Goal: Task Accomplishment & Management: Complete application form

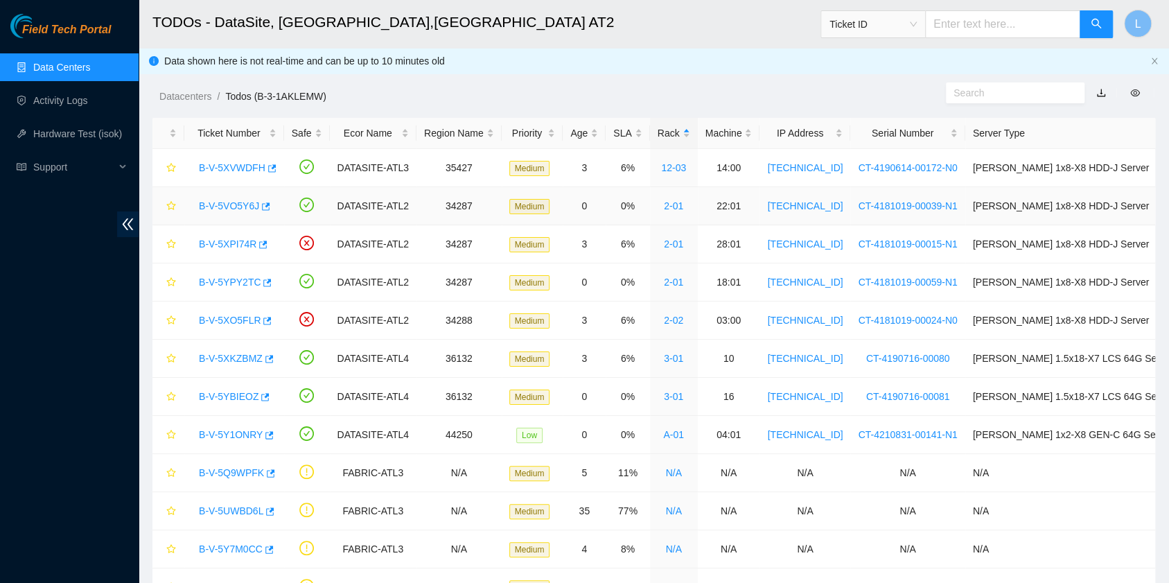
click at [247, 209] on link "B-V-5VO5Y6J" at bounding box center [229, 205] width 60 height 11
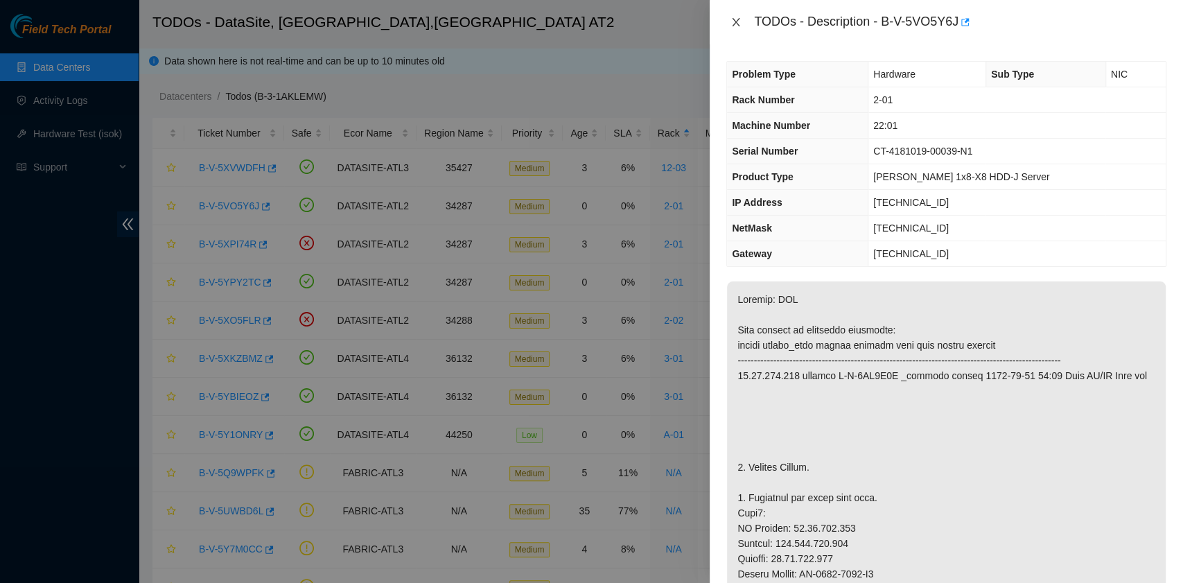
click at [736, 19] on icon "close" at bounding box center [735, 22] width 11 height 11
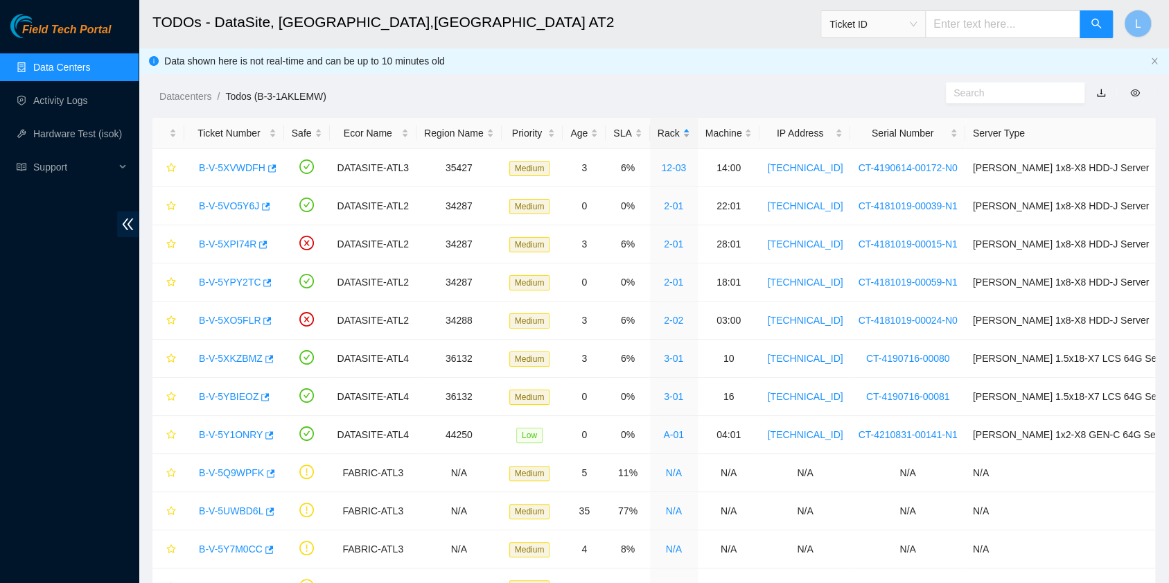
click at [678, 130] on div "Rack" at bounding box center [674, 132] width 33 height 15
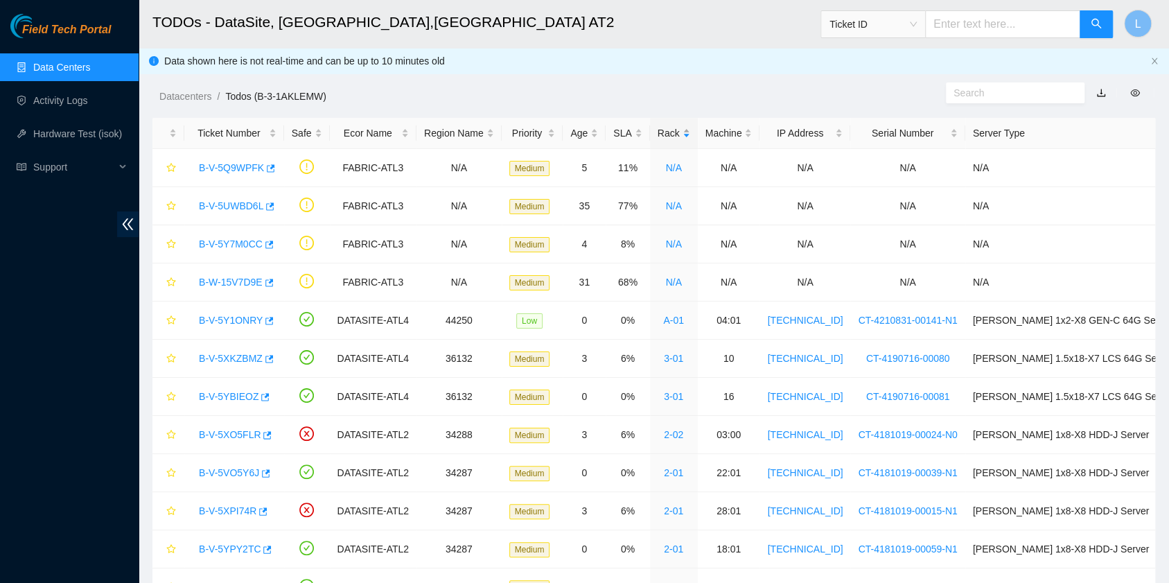
click at [678, 130] on div "Rack" at bounding box center [674, 132] width 33 height 15
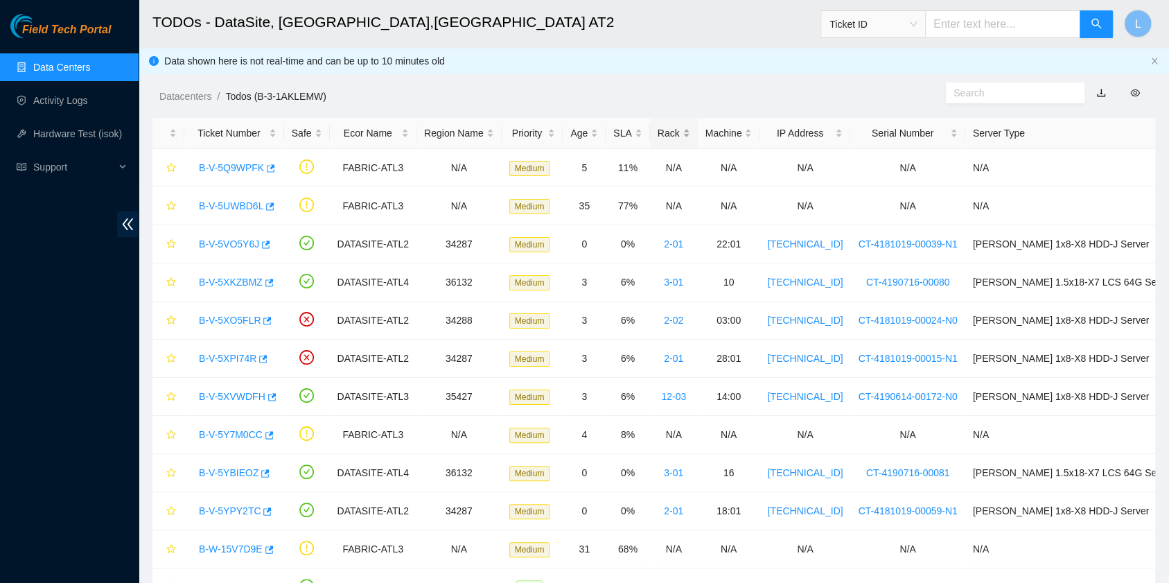
click at [678, 130] on div "Rack" at bounding box center [674, 132] width 33 height 15
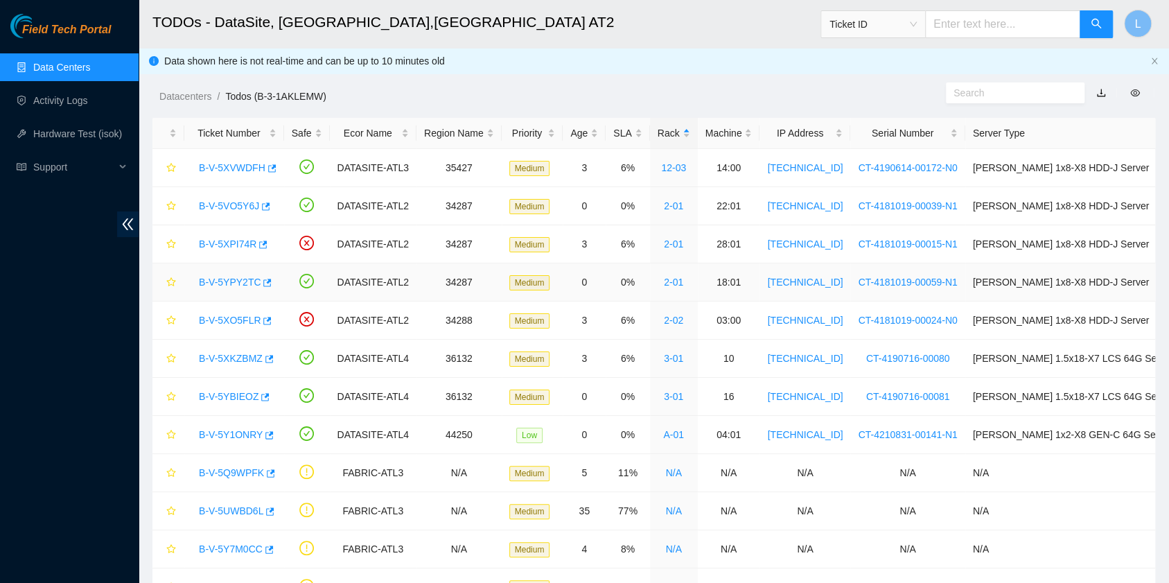
click at [247, 285] on link "B-V-5YPY2TC" at bounding box center [230, 281] width 62 height 11
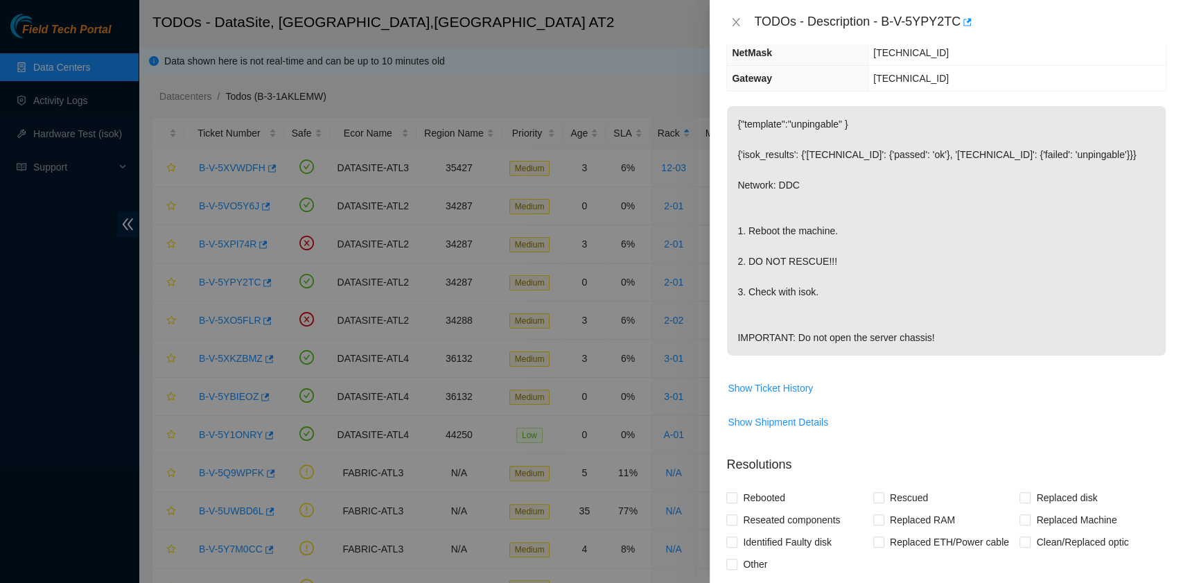
scroll to position [184, 0]
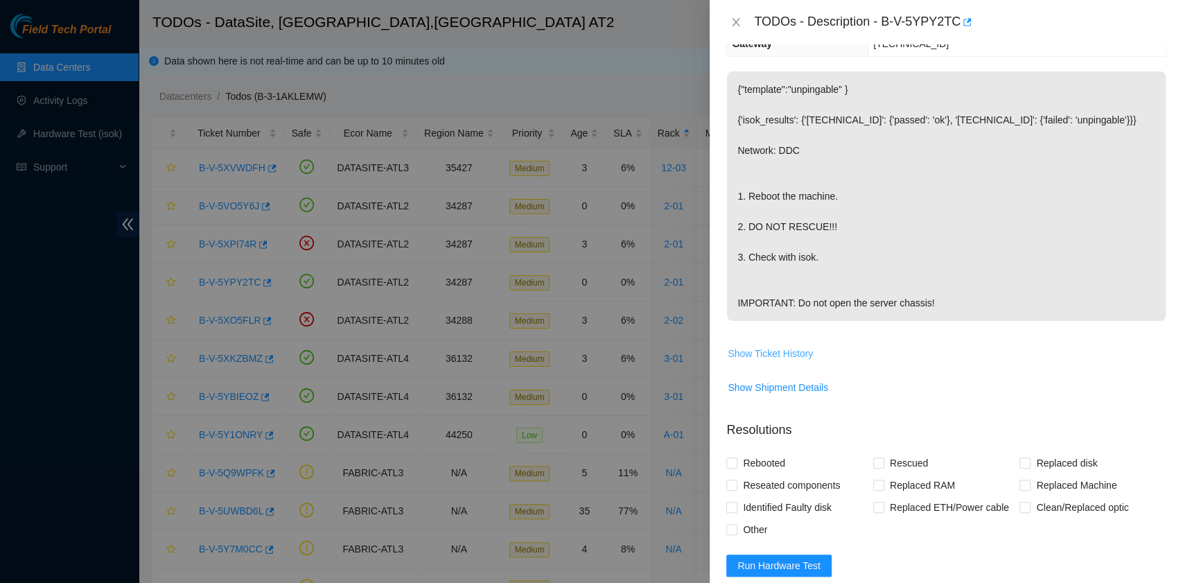
click at [787, 361] on span "Show Ticket History" at bounding box center [770, 353] width 85 height 15
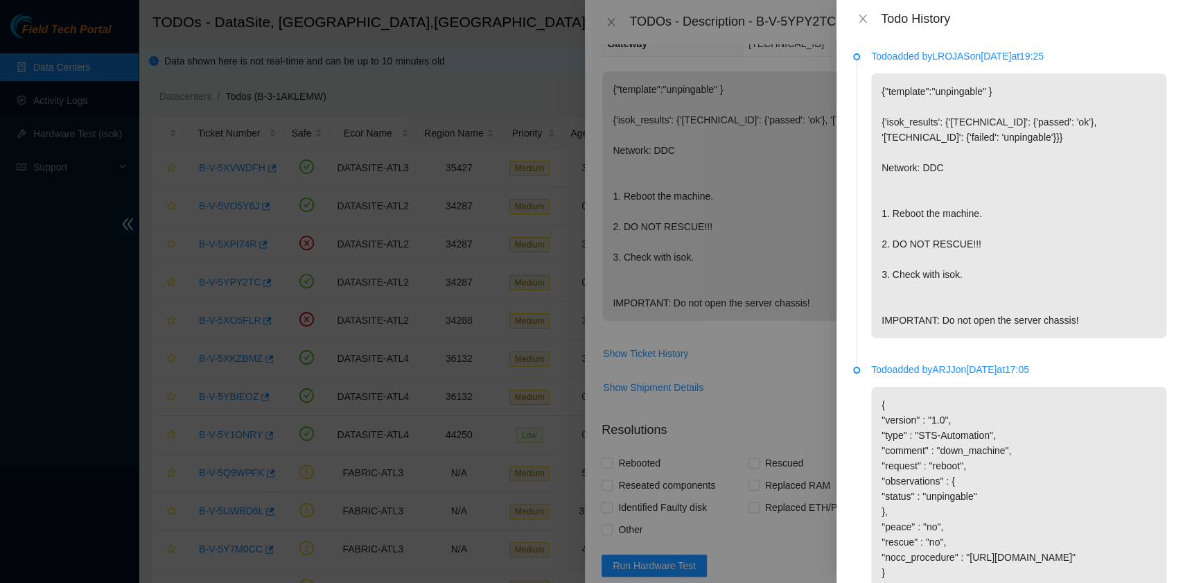
scroll to position [0, 0]
click at [861, 18] on icon "close" at bounding box center [862, 19] width 8 height 8
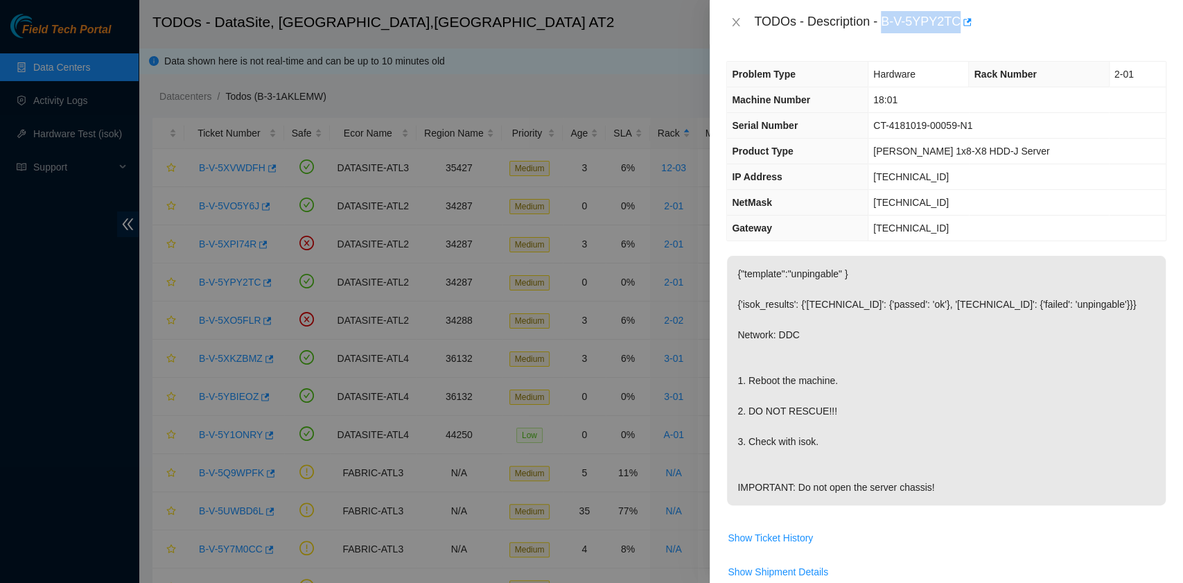
drag, startPoint x: 882, startPoint y: 26, endPoint x: 955, endPoint y: 33, distance: 73.0
click at [955, 33] on div "TODOs - Description - B-V-5YPY2TC" at bounding box center [960, 22] width 412 height 22
copy div "B-V-5YPY2TC"
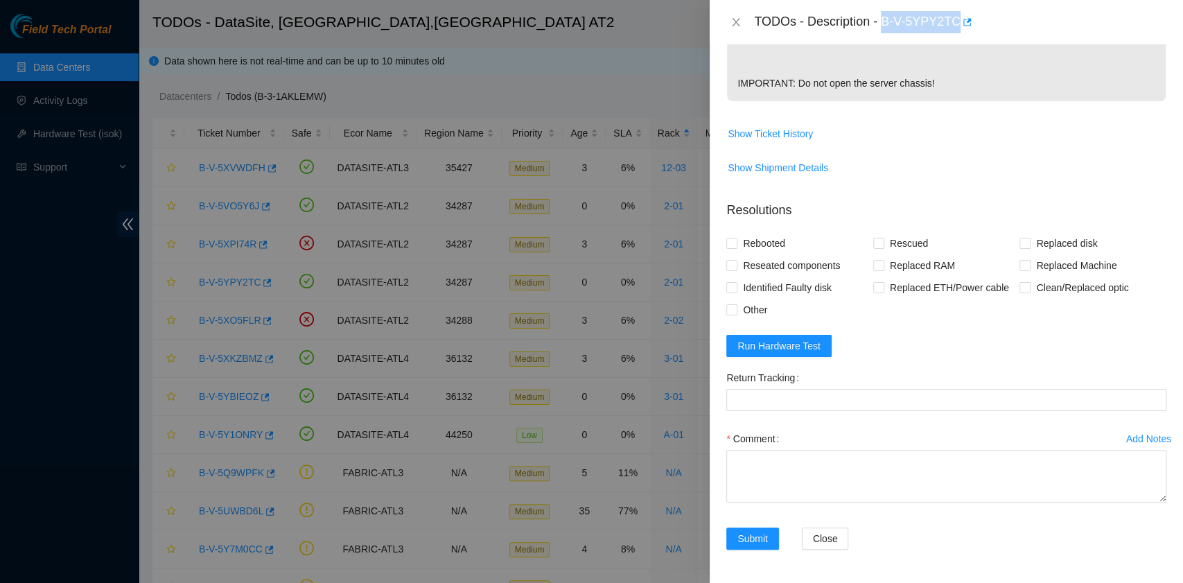
scroll to position [432, 0]
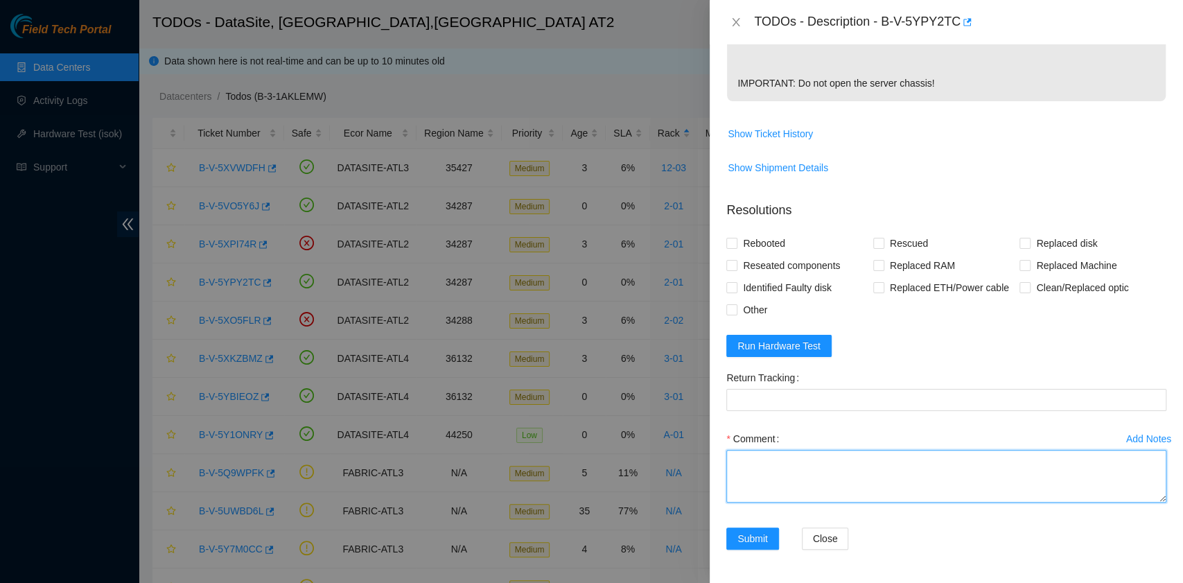
click at [798, 465] on textarea "Comment" at bounding box center [946, 476] width 440 height 53
paste textarea "B-V-5YPY2TC rack# 2-01 machine# 18:01 Pressed the Node pause button located on …"
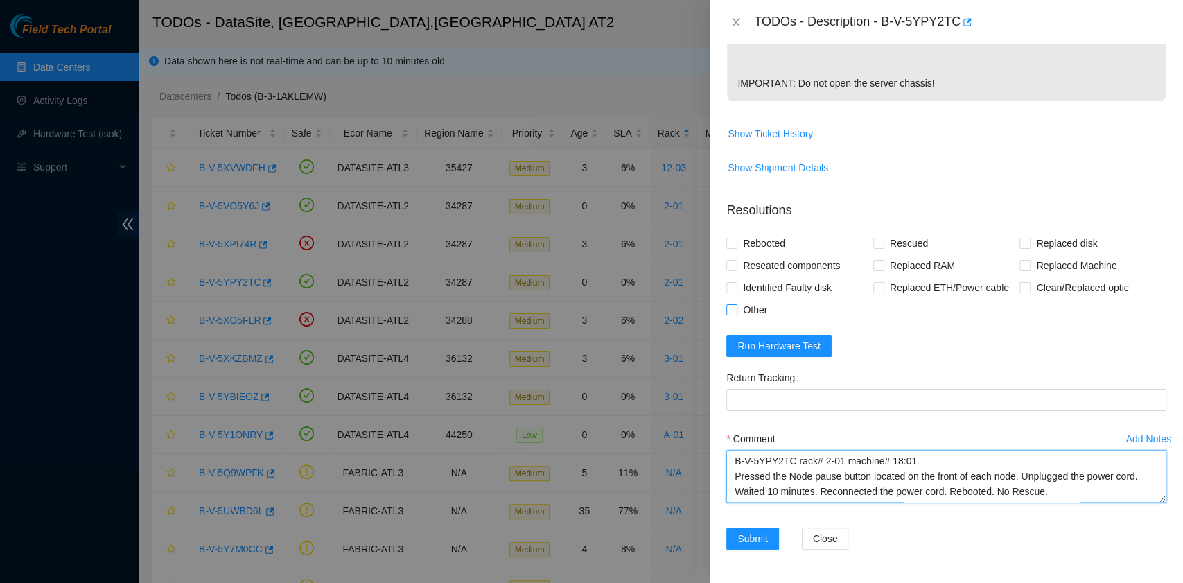
scroll to position [118, 0]
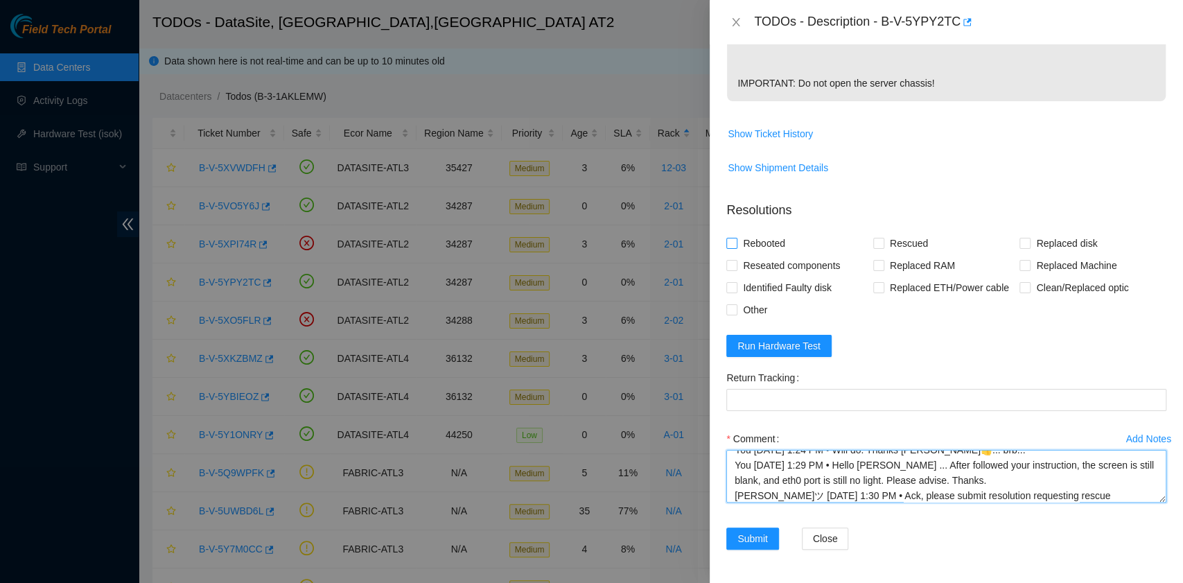
type textarea "B-V-5YPY2TC rack# 2-01 machine# 18:01 Pressed the Node pause button located on …"
click at [770, 240] on span "Rebooted" at bounding box center [763, 243] width 53 height 22
click at [736, 240] on input "Rebooted" at bounding box center [731, 243] width 10 height 10
checkbox input "true"
click at [777, 262] on span "Reseated components" at bounding box center [791, 265] width 108 height 22
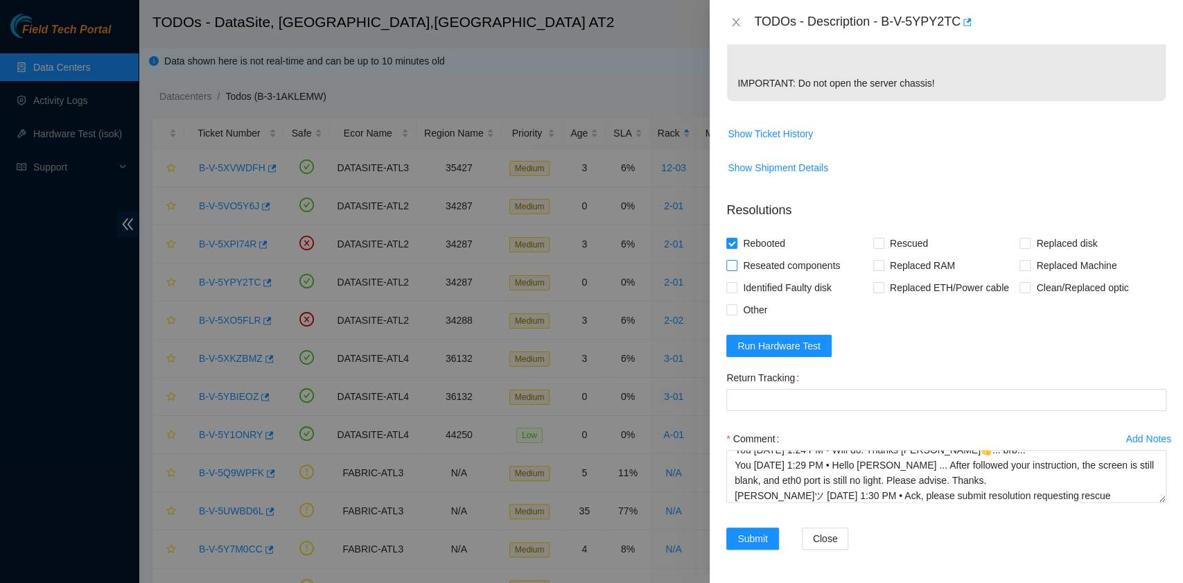
click at [736, 262] on input "Reseated components" at bounding box center [731, 265] width 10 height 10
checkbox input "true"
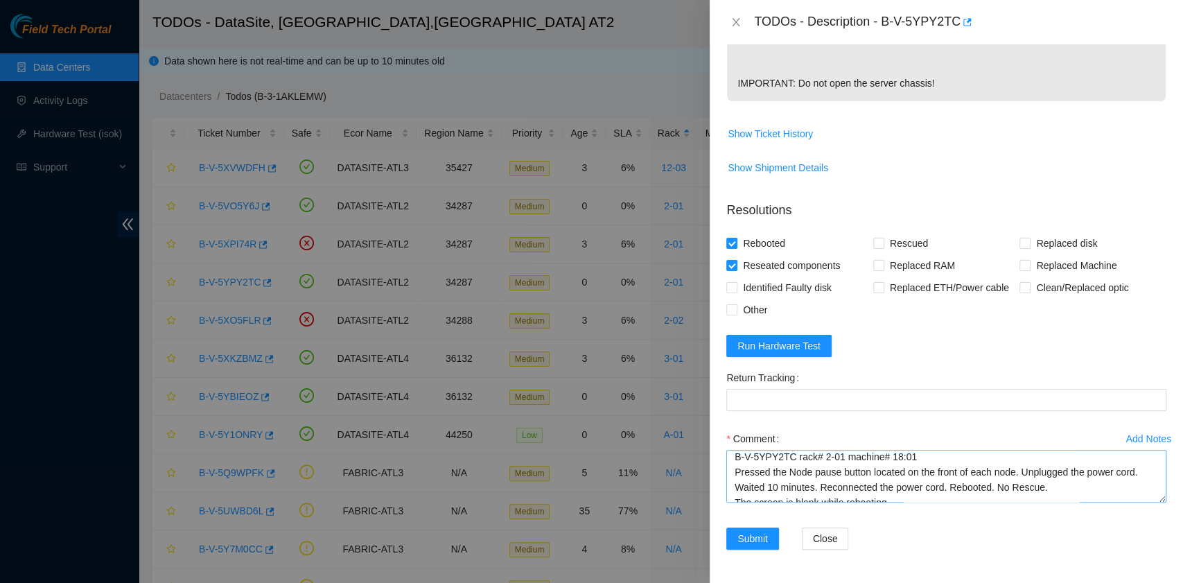
scroll to position [0, 0]
click at [736, 463] on textarea "B-V-5YPY2TC rack# 2-01 machine# 18:01 Pressed the Node pause button located on …" at bounding box center [946, 476] width 440 height 53
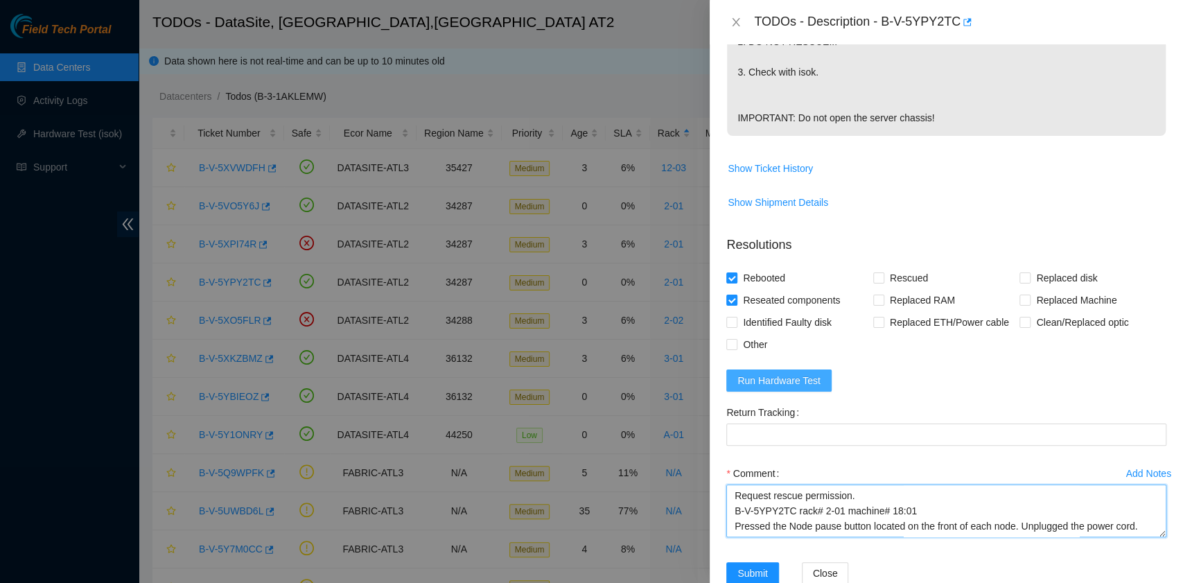
scroll to position [432, 0]
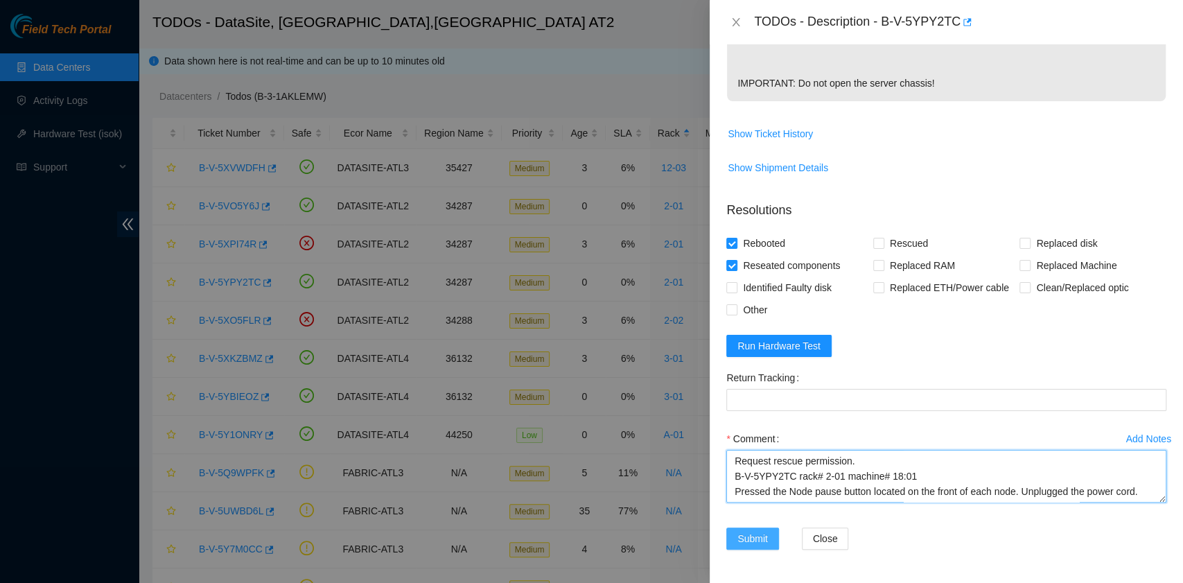
type textarea "Request rescue permission. B-V-5YPY2TC rack# 2-01 machine# 18:01 Pressed the No…"
click at [738, 535] on span "Submit" at bounding box center [752, 538] width 30 height 15
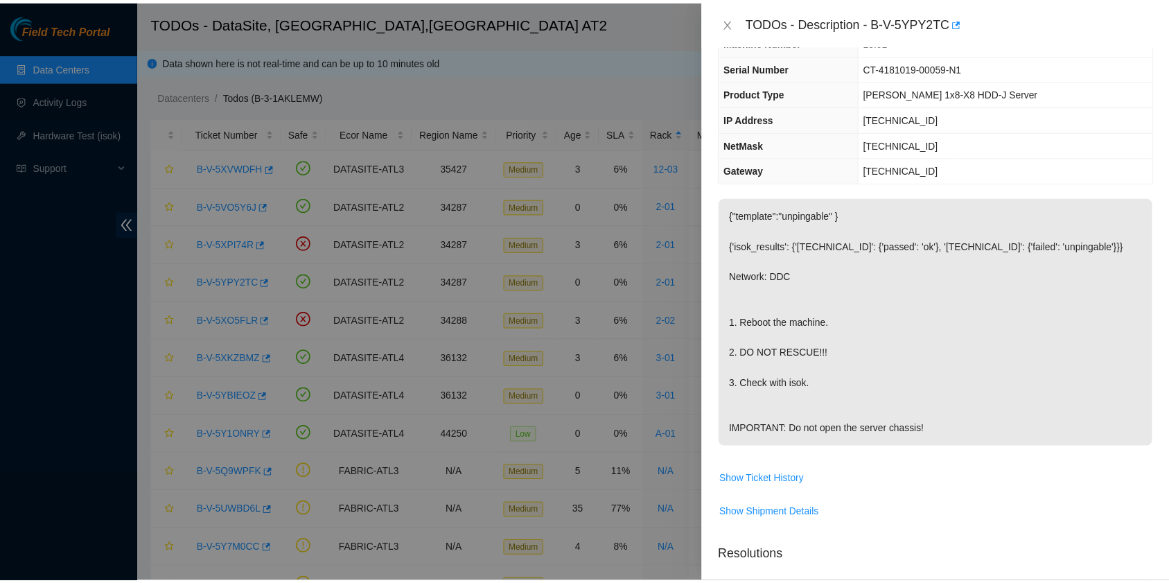
scroll to position [0, 0]
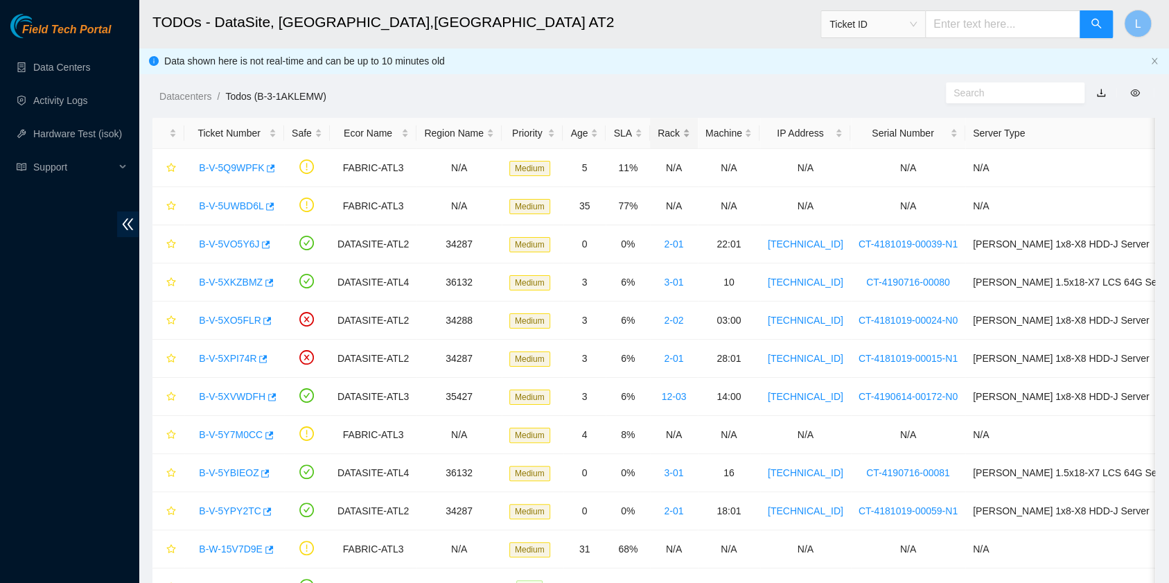
click at [668, 132] on div "Rack" at bounding box center [674, 132] width 33 height 15
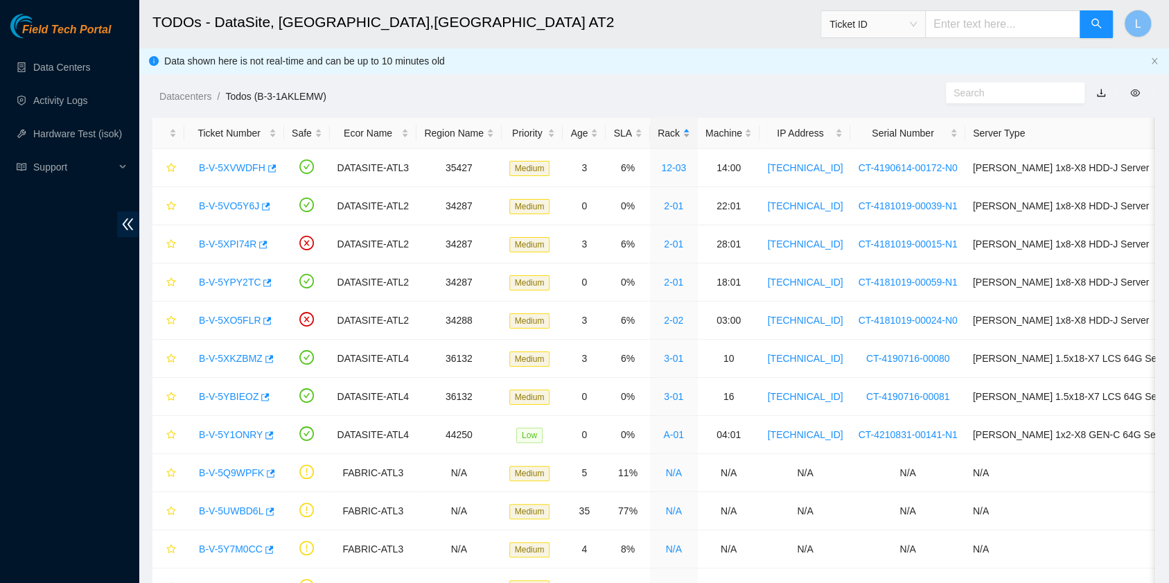
click at [669, 132] on div "Rack" at bounding box center [674, 132] width 33 height 15
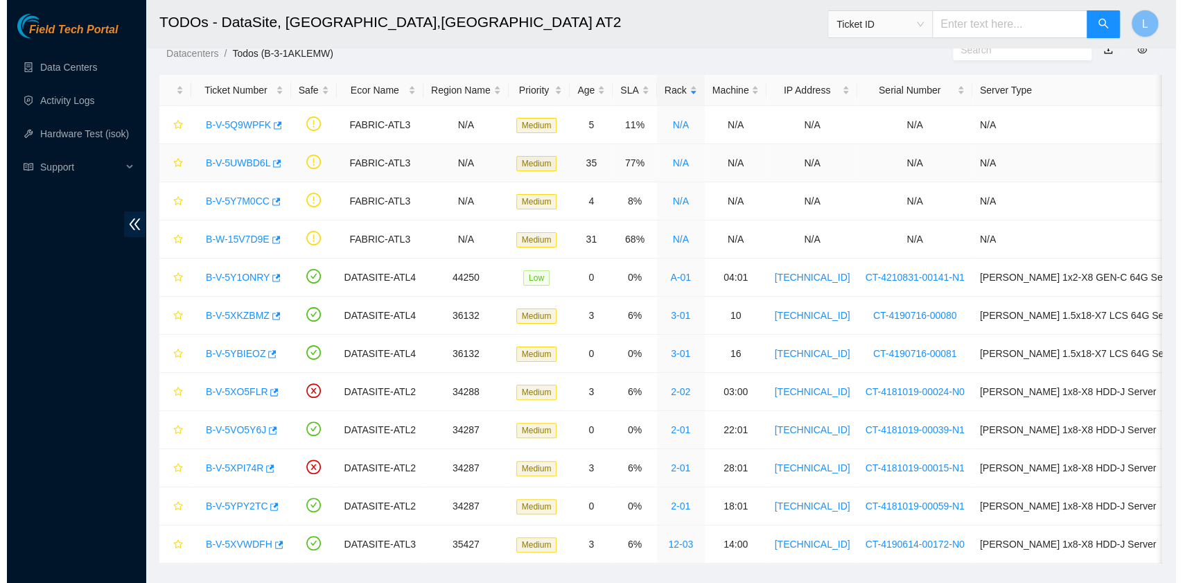
scroll to position [63, 0]
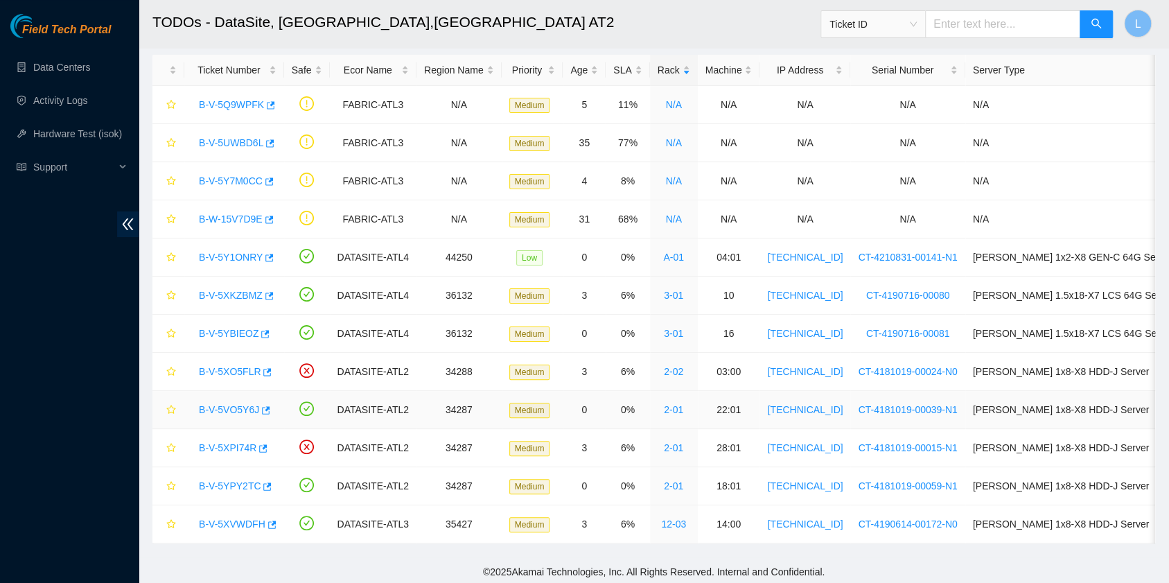
click at [219, 405] on link "B-V-5VO5Y6J" at bounding box center [229, 409] width 60 height 11
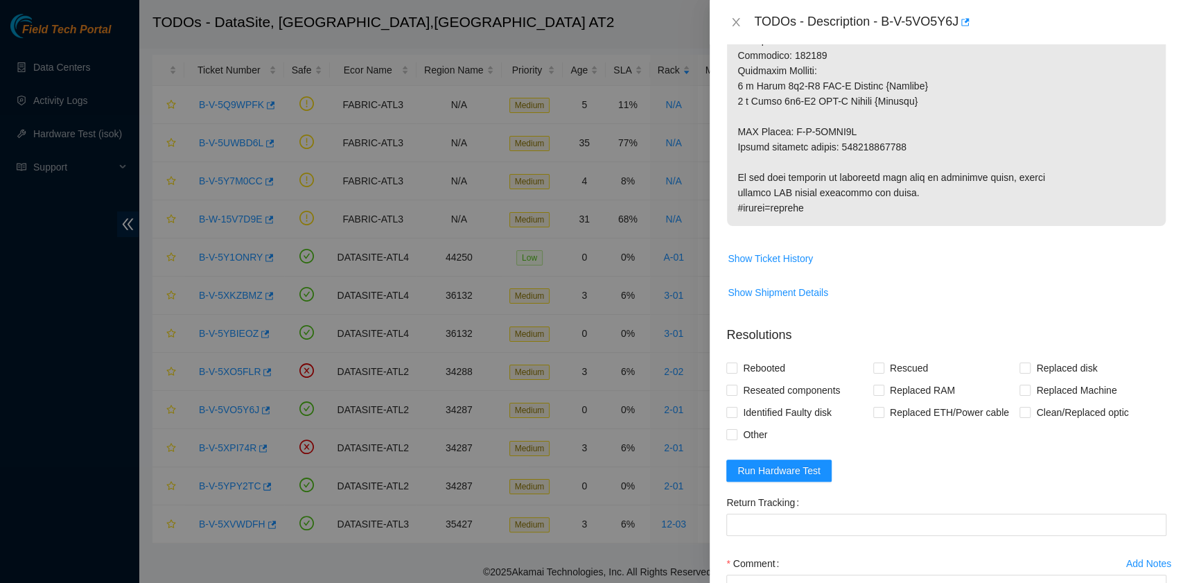
scroll to position [1016, 0]
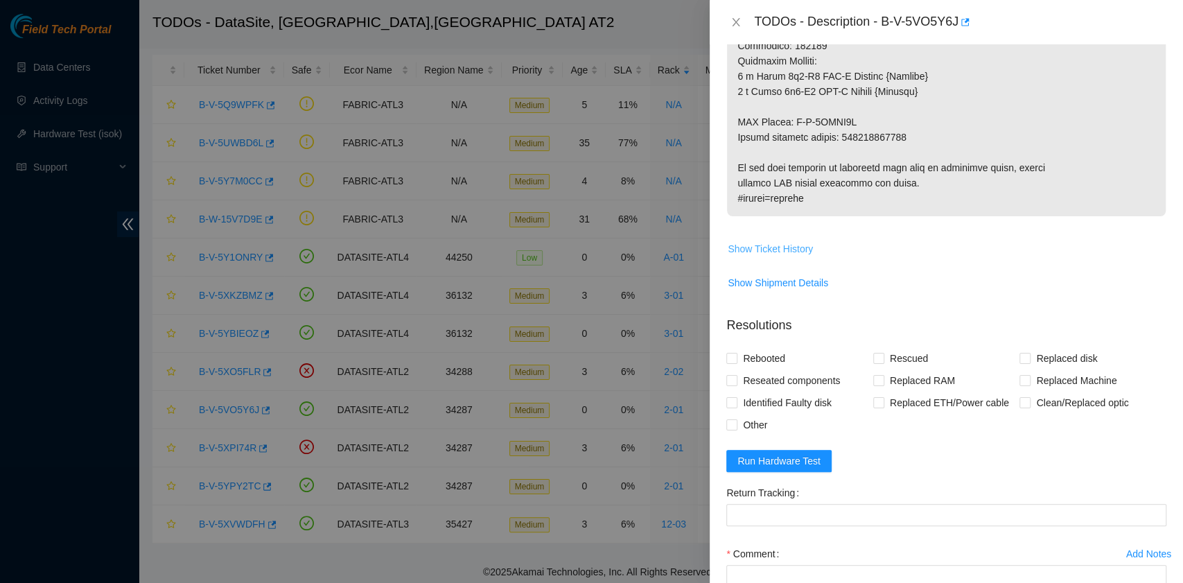
click at [798, 241] on span "Show Ticket History" at bounding box center [770, 248] width 85 height 15
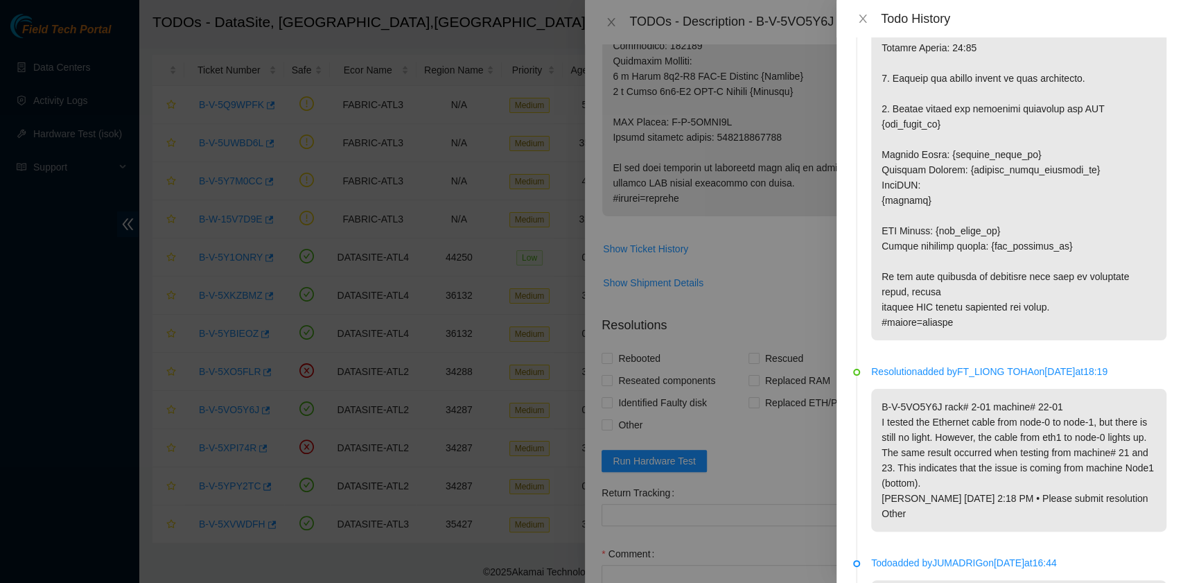
scroll to position [1663, 0]
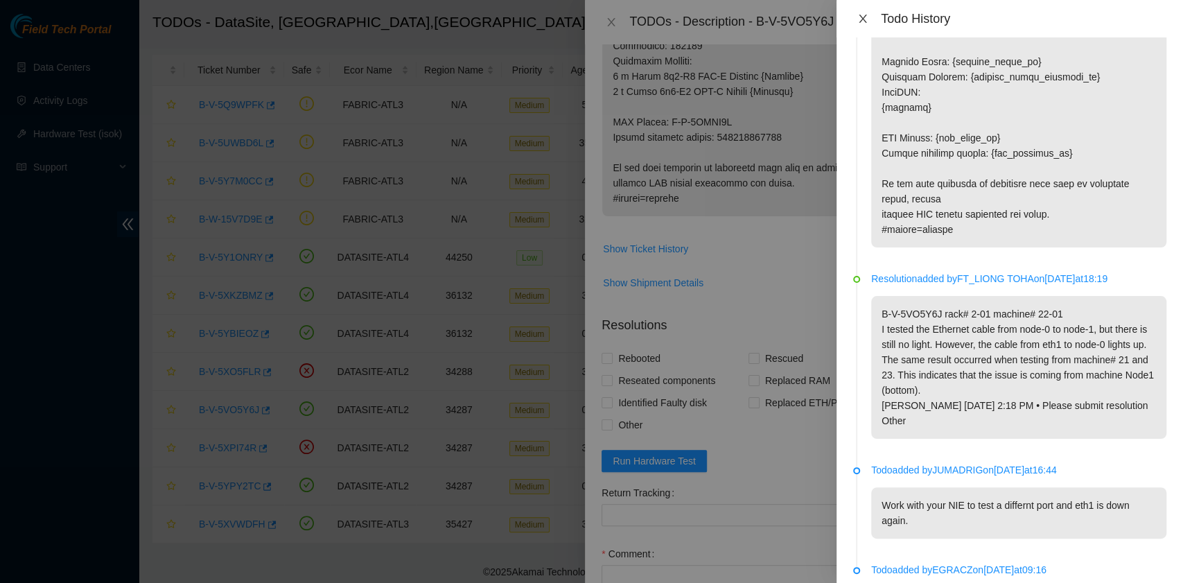
click at [859, 20] on icon "close" at bounding box center [862, 18] width 11 height 11
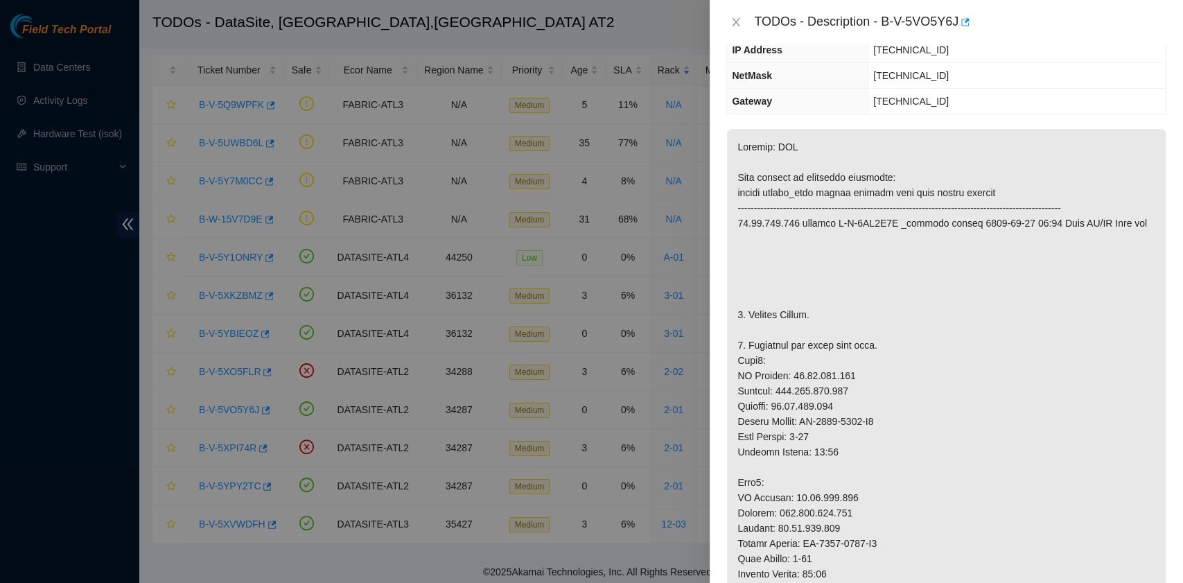
scroll to position [0, 0]
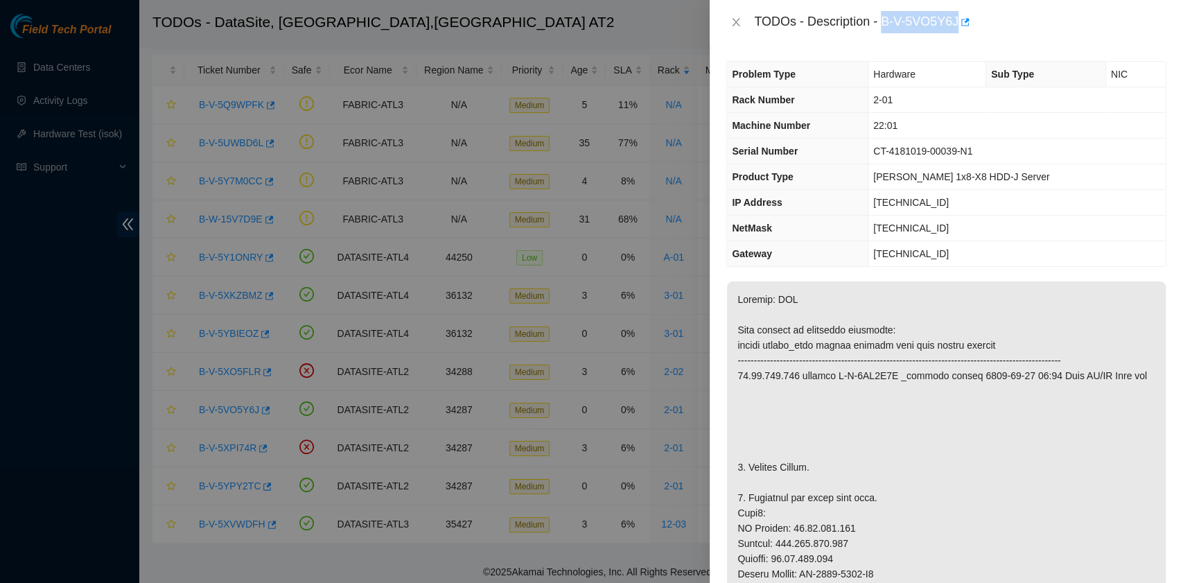
drag, startPoint x: 881, startPoint y: 24, endPoint x: 957, endPoint y: 29, distance: 75.7
click at [957, 29] on div "TODOs - Description - B-V-5VO5Y6J" at bounding box center [960, 22] width 412 height 22
copy div "B-V-5VO5Y6J"
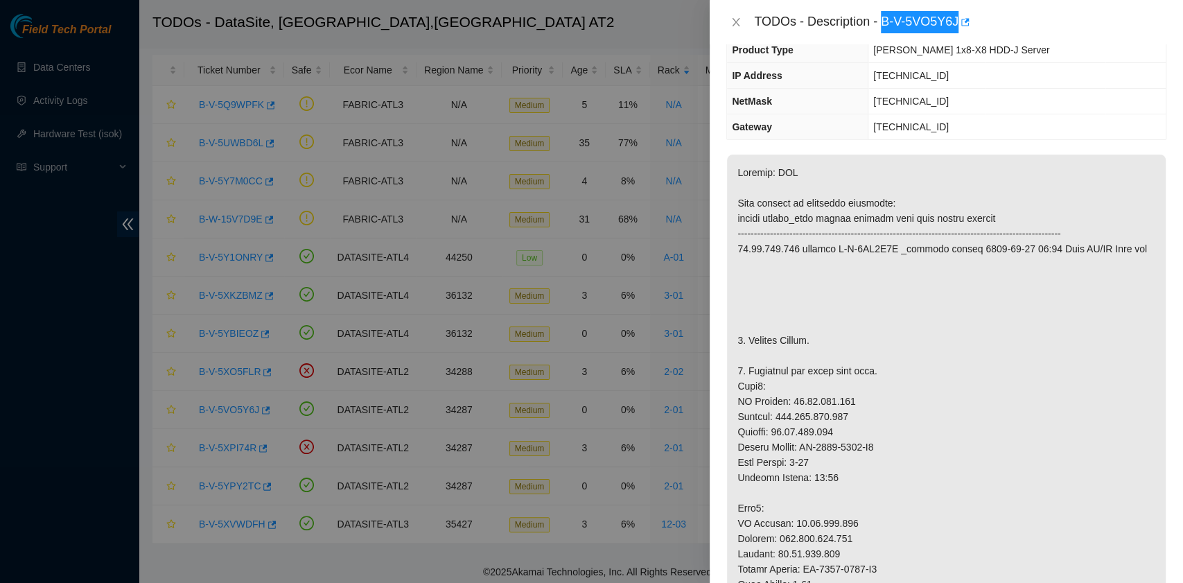
scroll to position [184, 0]
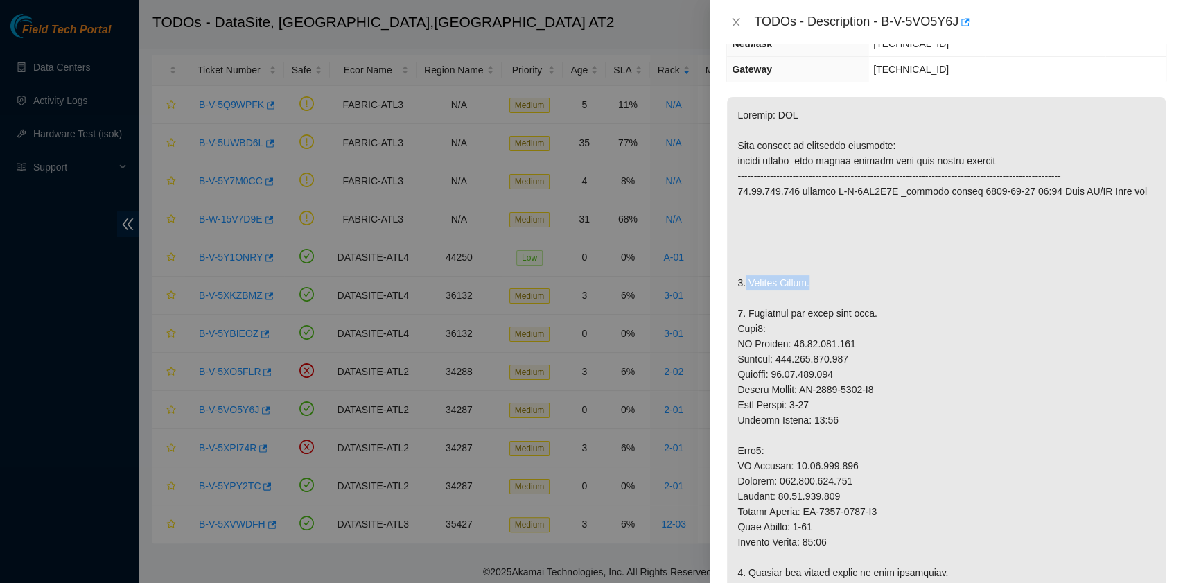
drag, startPoint x: 745, startPoint y: 275, endPoint x: 813, endPoint y: 275, distance: 68.6
click at [813, 275] on p at bounding box center [946, 572] width 439 height 951
click at [816, 276] on p at bounding box center [946, 572] width 439 height 951
drag, startPoint x: 812, startPoint y: 281, endPoint x: 750, endPoint y: 281, distance: 62.4
click at [750, 281] on p at bounding box center [946, 572] width 439 height 951
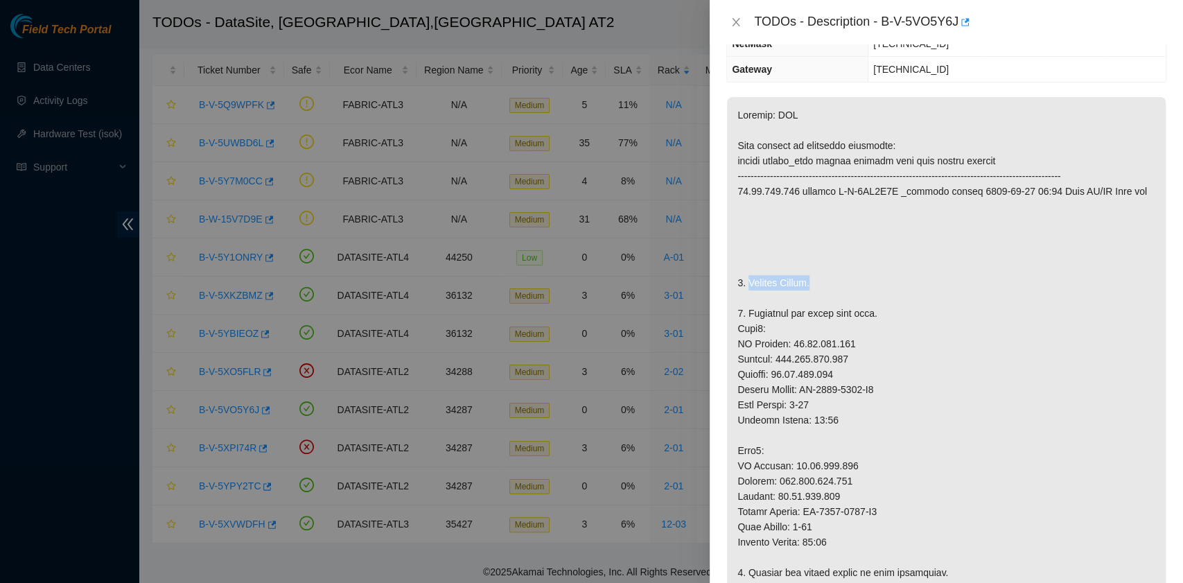
copy p "Replace Server."
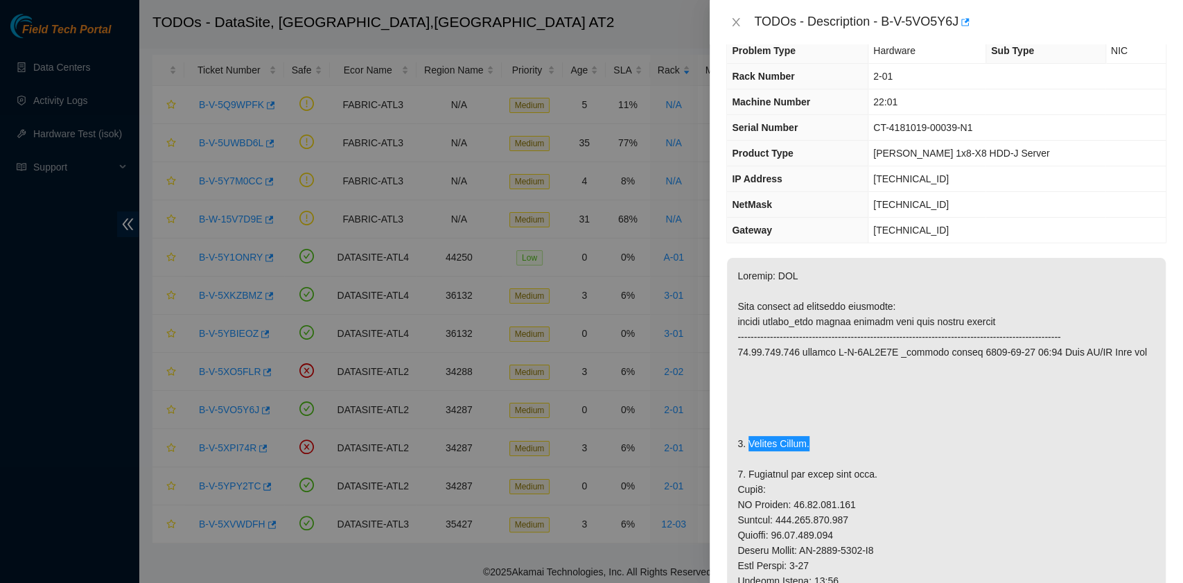
scroll to position [0, 0]
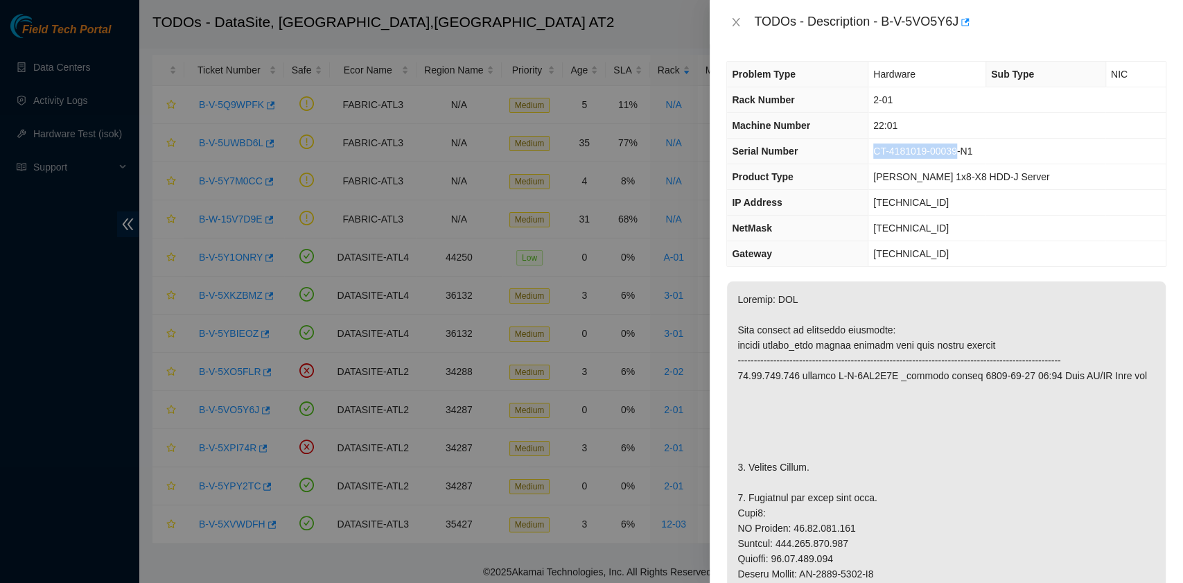
drag, startPoint x: 905, startPoint y: 150, endPoint x: 985, endPoint y: 152, distance: 79.7
click at [972, 152] on span "CT-4181019-00039-N1" at bounding box center [922, 151] width 99 height 11
copy span "CT-4181019-00039"
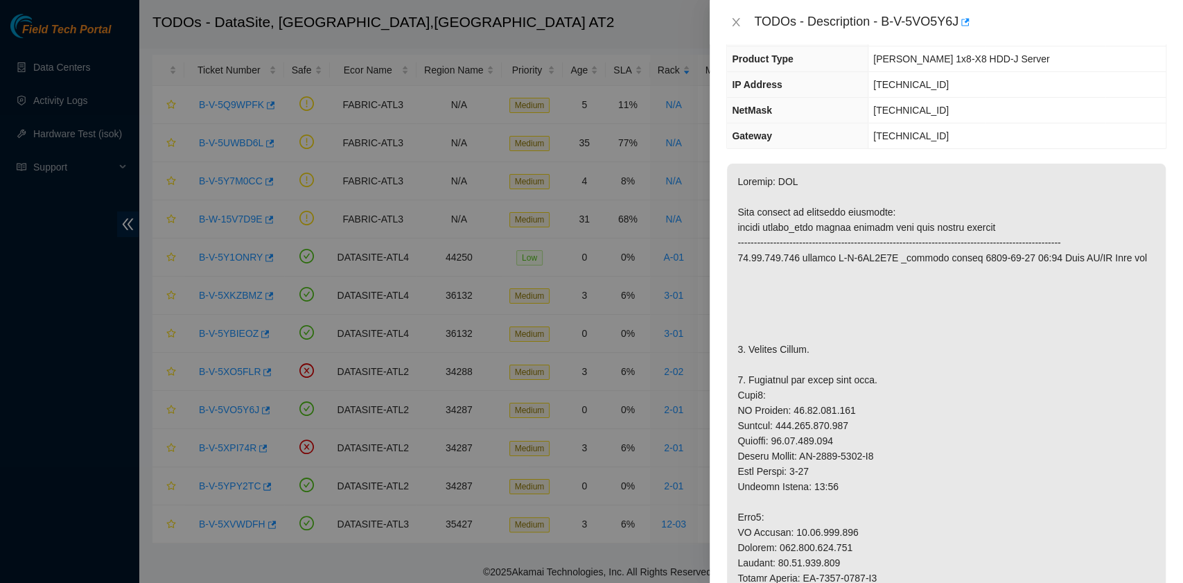
scroll to position [184, 0]
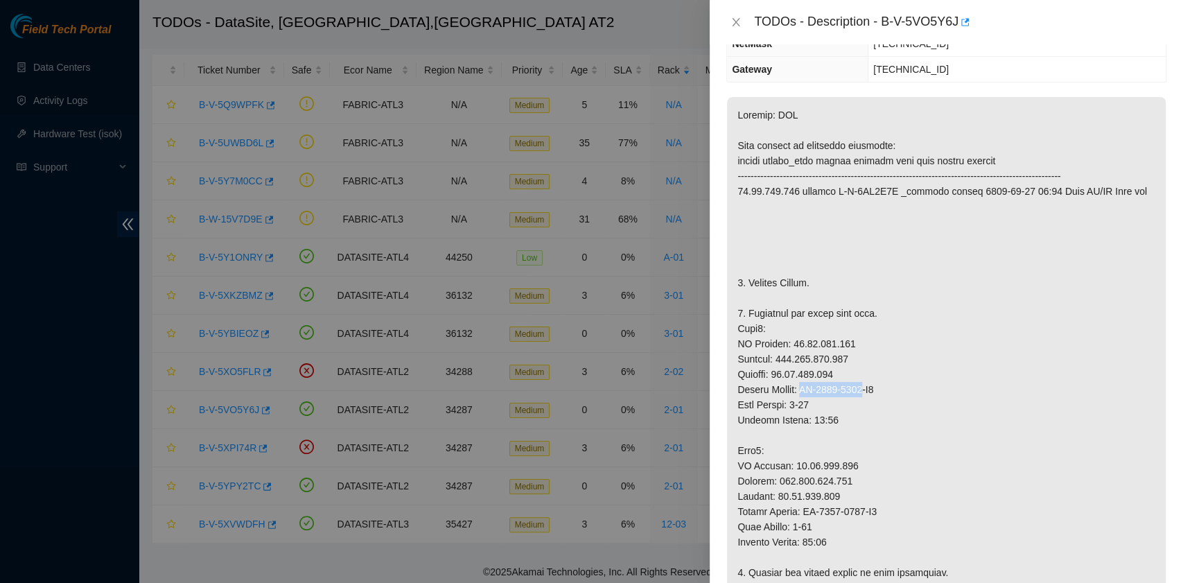
drag, startPoint x: 805, startPoint y: 389, endPoint x: 868, endPoint y: 389, distance: 63.1
click at [868, 389] on p at bounding box center [946, 572] width 439 height 951
copy p "MX-2029-1814"
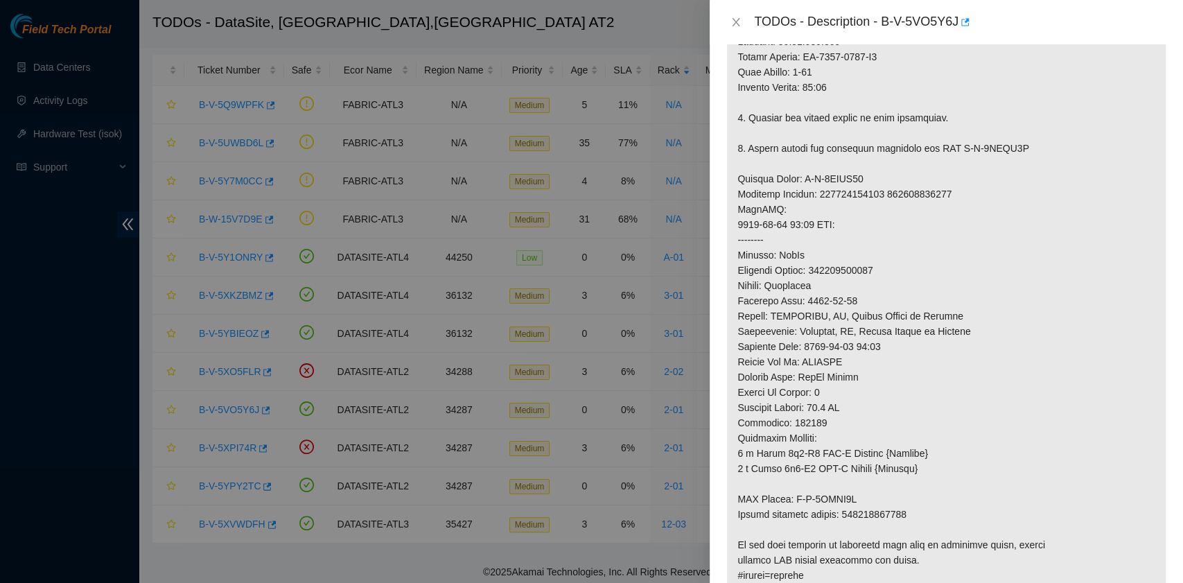
scroll to position [646, 0]
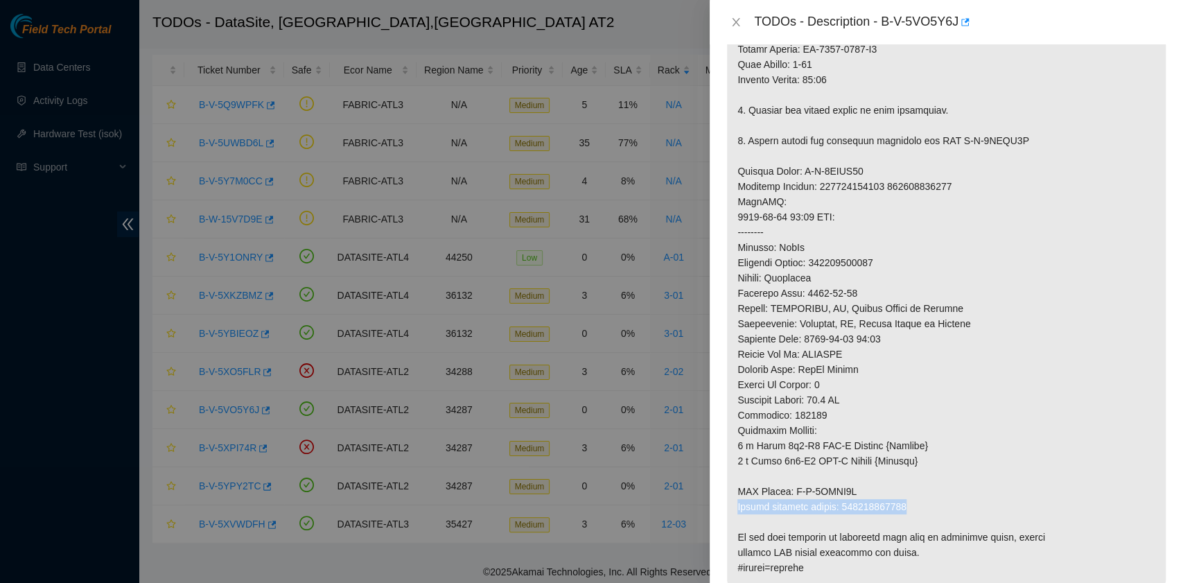
drag, startPoint x: 914, startPoint y: 499, endPoint x: 737, endPoint y: 502, distance: 176.7
click at [737, 502] on p at bounding box center [946, 110] width 439 height 951
copy p "Return tracking number: 417328431578"
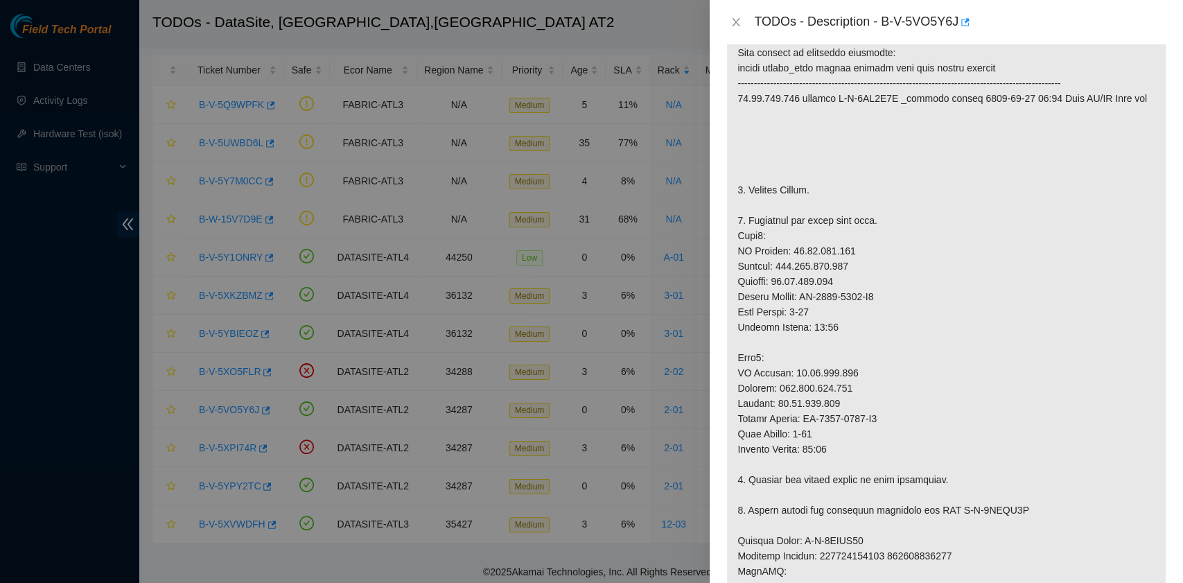
scroll to position [369, 0]
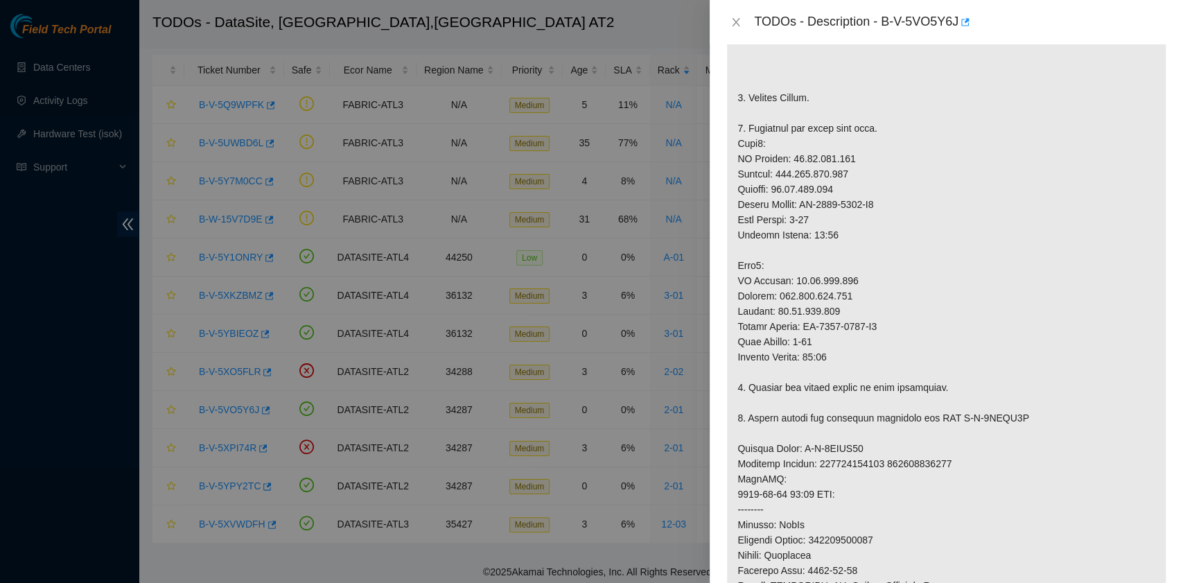
click at [549, 288] on div at bounding box center [591, 291] width 1183 height 583
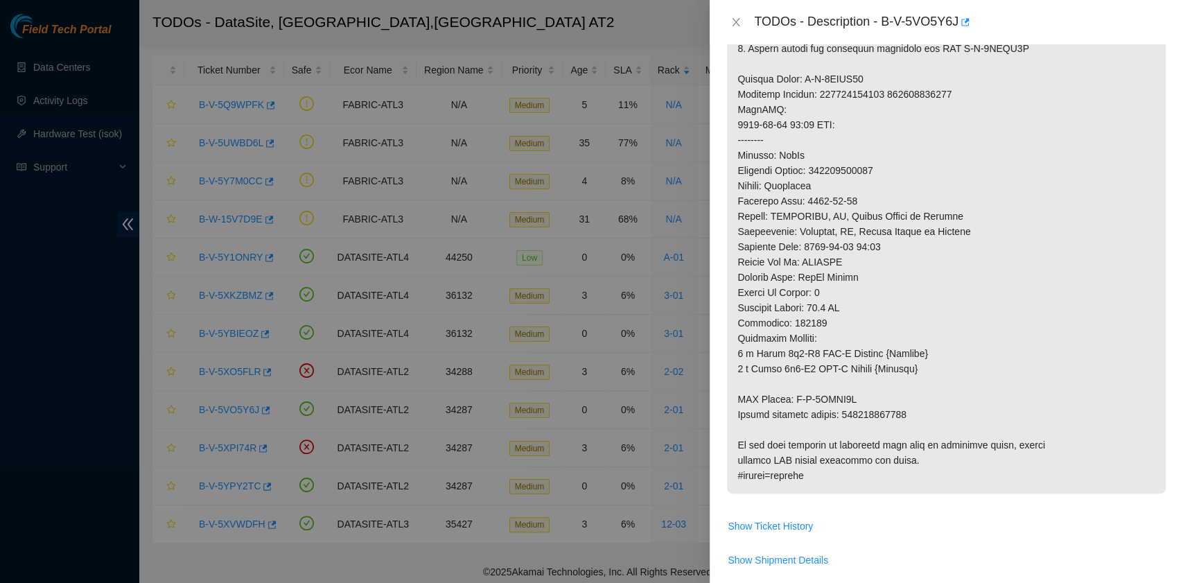
scroll to position [1128, 0]
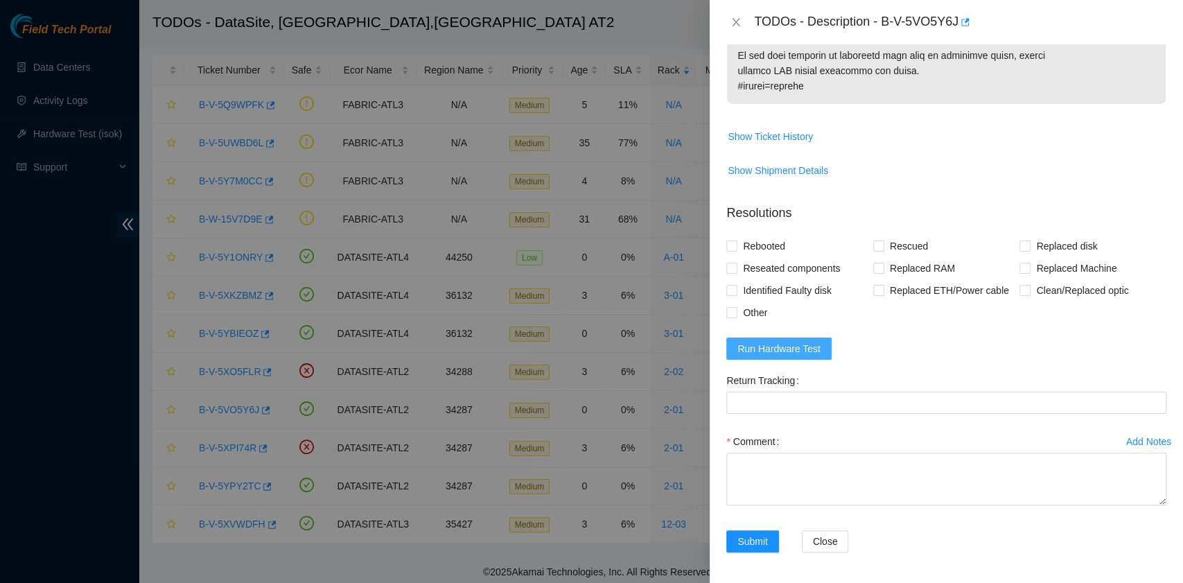
click at [809, 348] on span "Run Hardware Test" at bounding box center [778, 348] width 83 height 15
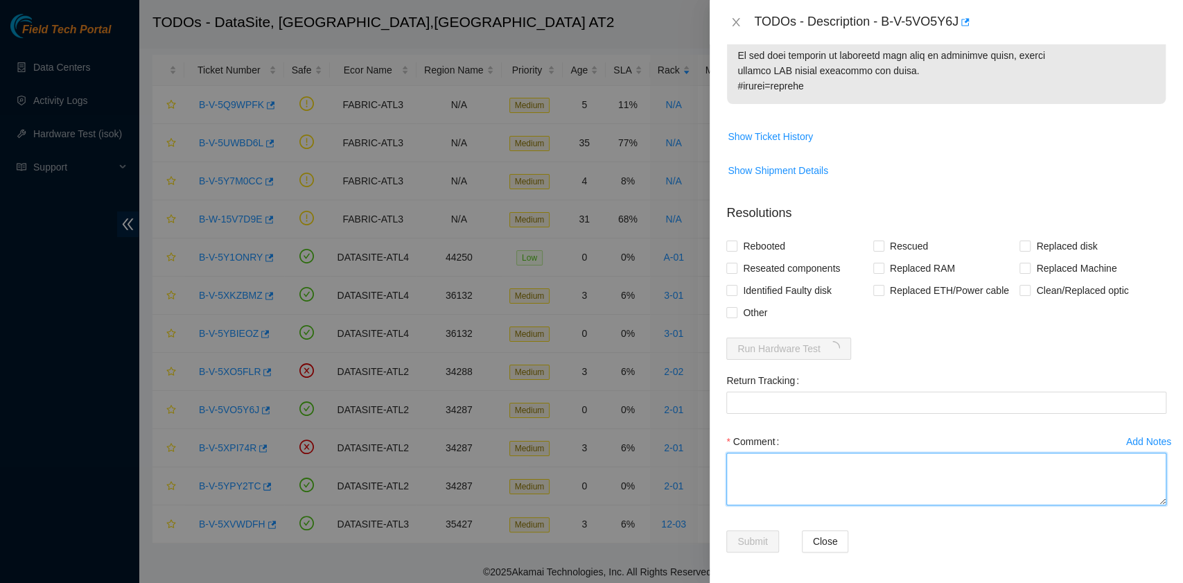
click at [809, 486] on textarea "Comment" at bounding box center [946, 478] width 440 height 53
paste textarea "B-V-5VO5Y6J rack# 2-01 machine# 22:01 Replaced server S/N CT-4181019-00039 with…"
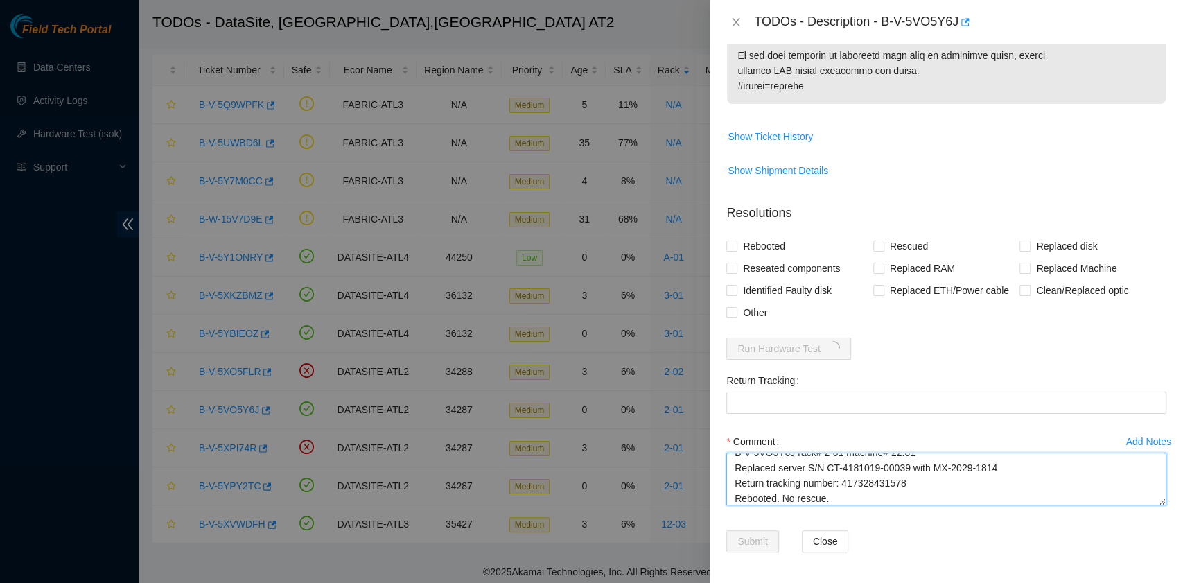
drag, startPoint x: 918, startPoint y: 482, endPoint x: 840, endPoint y: 475, distance: 78.5
click at [840, 475] on textarea "B-V-5VO5Y6J rack# 2-01 machine# 22:01 Replaced server S/N CT-4181019-00039 with…" at bounding box center [946, 478] width 440 height 53
type textarea "B-V-5VO5Y6J rack# 2-01 machine# 22:01 Replaced server S/N CT-4181019-00039 with…"
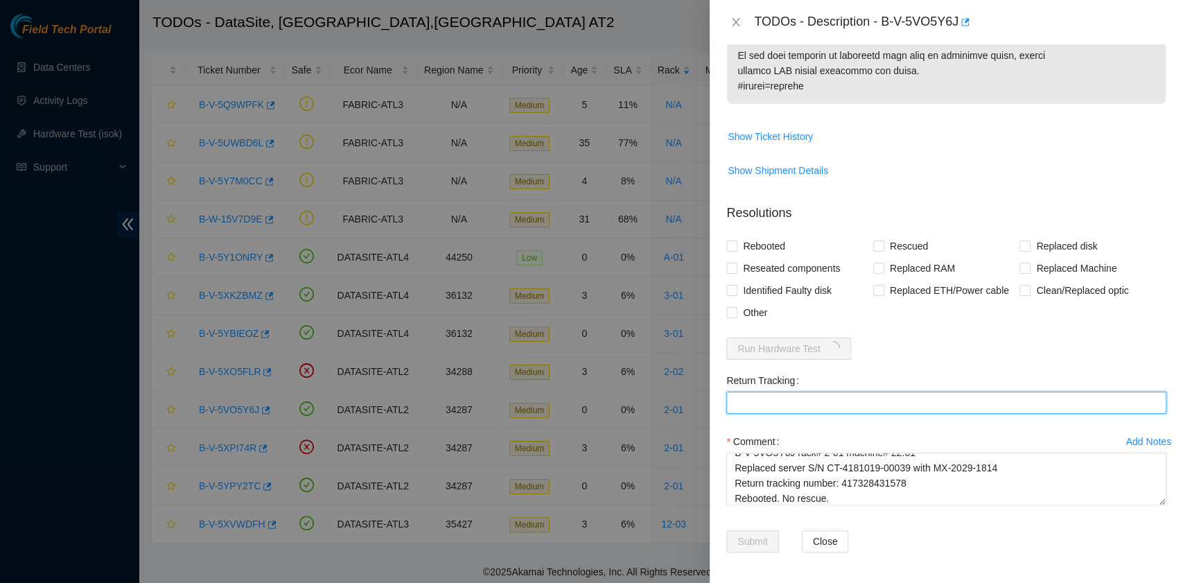
click at [849, 394] on Tracking "Return Tracking" at bounding box center [946, 402] width 440 height 22
paste Tracking "417328431578"
type Tracking "417328431578"
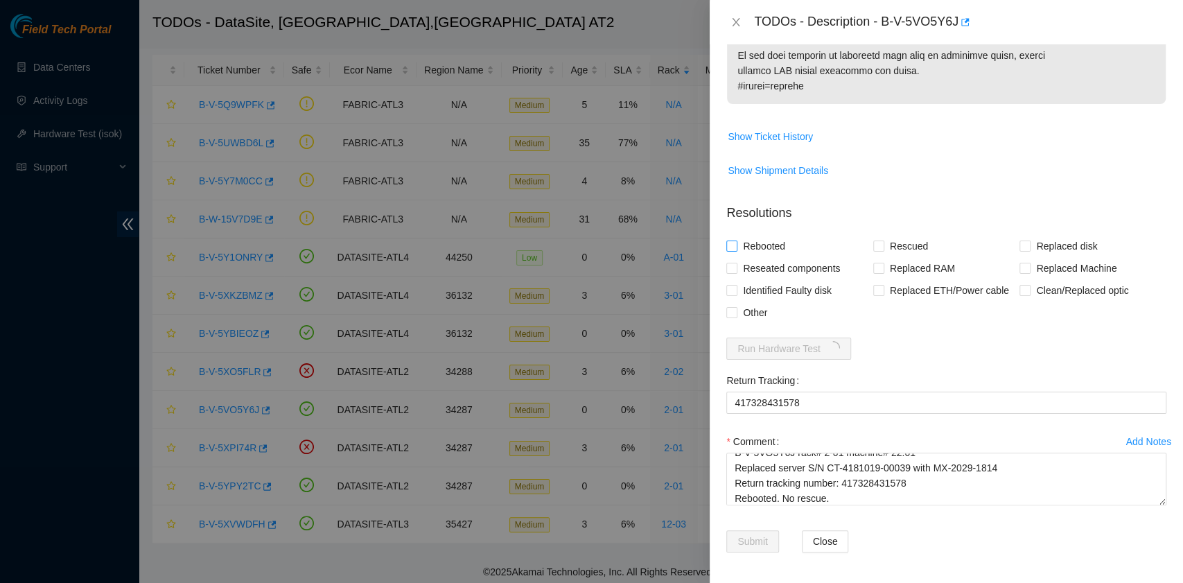
click at [746, 245] on span "Rebooted" at bounding box center [763, 246] width 53 height 22
click at [736, 245] on input "Rebooted" at bounding box center [731, 245] width 10 height 10
checkbox input "true"
click at [1020, 266] on span at bounding box center [1024, 268] width 11 height 11
click at [1020, 266] on input "Replaced Machine" at bounding box center [1024, 268] width 10 height 10
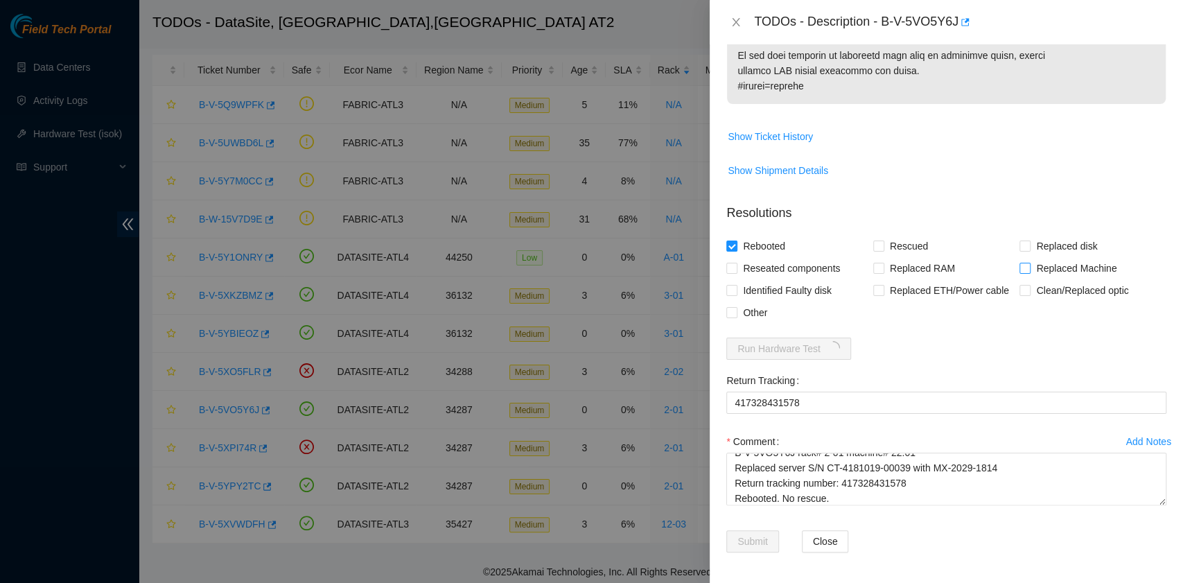
checkbox input "true"
click at [846, 493] on textarea "B-V-5VO5Y6J rack# 2-01 machine# 22:01 Replaced server S/N CT-4181019-00039 with…" at bounding box center [946, 478] width 440 height 53
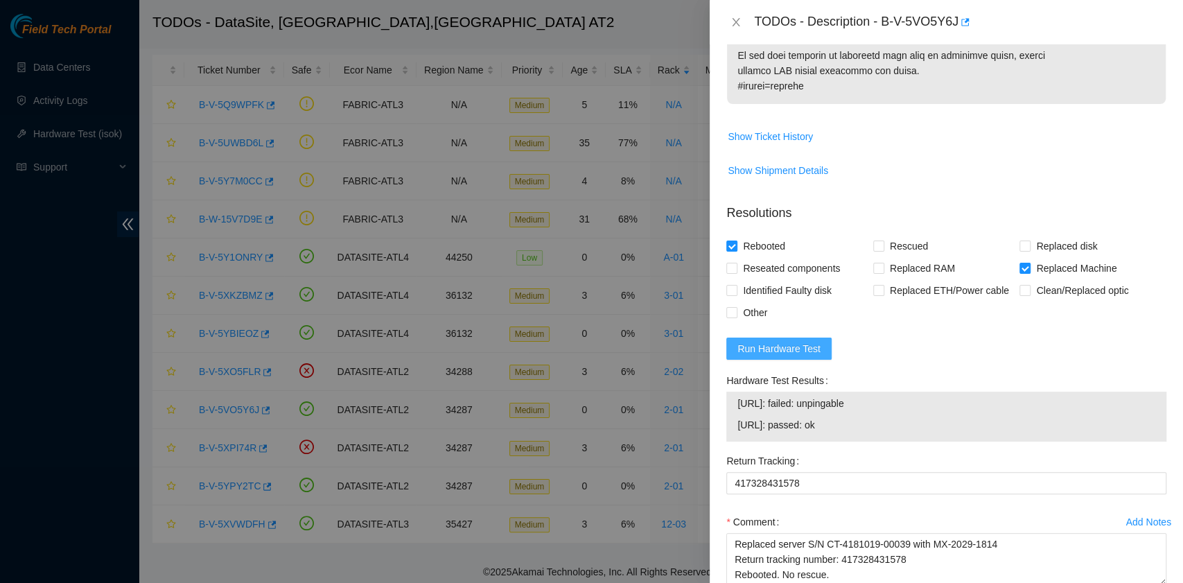
click at [813, 349] on span "Run Hardware Test" at bounding box center [778, 348] width 83 height 15
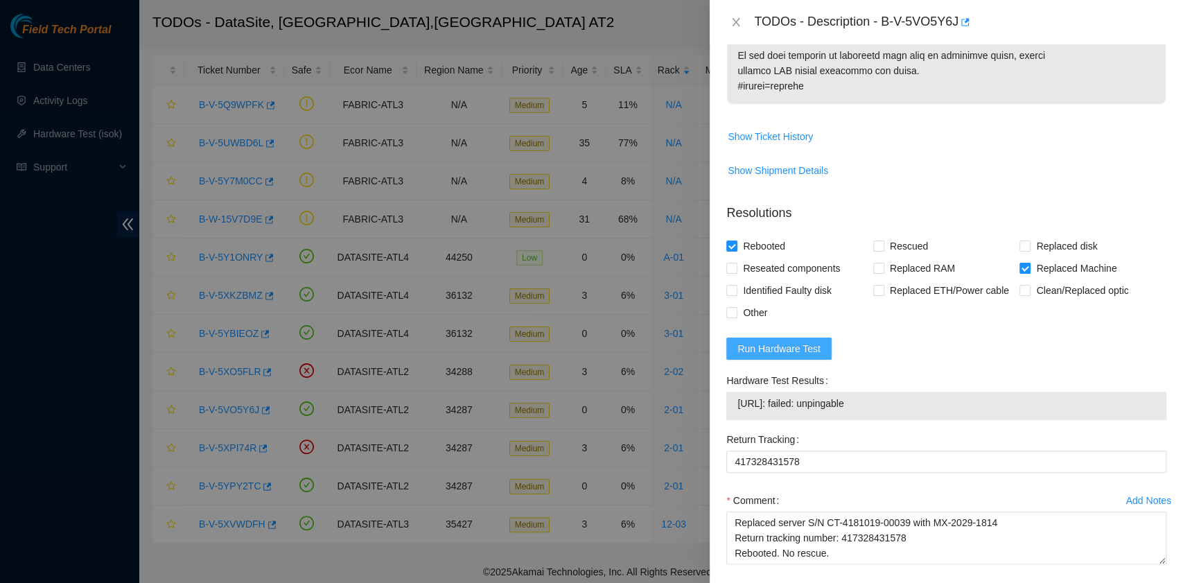
click at [789, 349] on span "Run Hardware Test" at bounding box center [778, 348] width 83 height 15
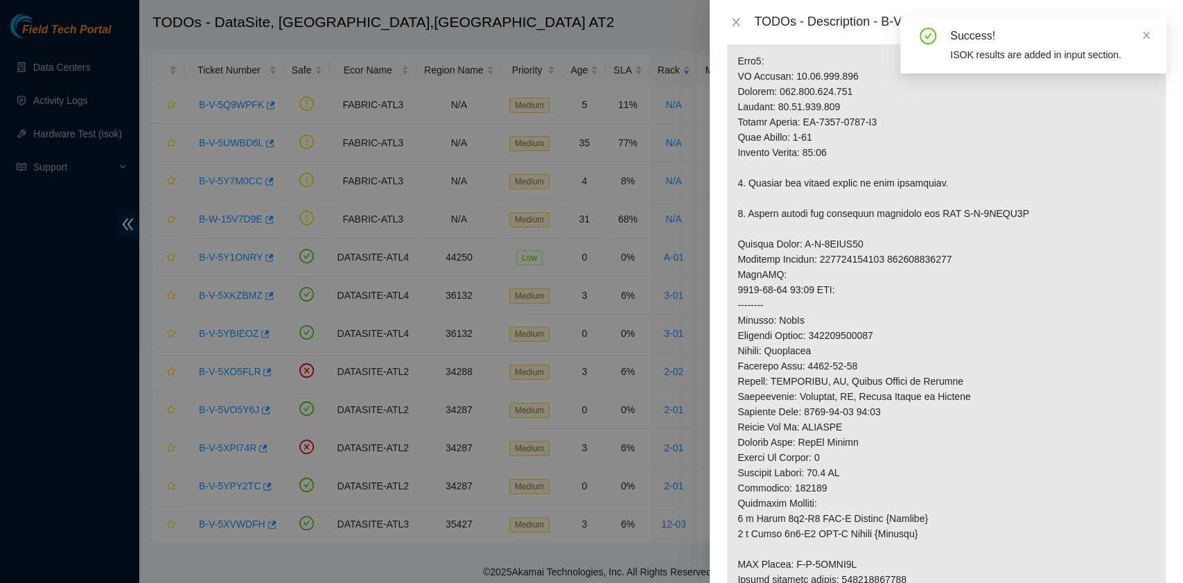
scroll to position [481, 0]
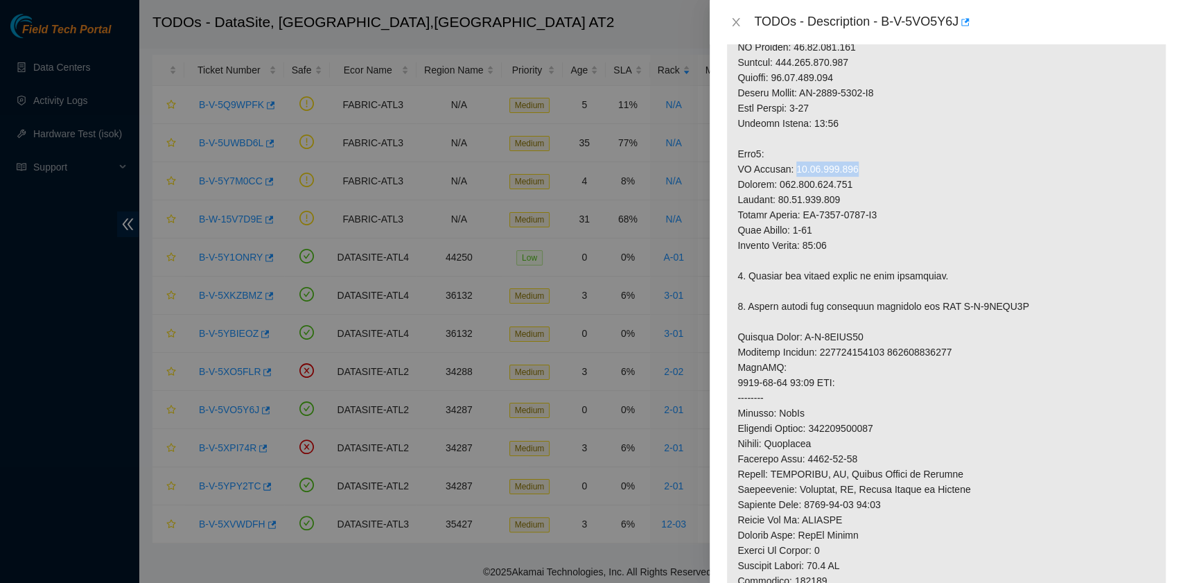
drag, startPoint x: 849, startPoint y: 168, endPoint x: 788, endPoint y: 169, distance: 61.7
click at [788, 169] on p at bounding box center [946, 275] width 439 height 951
copy p "23.67.255.173"
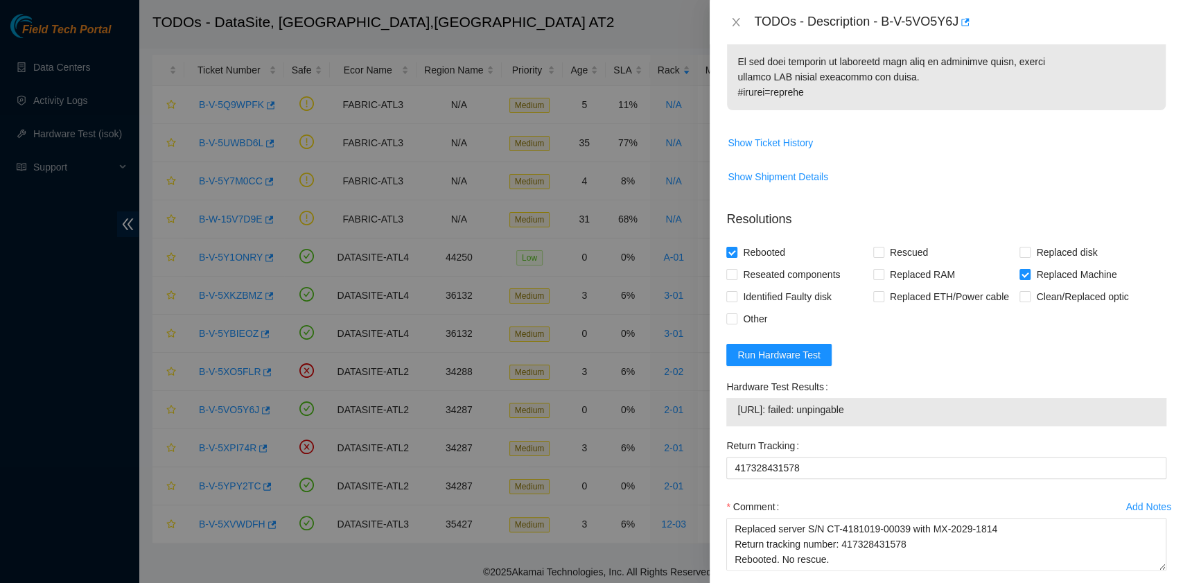
scroll to position [1187, 0]
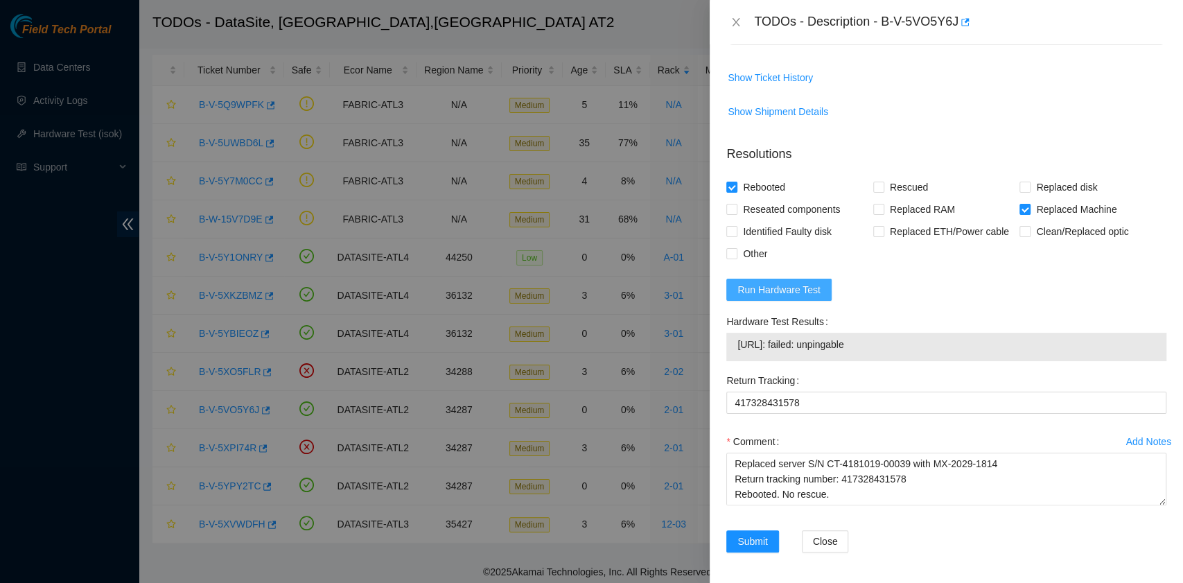
click at [795, 289] on span "Run Hardware Test" at bounding box center [778, 289] width 83 height 15
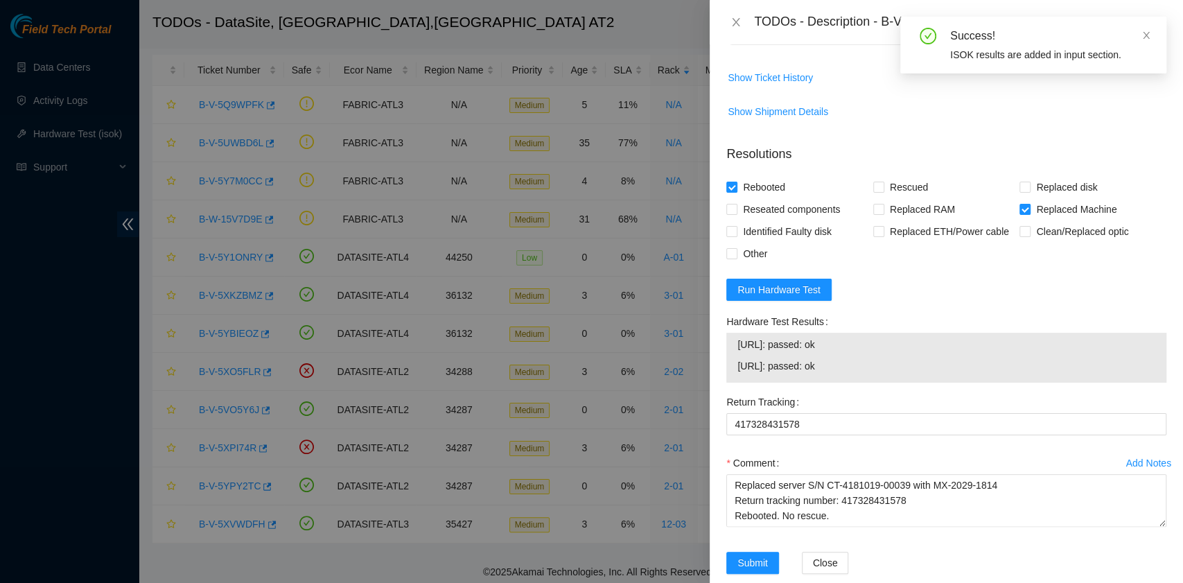
drag, startPoint x: 855, startPoint y: 367, endPoint x: 738, endPoint y: 344, distance: 119.4
click at [738, 344] on tbody "23.67.255.172: passed: ok 23.67.255.173: passed: ok" at bounding box center [946, 357] width 419 height 43
copy tbody "23.67.255.172: passed: ok 23.67.255.173: passed: ok"
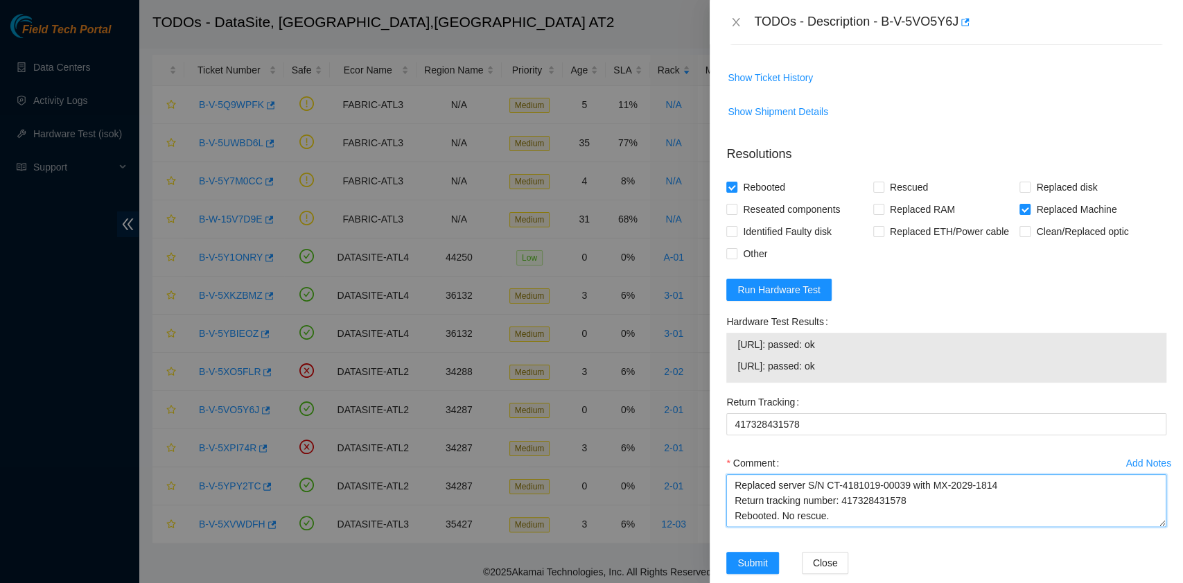
click at [808, 511] on textarea "B-V-5VO5Y6J rack# 2-01 machine# 22:01 Replaced server S/N CT-4181019-00039 with…" at bounding box center [946, 500] width 440 height 53
paste textarea "23.67.255.172: passed: ok 23.67.255.173: passed: ok"
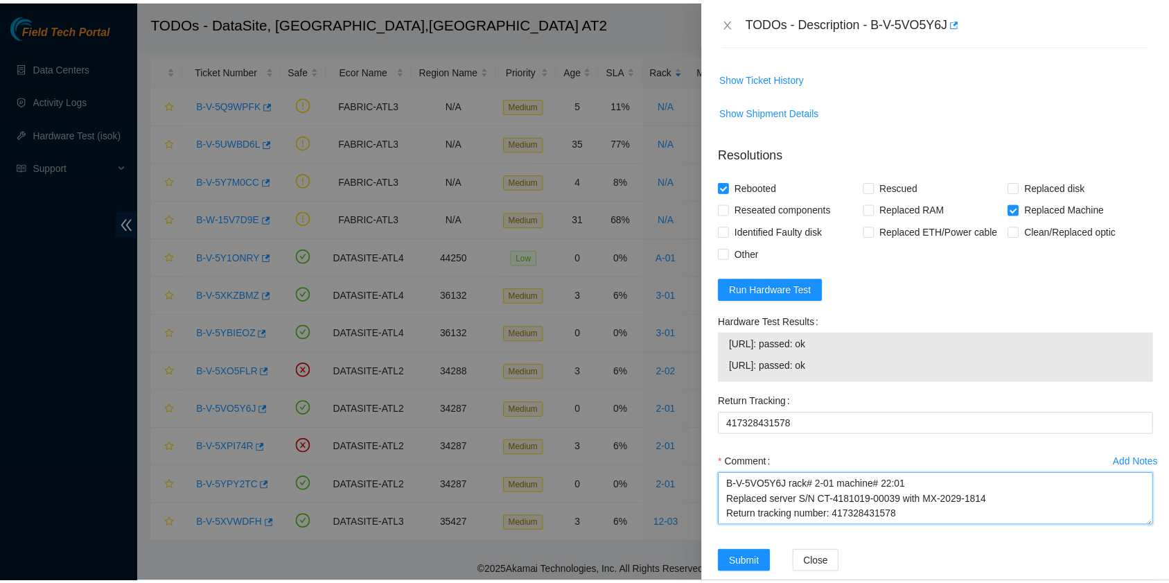
scroll to position [1208, 0]
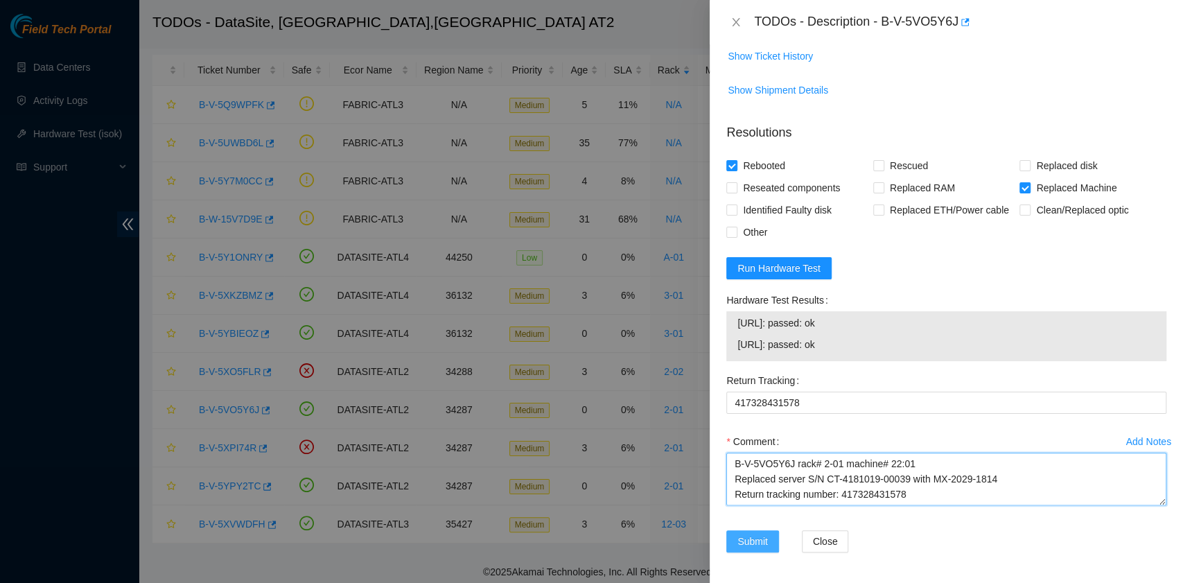
type textarea "B-V-5VO5Y6J rack# 2-01 machine# 22:01 Replaced server S/N CT-4181019-00039 with…"
click at [758, 538] on span "Submit" at bounding box center [752, 541] width 30 height 15
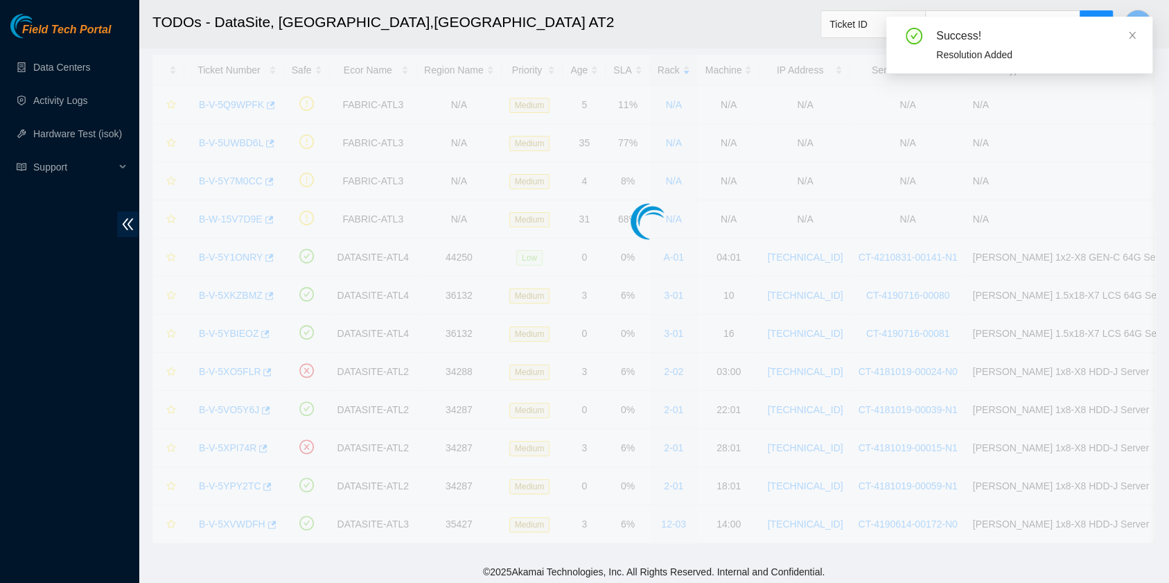
scroll to position [314, 0]
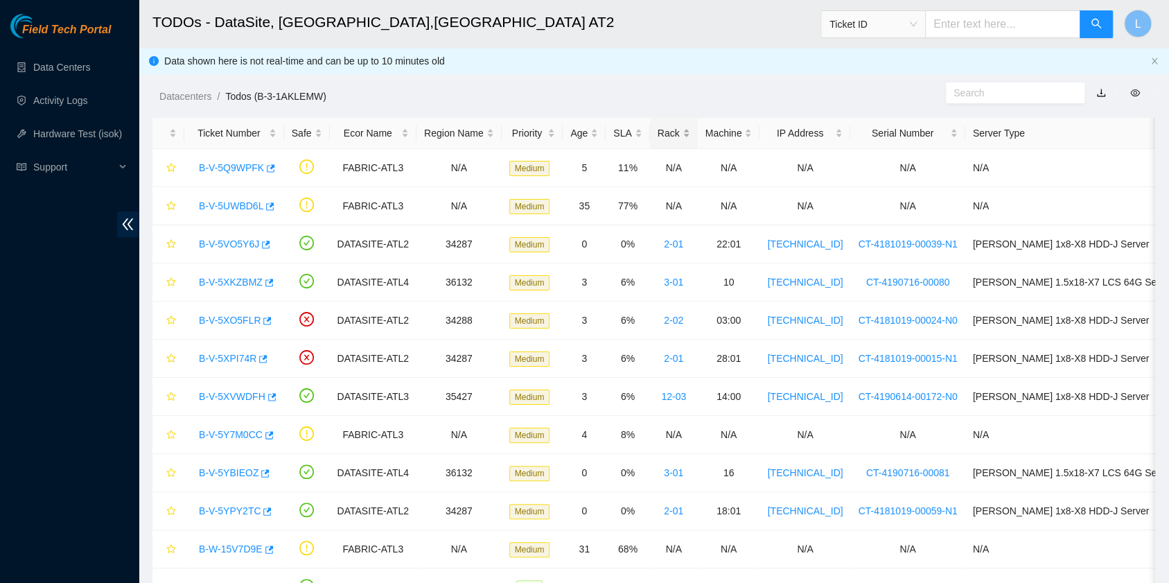
click at [667, 136] on div "Rack" at bounding box center [674, 132] width 33 height 15
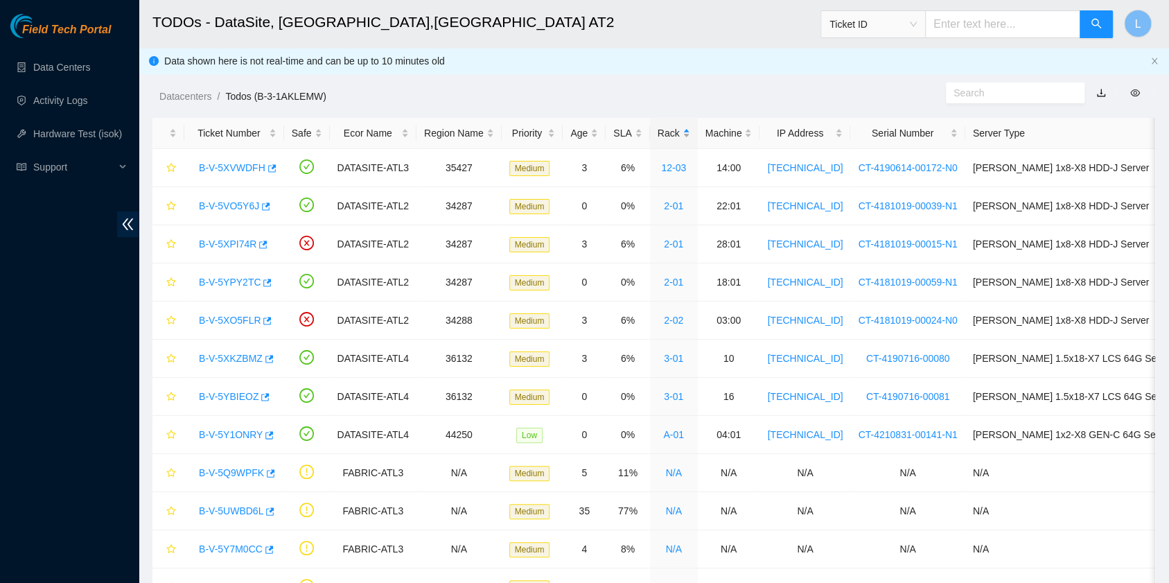
click at [667, 136] on div "Rack" at bounding box center [674, 132] width 33 height 15
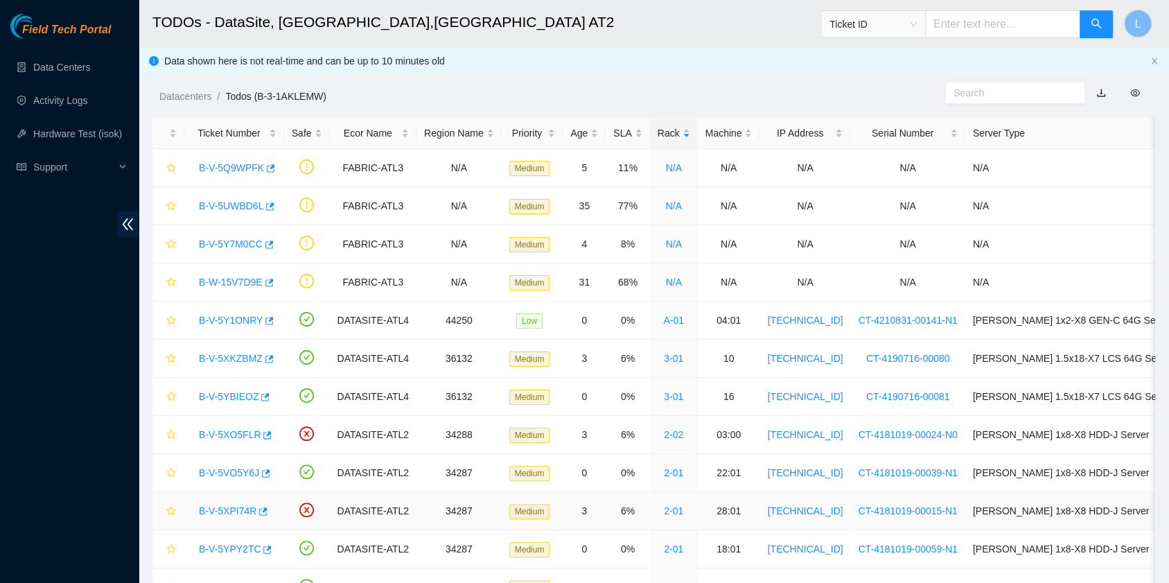
click at [224, 510] on link "B-V-5XPI74R" at bounding box center [228, 510] width 58 height 11
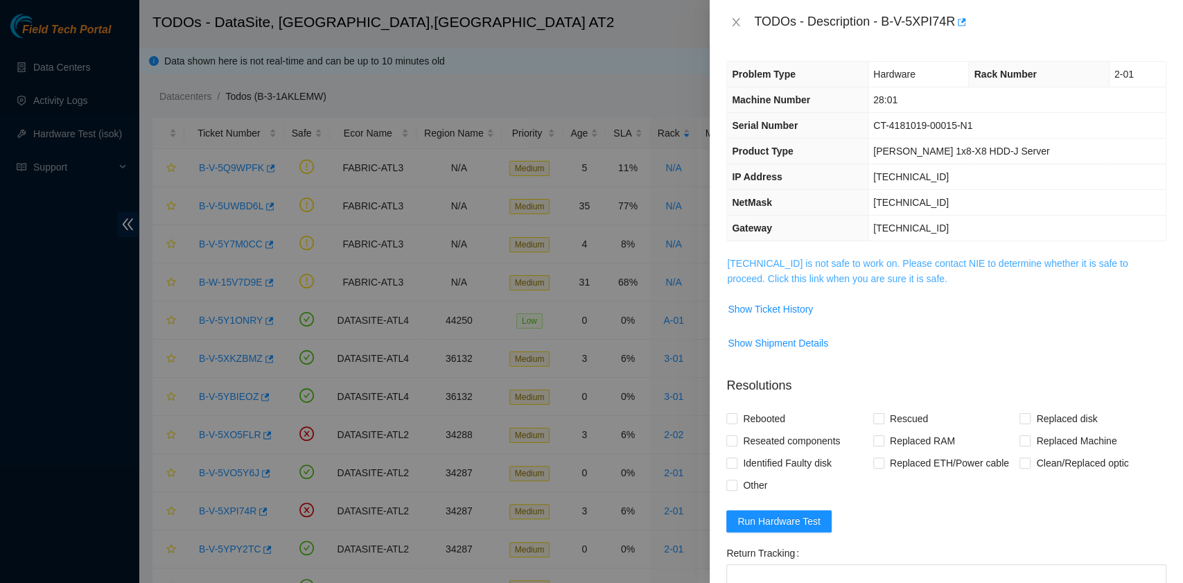
click at [881, 276] on link "23.67.255.185 is not safe to work on. Please contact NIE to determine whether i…" at bounding box center [927, 271] width 400 height 26
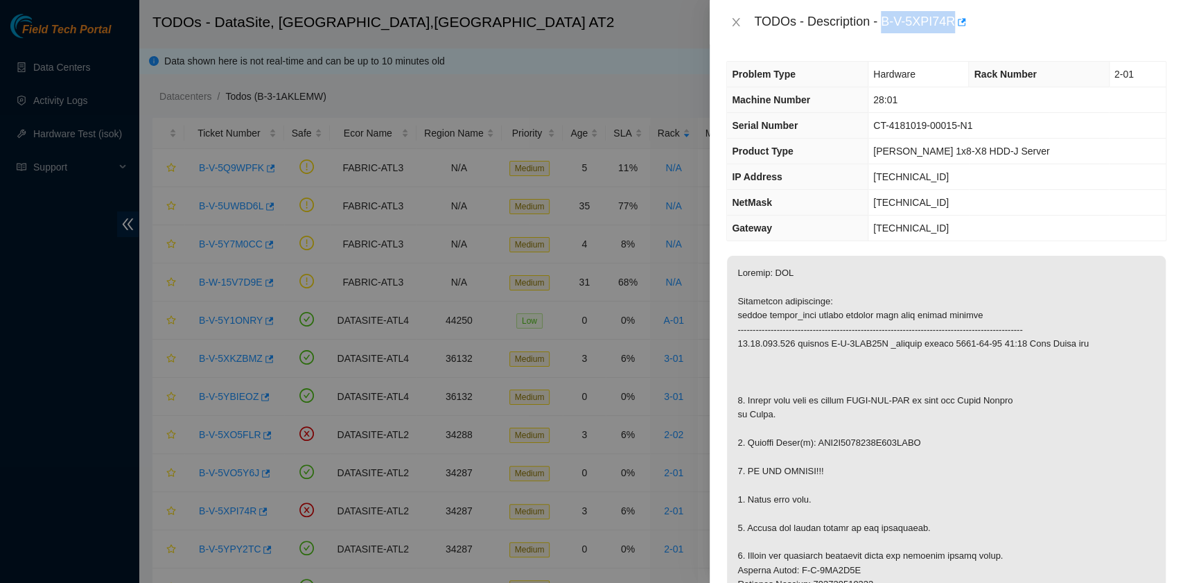
drag, startPoint x: 884, startPoint y: 21, endPoint x: 951, endPoint y: 30, distance: 67.1
click at [951, 30] on div "TODOs - Description - B-V-5XPI74R" at bounding box center [960, 22] width 412 height 22
copy div "B-V-5XPI74R"
drag, startPoint x: 746, startPoint y: 442, endPoint x: 919, endPoint y: 448, distance: 173.3
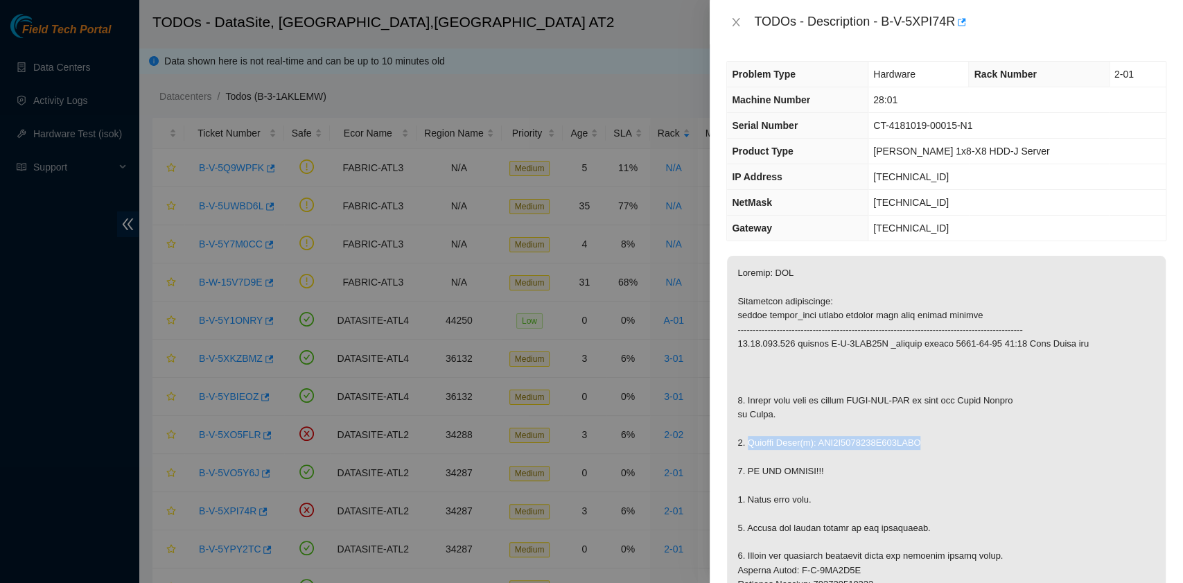
copy p "Replace Drive(s): WFK0Z6380000E906KDBL"
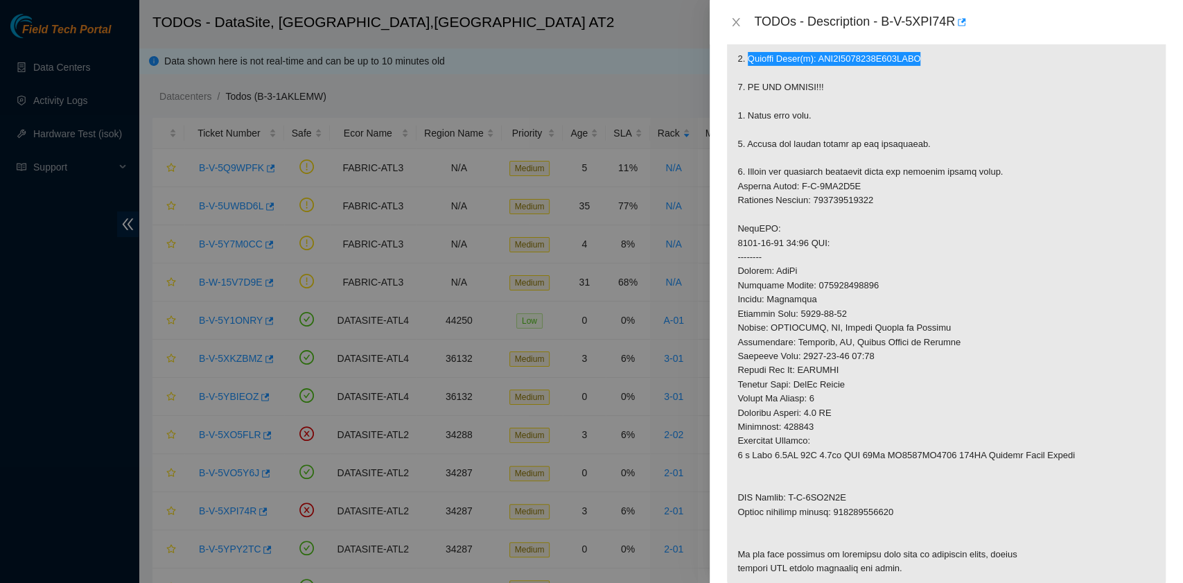
scroll to position [646, 0]
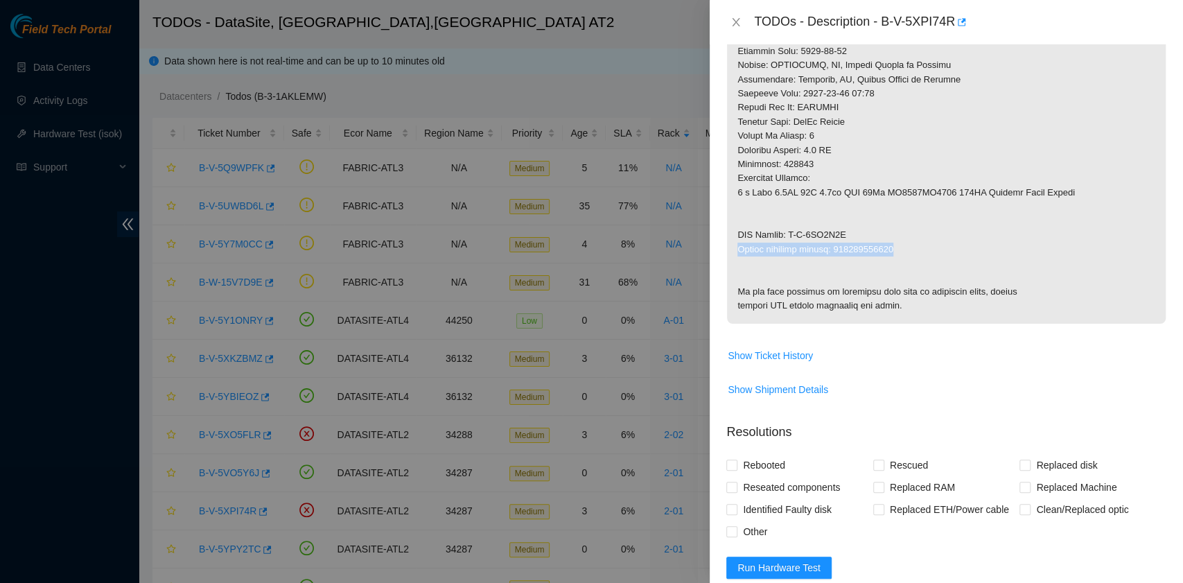
drag, startPoint x: 739, startPoint y: 249, endPoint x: 897, endPoint y: 247, distance: 157.3
copy p "Return tracking number: 463470063898"
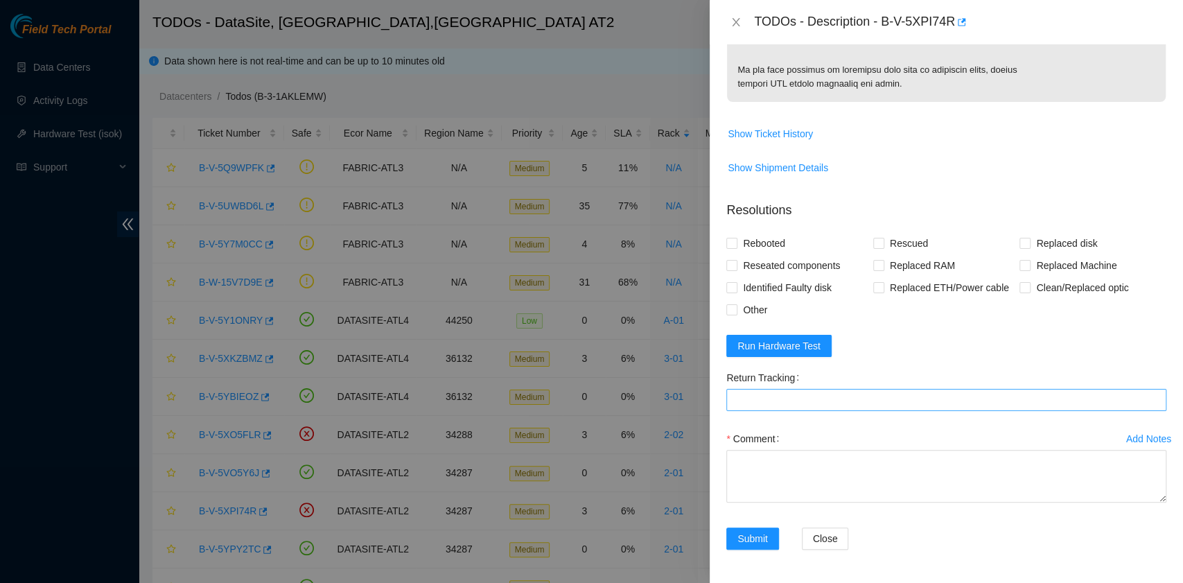
scroll to position [922, 0]
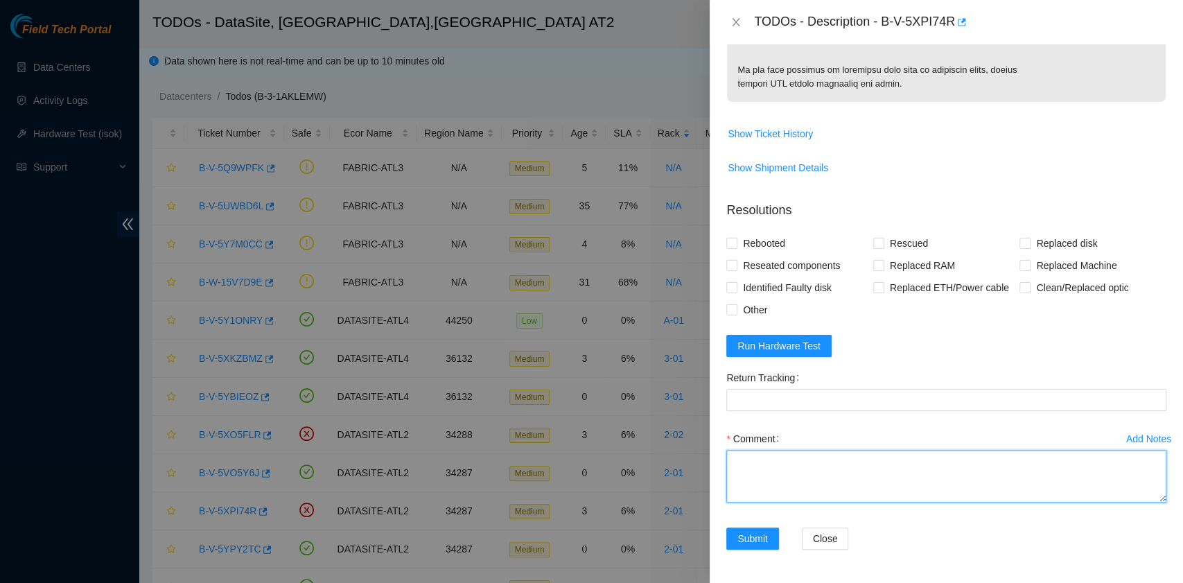
click at [803, 481] on textarea "Comment" at bounding box center [946, 476] width 440 height 53
paste textarea "B-V-5XPI74R rack# 2-01 machine# 28:01 Replaced drive WFK0Z6380000E906KDBL with …"
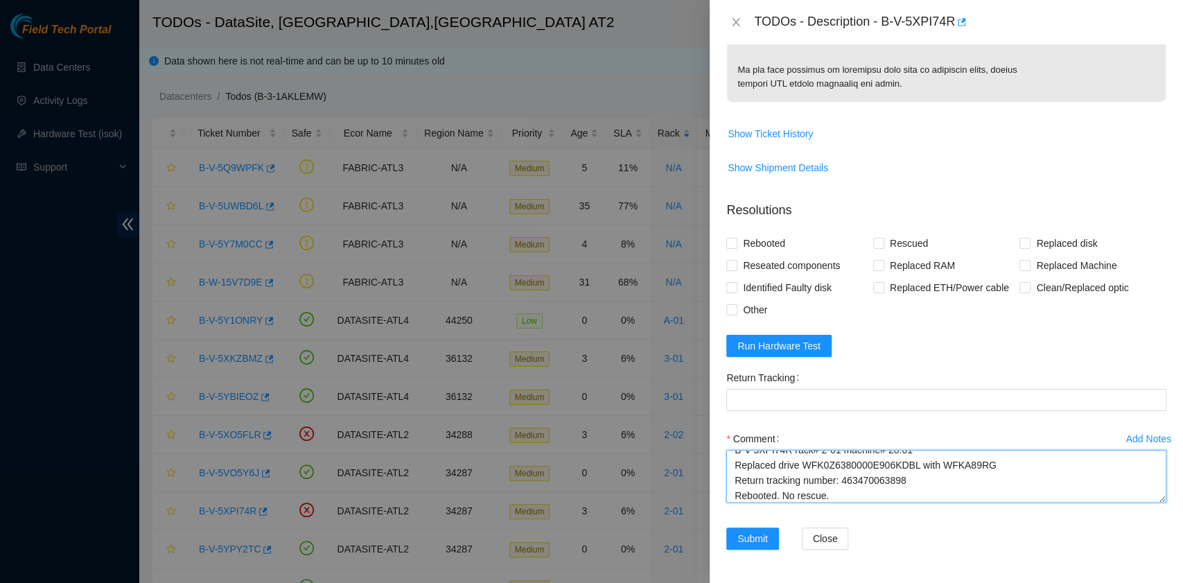
scroll to position [26, 0]
drag, startPoint x: 910, startPoint y: 473, endPoint x: 842, endPoint y: 466, distance: 68.2
click at [842, 466] on textarea "B-V-5XPI74R rack# 2-01 machine# 28:01 Replaced drive WFK0Z6380000E906KDBL with …" at bounding box center [946, 476] width 440 height 53
type textarea "B-V-5XPI74R rack# 2-01 machine# 28:01 Replaced drive WFK0Z6380000E906KDBL with …"
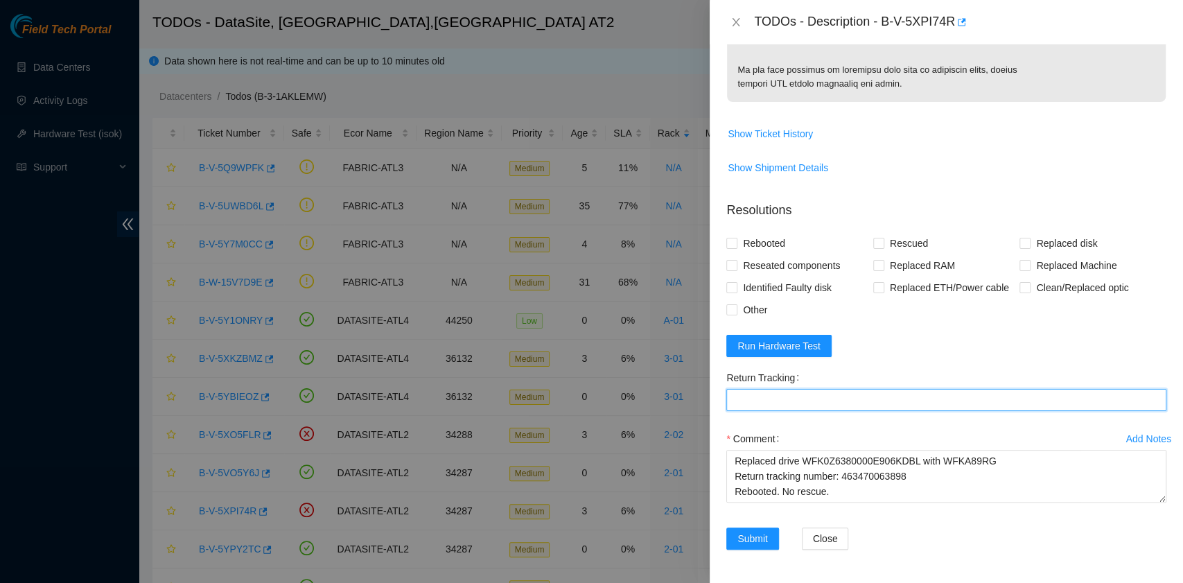
click at [798, 402] on Tracking "Return Tracking" at bounding box center [946, 400] width 440 height 22
paste Tracking "463470063898"
type Tracking "463470063898"
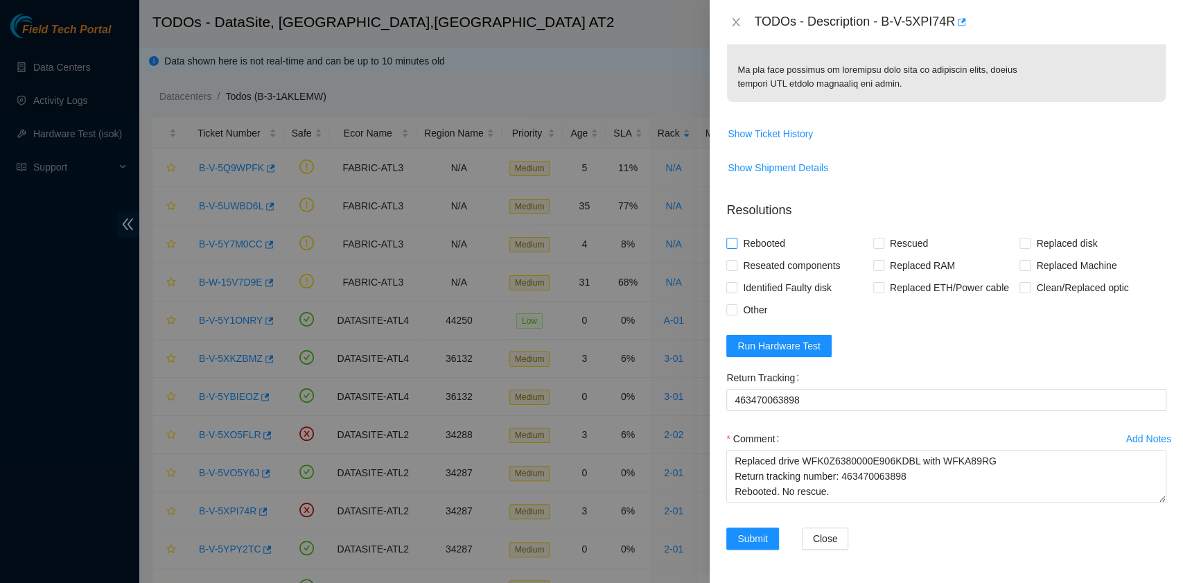
click at [768, 240] on span "Rebooted" at bounding box center [763, 243] width 53 height 22
click at [736, 240] on input "Rebooted" at bounding box center [731, 243] width 10 height 10
checkbox input "true"
click at [1020, 249] on span at bounding box center [1024, 243] width 11 height 11
click at [1020, 247] on input "Replaced disk" at bounding box center [1024, 243] width 10 height 10
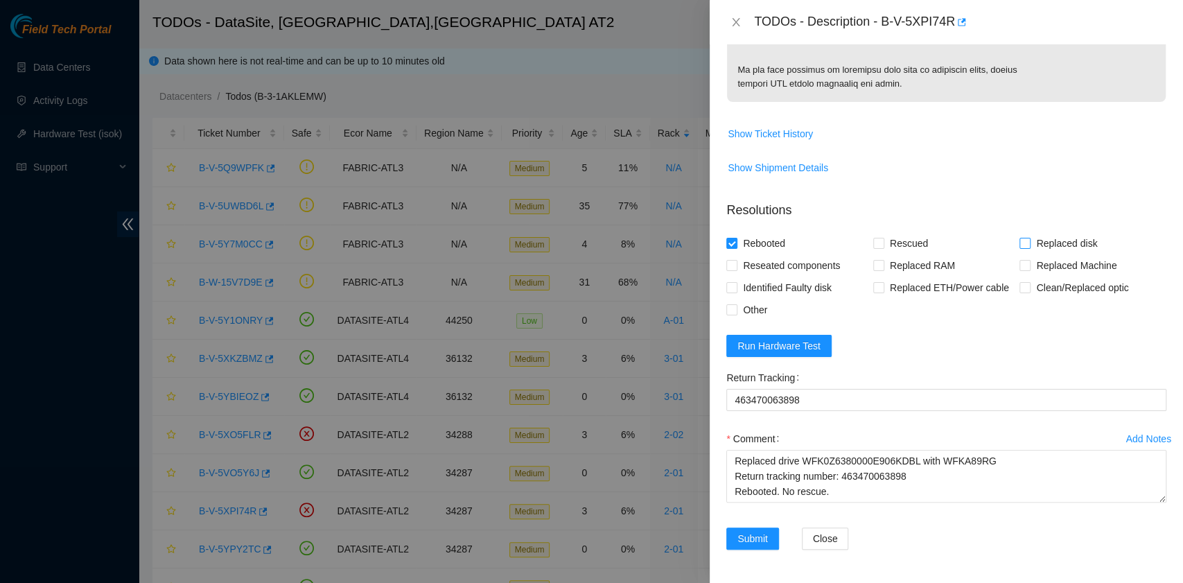
checkbox input "true"
click at [813, 354] on button "Run Hardware Test" at bounding box center [778, 346] width 105 height 22
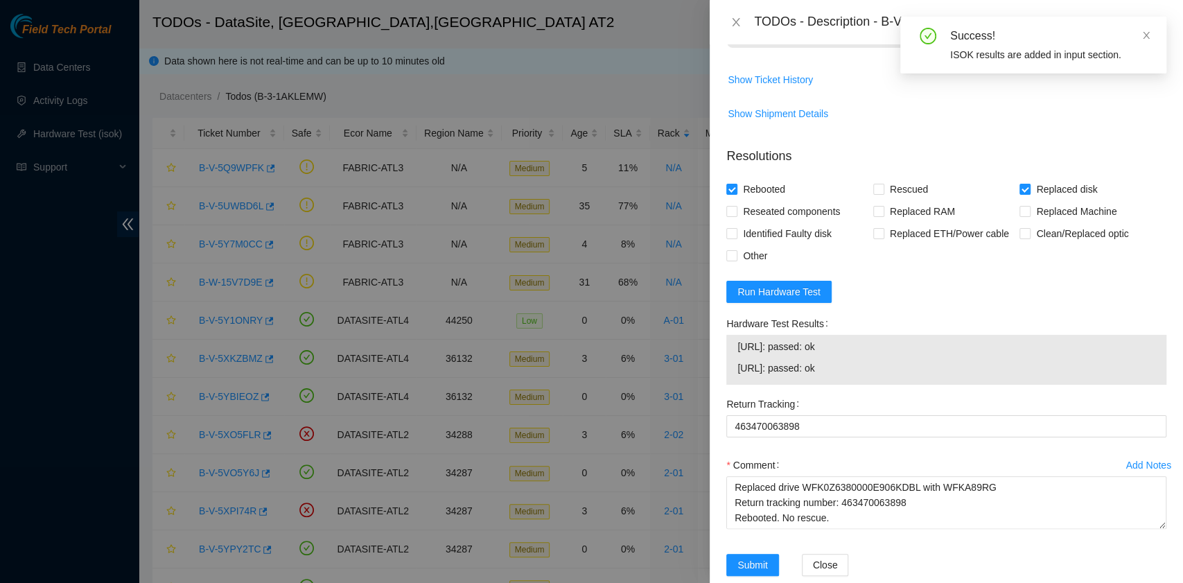
drag, startPoint x: 853, startPoint y: 428, endPoint x: 733, endPoint y: 416, distance: 120.4
click at [733, 385] on div "23.67.255.184: passed: ok 23.67.255.185: passed: ok" at bounding box center [946, 360] width 440 height 50
copy tbody "23.67.255.184: passed: ok 23.67.255.185: passed: ok"
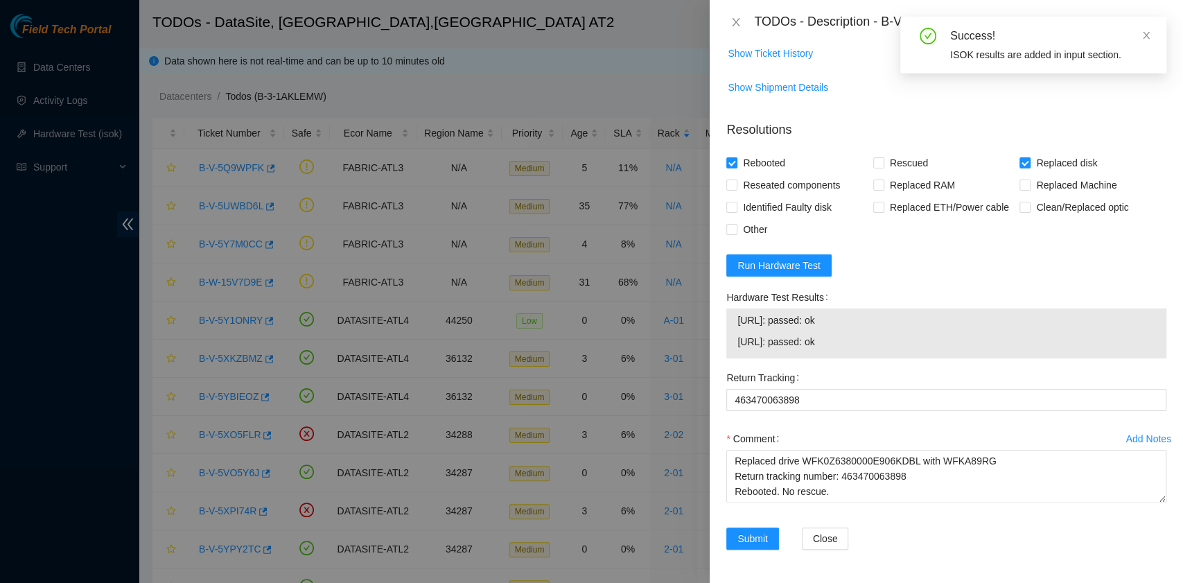
scroll to position [1003, 0]
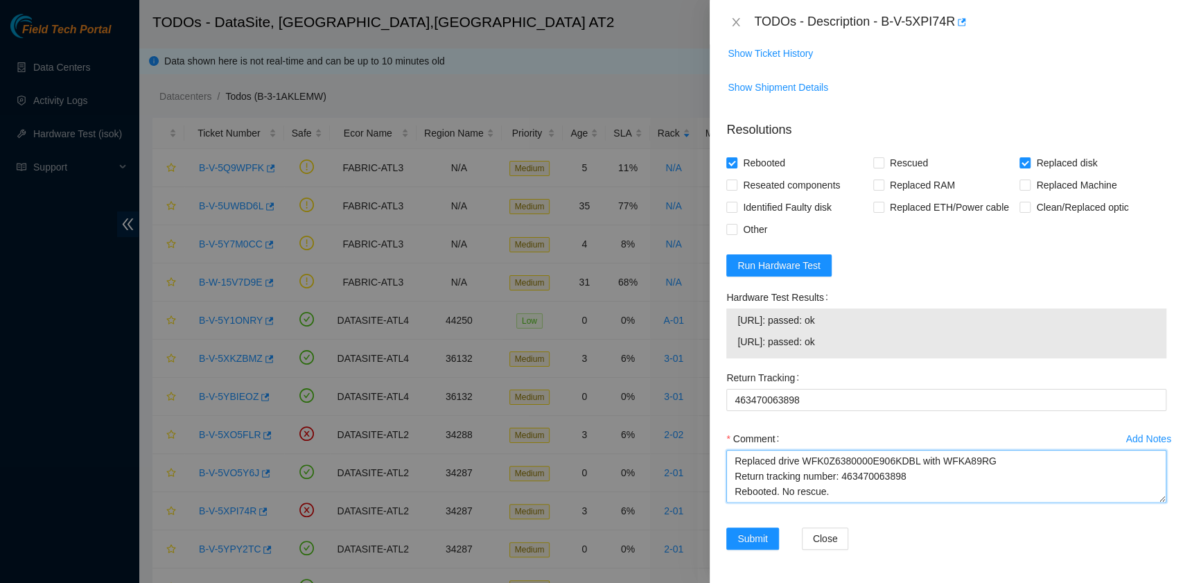
click at [761, 489] on textarea "B-V-5XPI74R rack# 2-01 machine# 28:01 Replaced drive WFK0Z6380000E906KDBL with …" at bounding box center [946, 476] width 440 height 53
paste textarea "23.67.255.184: passed: ok 23.67.255.185: passed: ok"
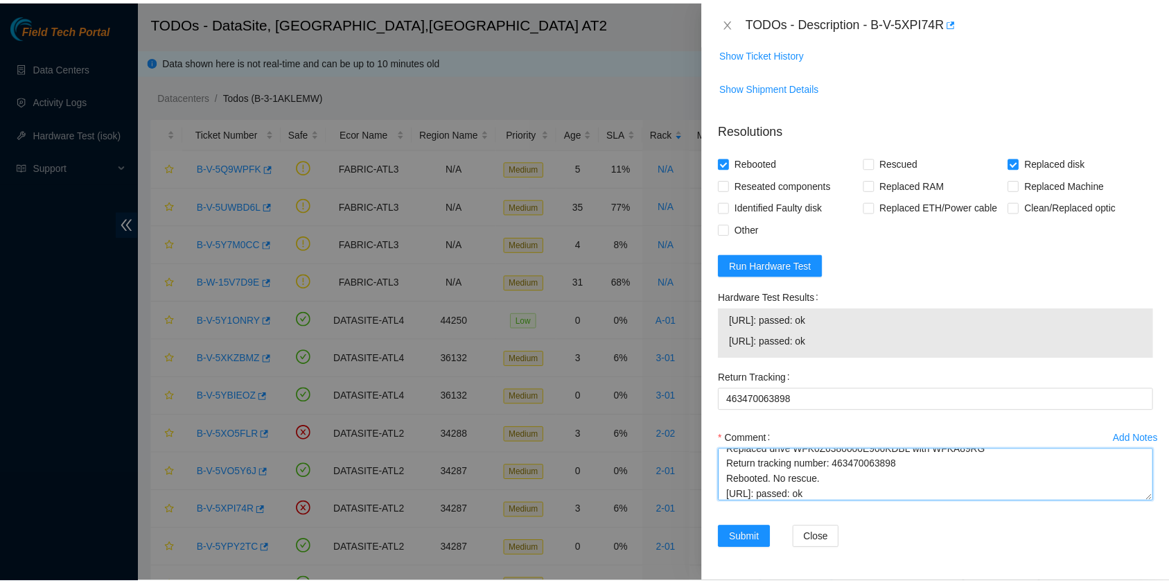
scroll to position [42, 0]
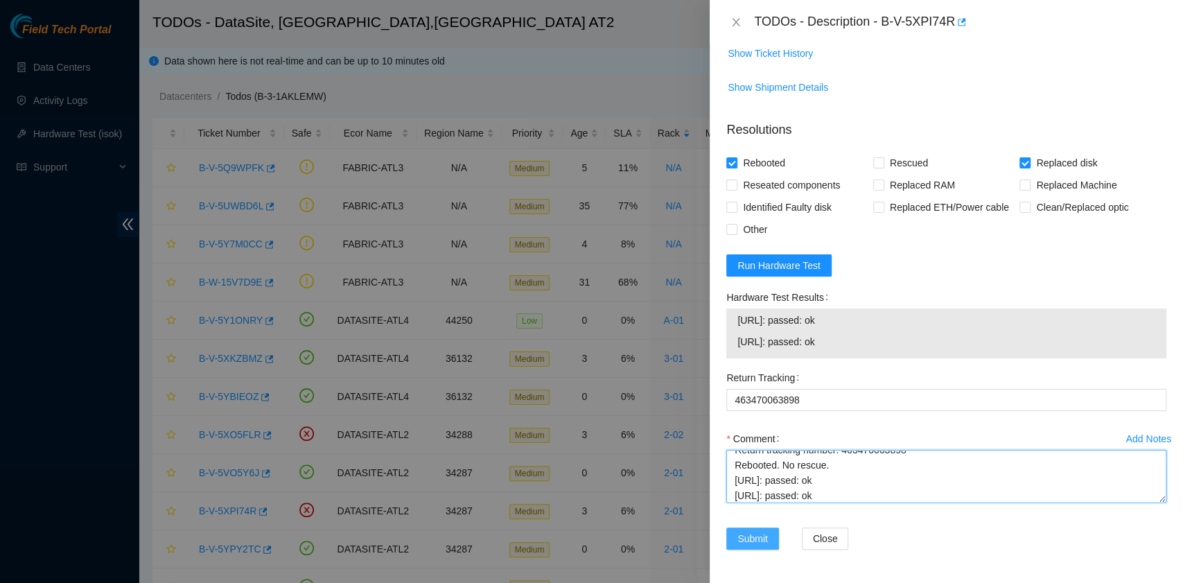
type textarea "B-V-5XPI74R rack# 2-01 machine# 28:01 Replaced drive WFK0Z6380000E906KDBL with …"
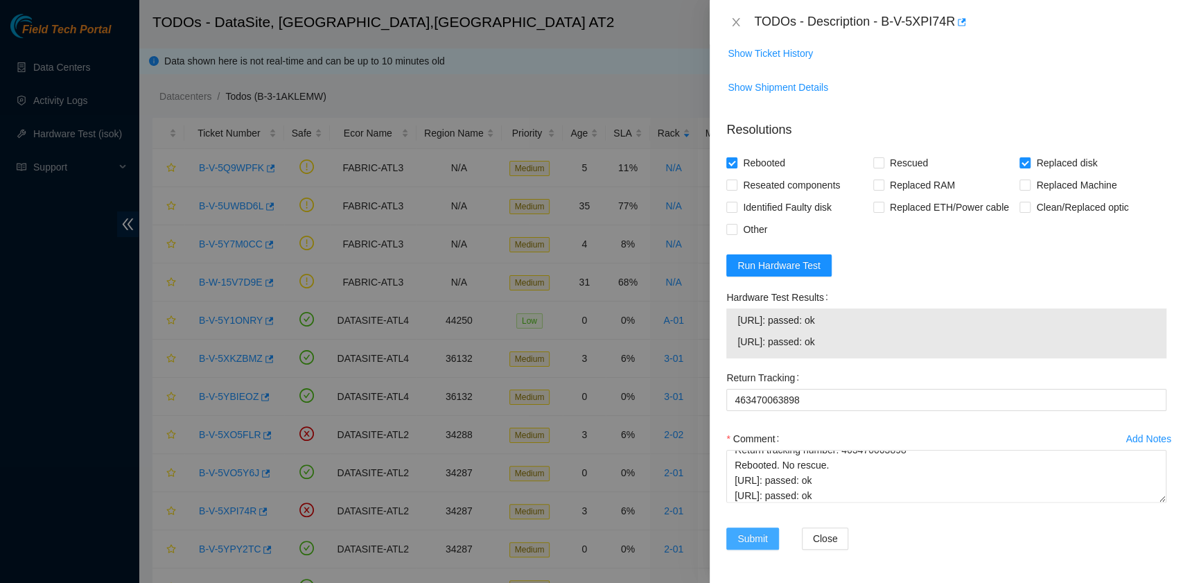
click at [757, 542] on span "Submit" at bounding box center [752, 538] width 30 height 15
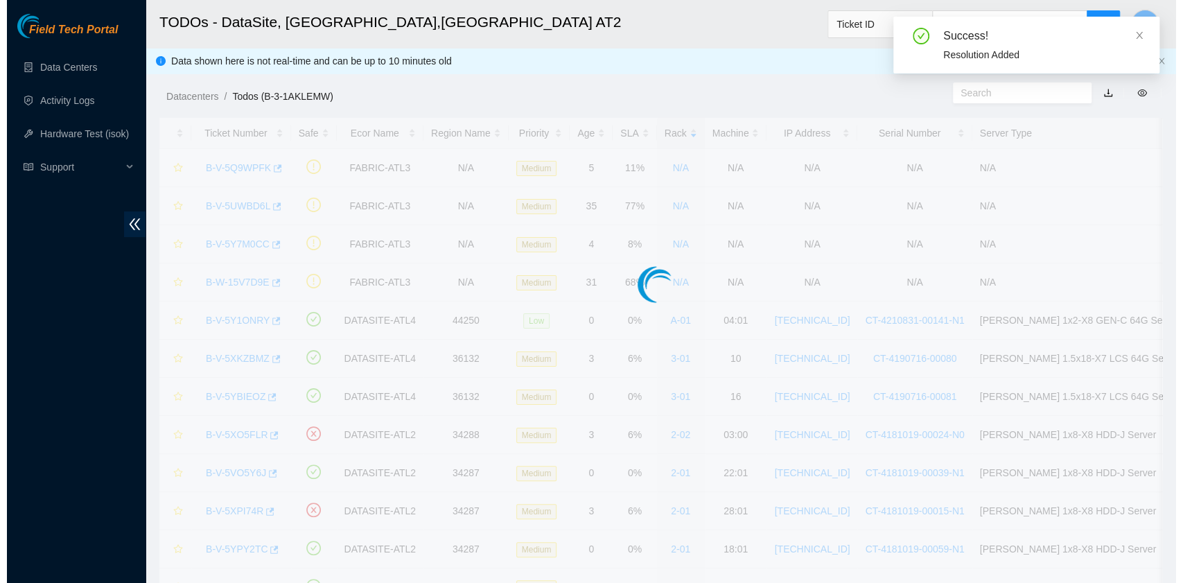
scroll to position [315, 0]
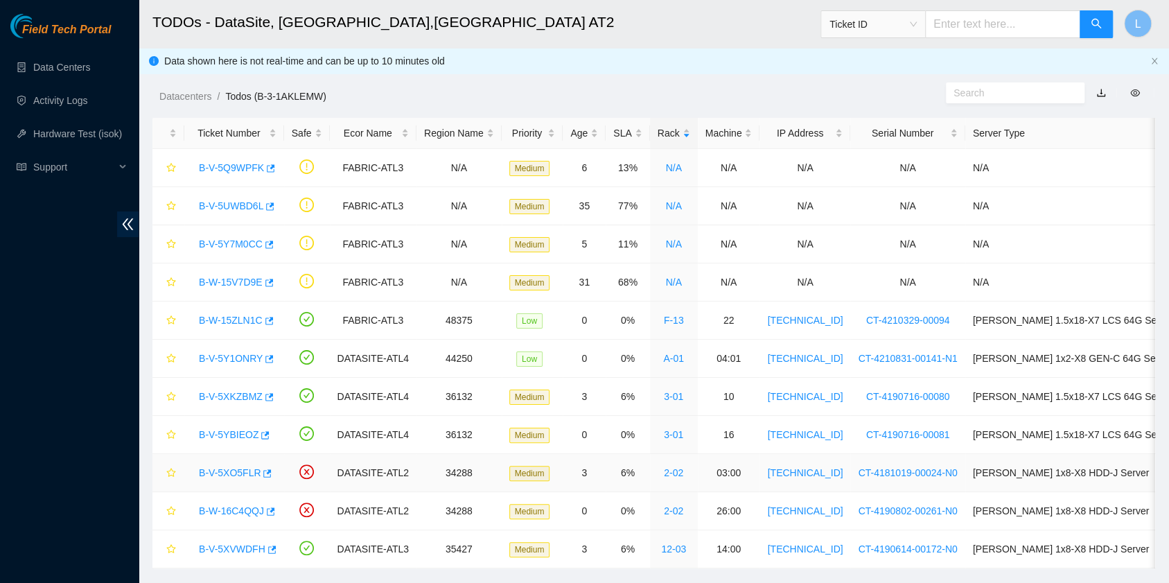
click at [231, 471] on link "B-V-5XO5FLR" at bounding box center [230, 472] width 62 height 11
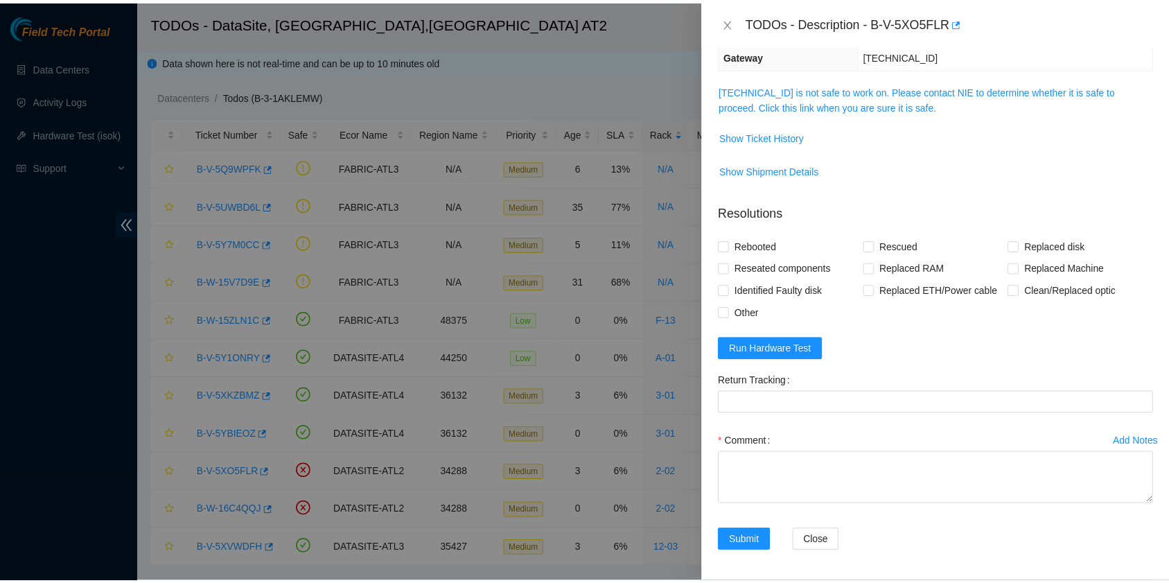
scroll to position [0, 0]
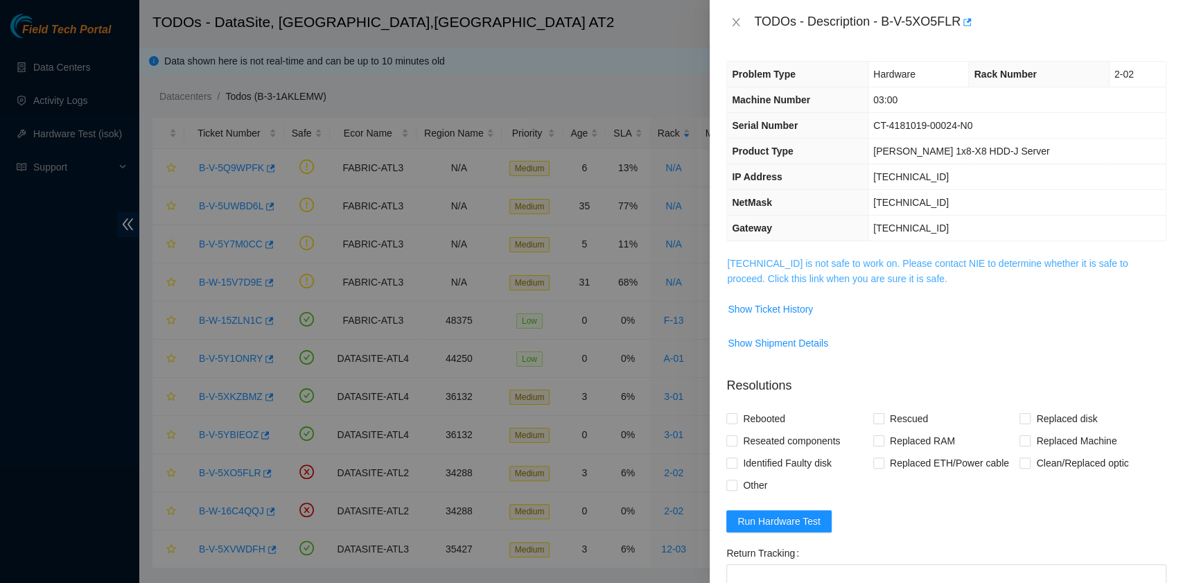
click at [864, 277] on link "[TECHNICAL_ID] is not safe to work on. Please contact NIE to determine whether …" at bounding box center [927, 271] width 400 height 26
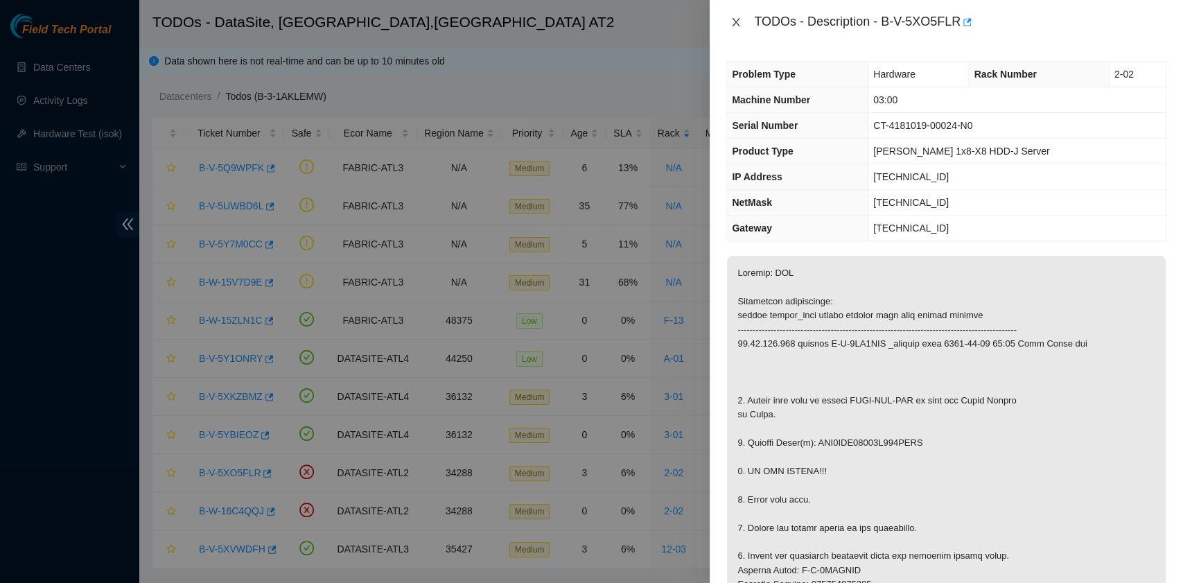
click at [736, 21] on icon "close" at bounding box center [735, 22] width 11 height 11
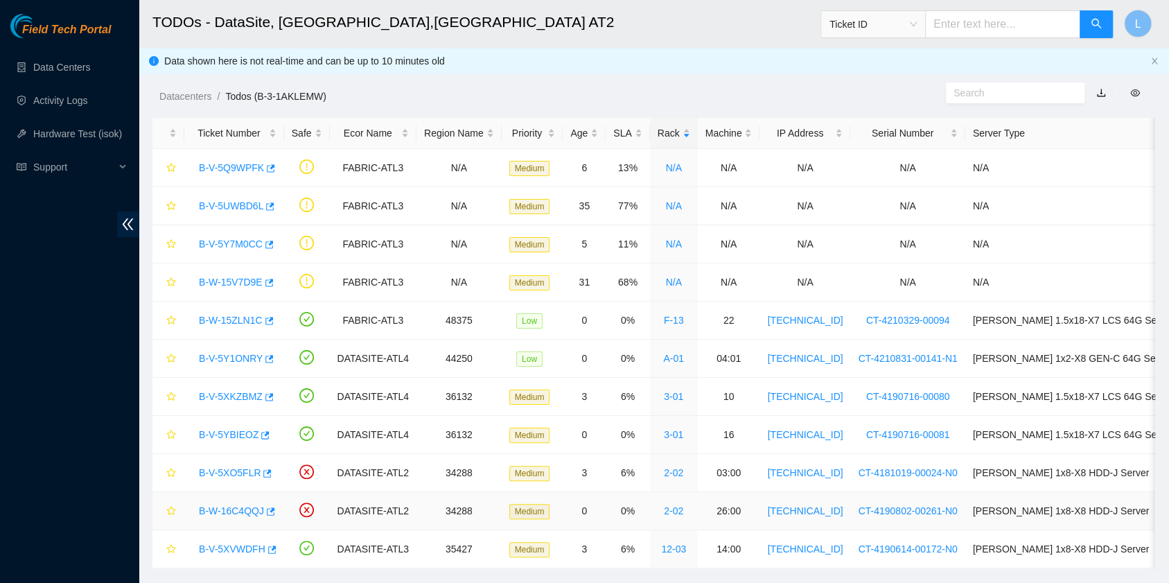
click at [247, 509] on link "B-W-16C4QQJ" at bounding box center [231, 510] width 65 height 11
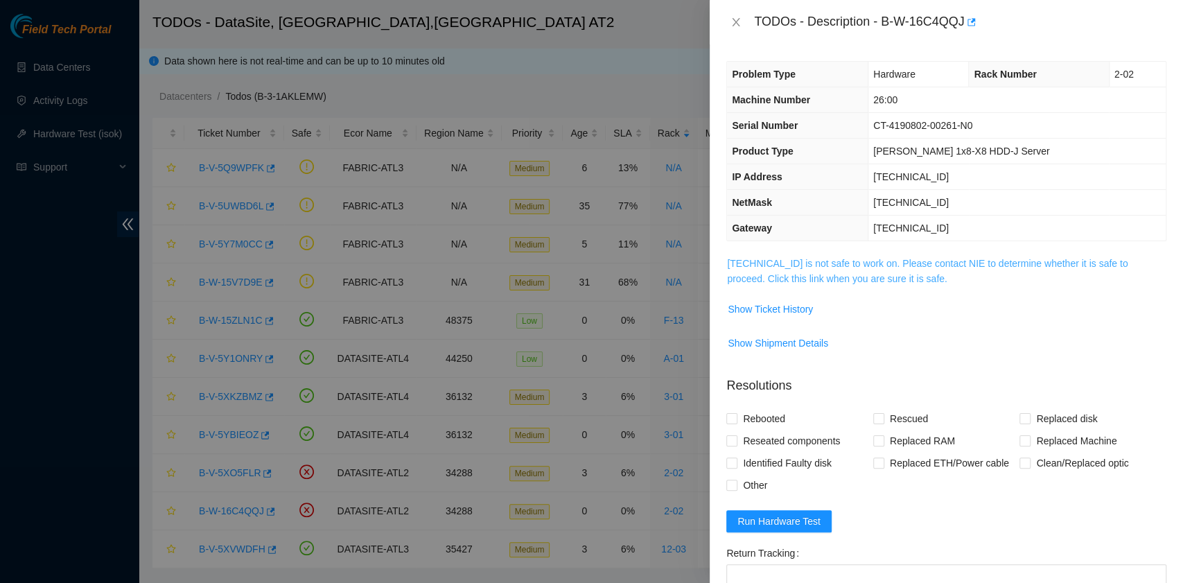
click at [797, 279] on link "[TECHNICAL_ID] is not safe to work on. Please contact NIE to determine whether …" at bounding box center [927, 271] width 400 height 26
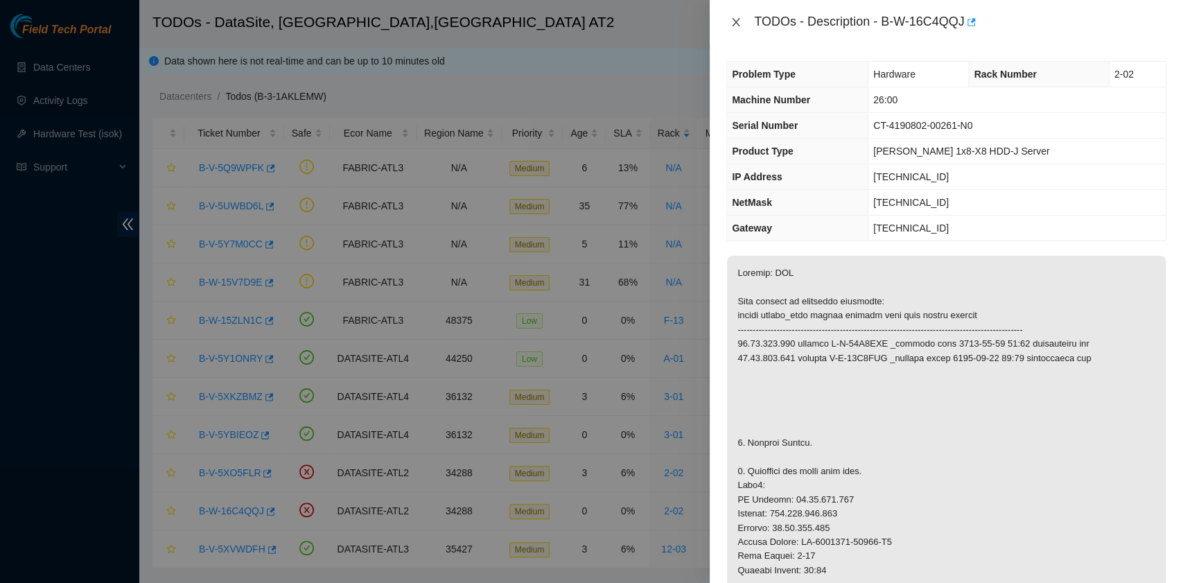
click at [734, 21] on icon "close" at bounding box center [735, 22] width 11 height 11
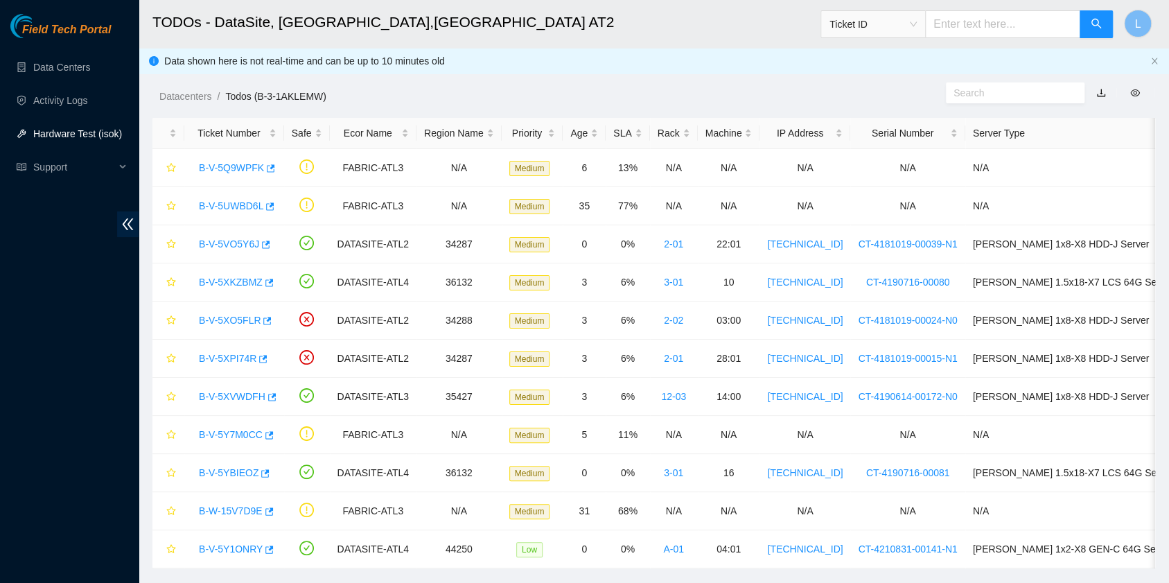
click at [80, 131] on link "Hardware Test (isok)" at bounding box center [77, 133] width 89 height 11
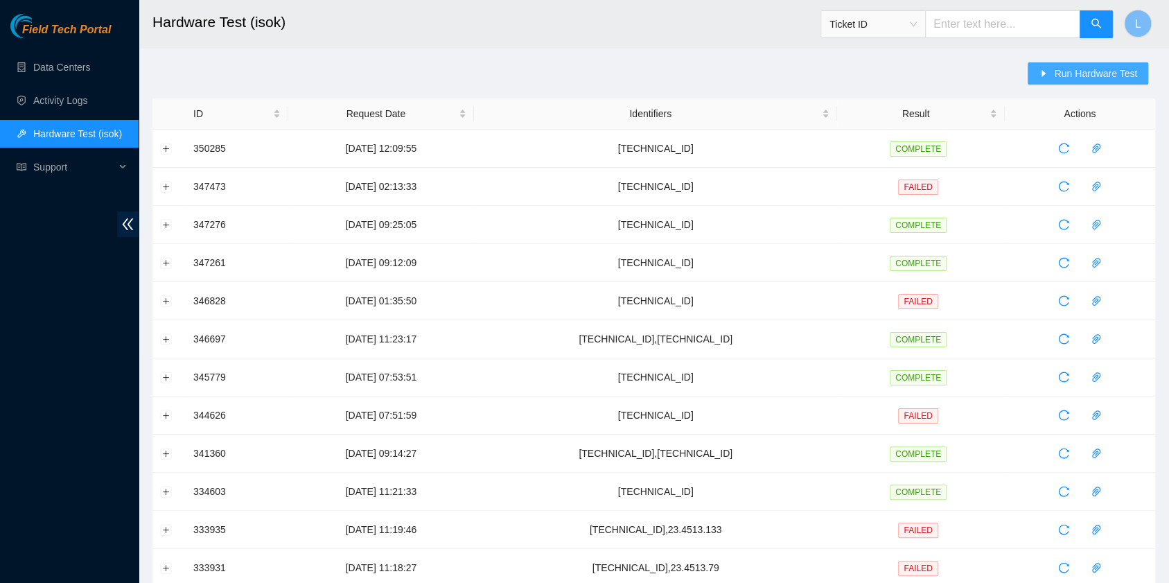
click at [1113, 79] on span "Run Hardware Test" at bounding box center [1095, 73] width 83 height 15
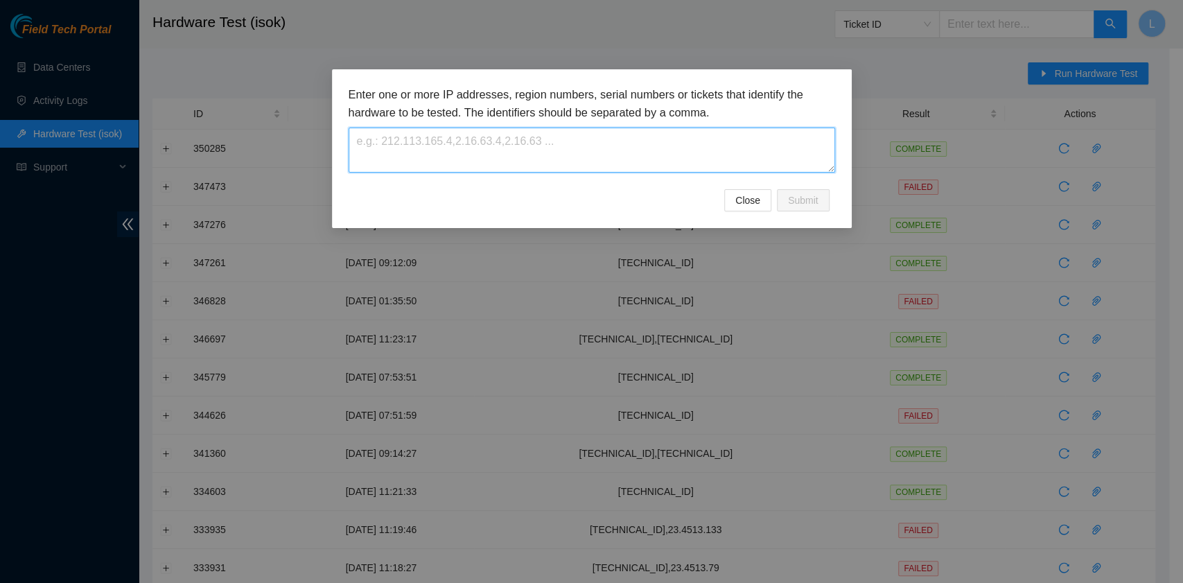
drag, startPoint x: 799, startPoint y: 139, endPoint x: 757, endPoint y: 148, distance: 43.2
click at [774, 146] on textarea at bounding box center [592, 149] width 486 height 45
paste textarea "[TECHNICAL_ID]"
click at [509, 151] on textarea "23.67.255.172" at bounding box center [592, 149] width 486 height 45
paste textarea "[TECHNICAL_ID]"
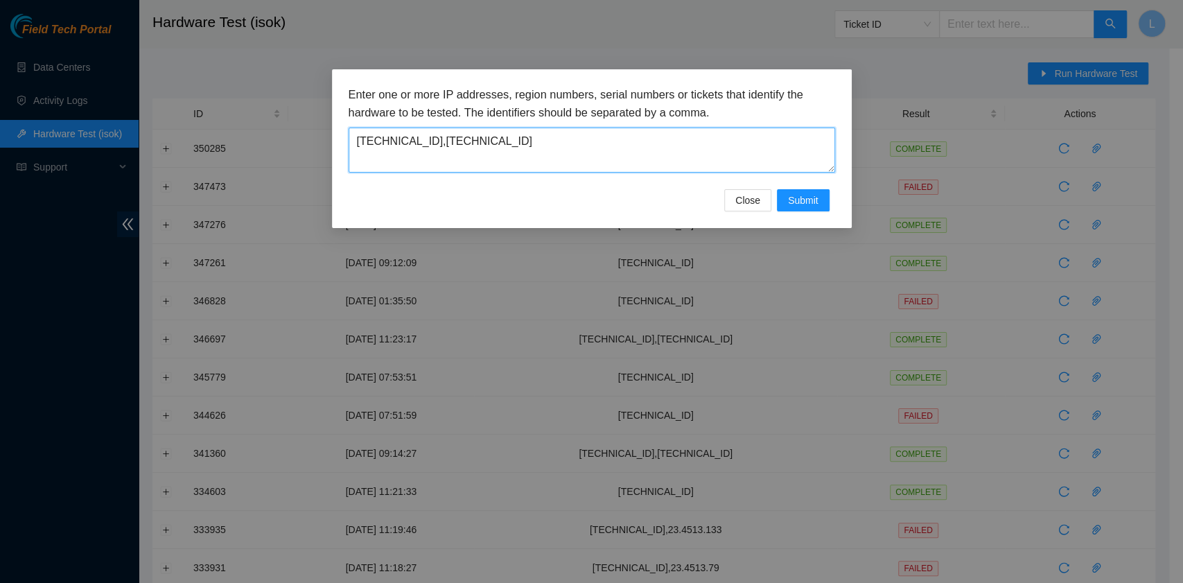
type textarea "23.67.255.172,23.67.255.173"
click at [809, 203] on span "Submit" at bounding box center [803, 200] width 30 height 15
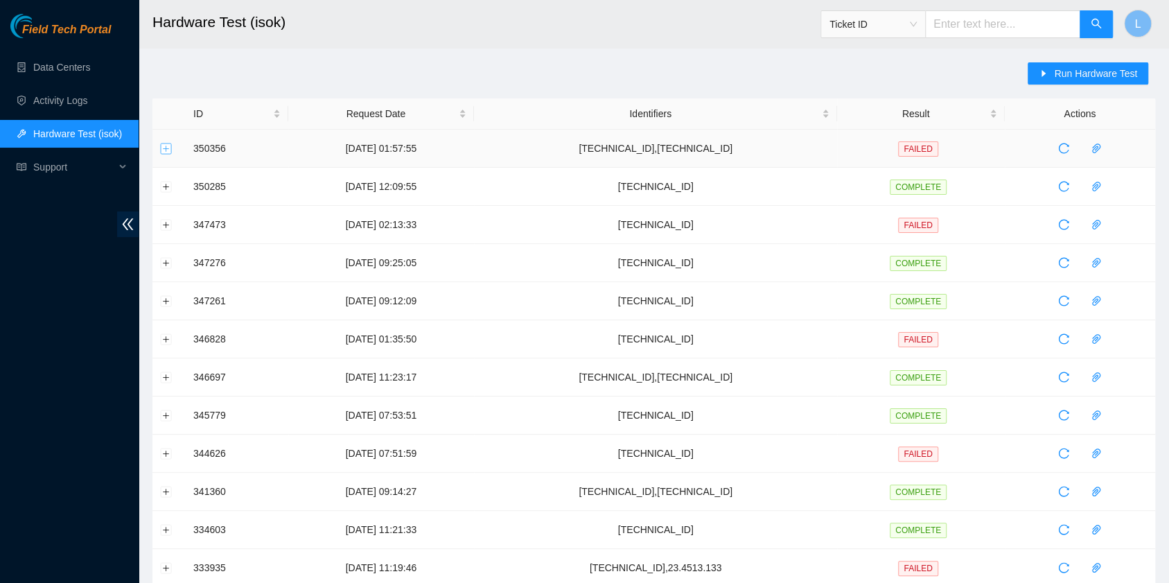
click at [164, 148] on button "Expand row" at bounding box center [166, 148] width 11 height 11
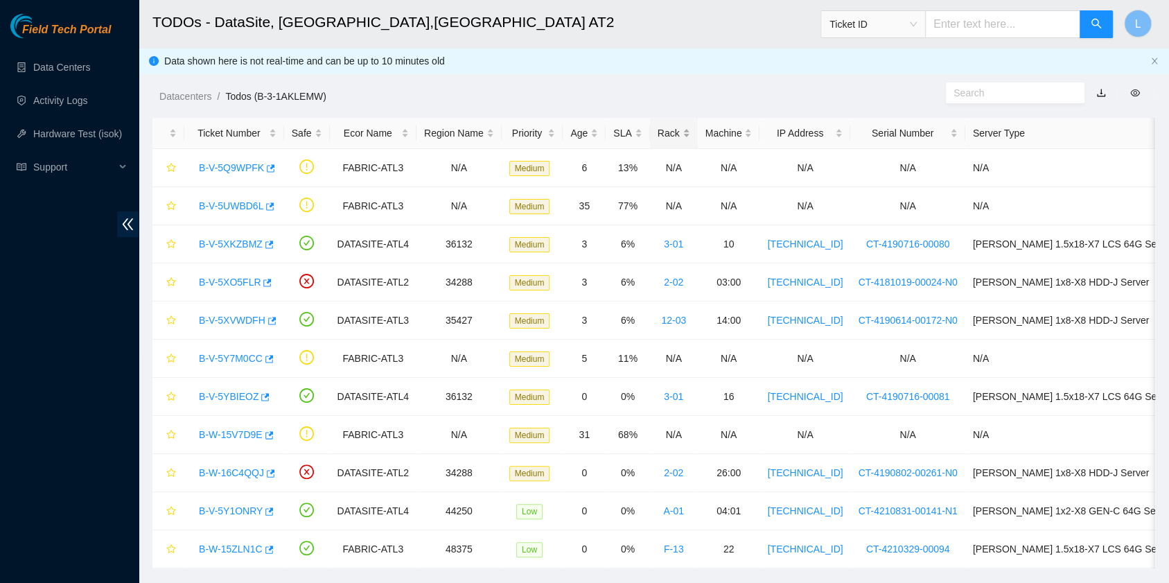
click at [664, 129] on div "Rack" at bounding box center [674, 132] width 33 height 15
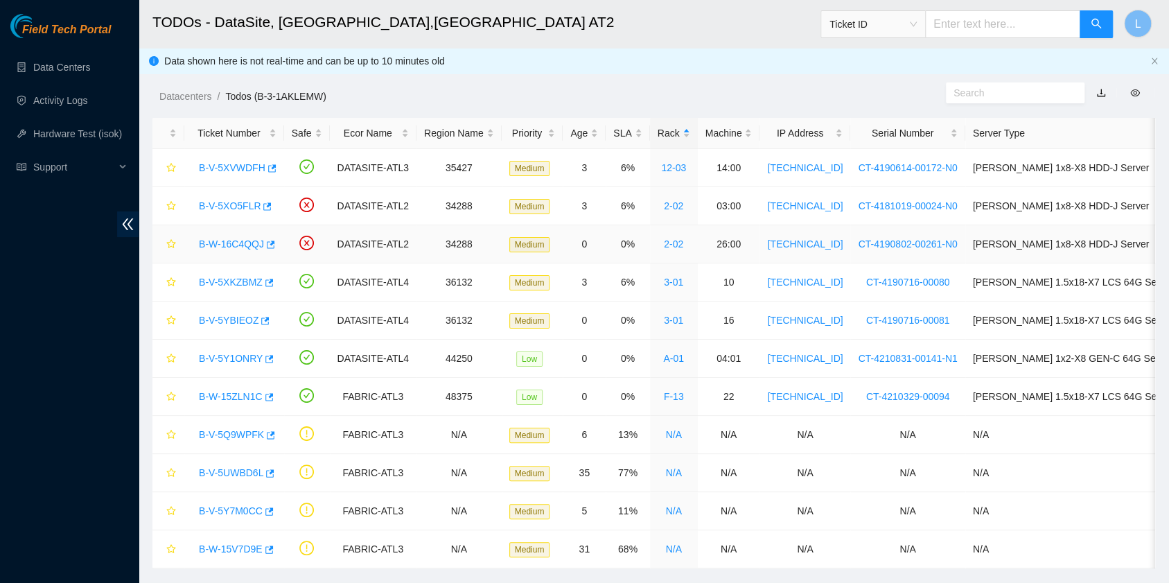
click at [237, 241] on link "B-W-16C4QQJ" at bounding box center [231, 243] width 65 height 11
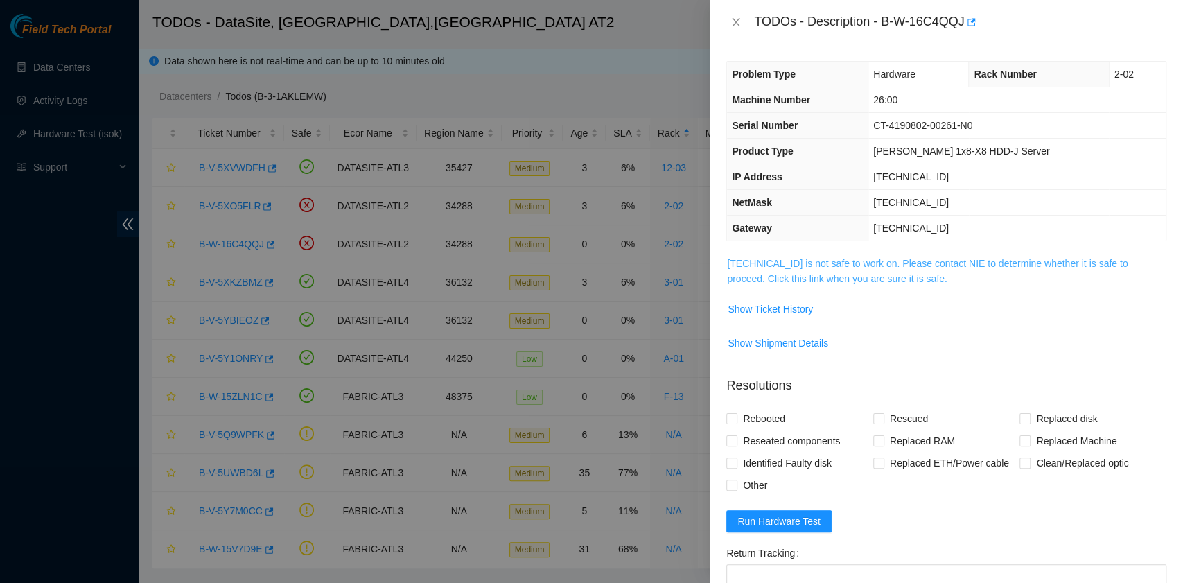
click at [819, 277] on link "[TECHNICAL_ID] is not safe to work on. Please contact NIE to determine whether …" at bounding box center [927, 271] width 400 height 26
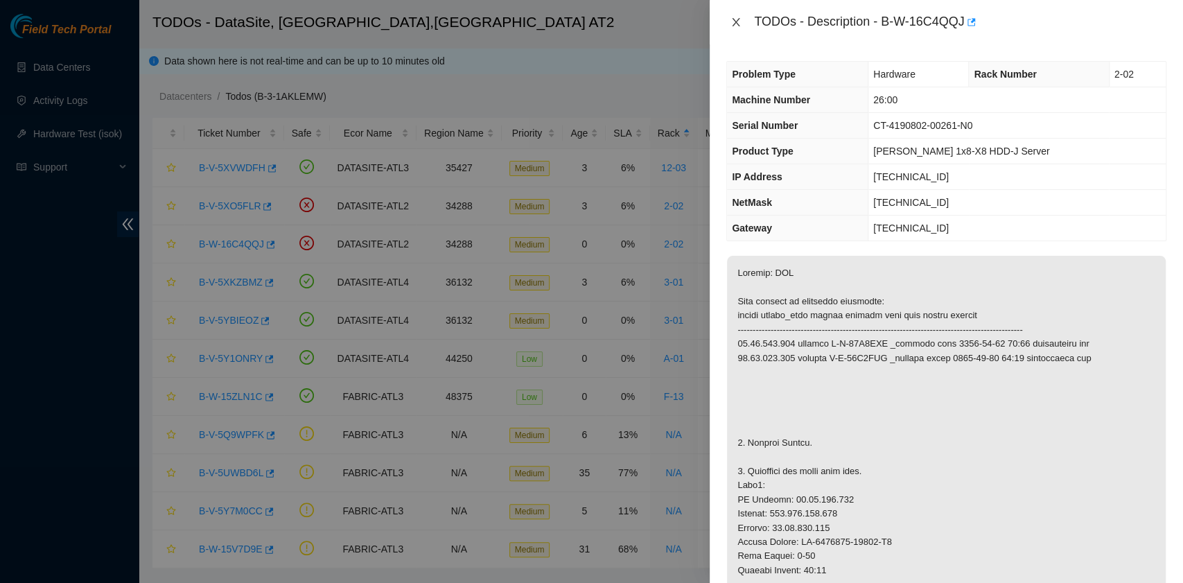
click at [734, 22] on icon "close" at bounding box center [735, 22] width 11 height 11
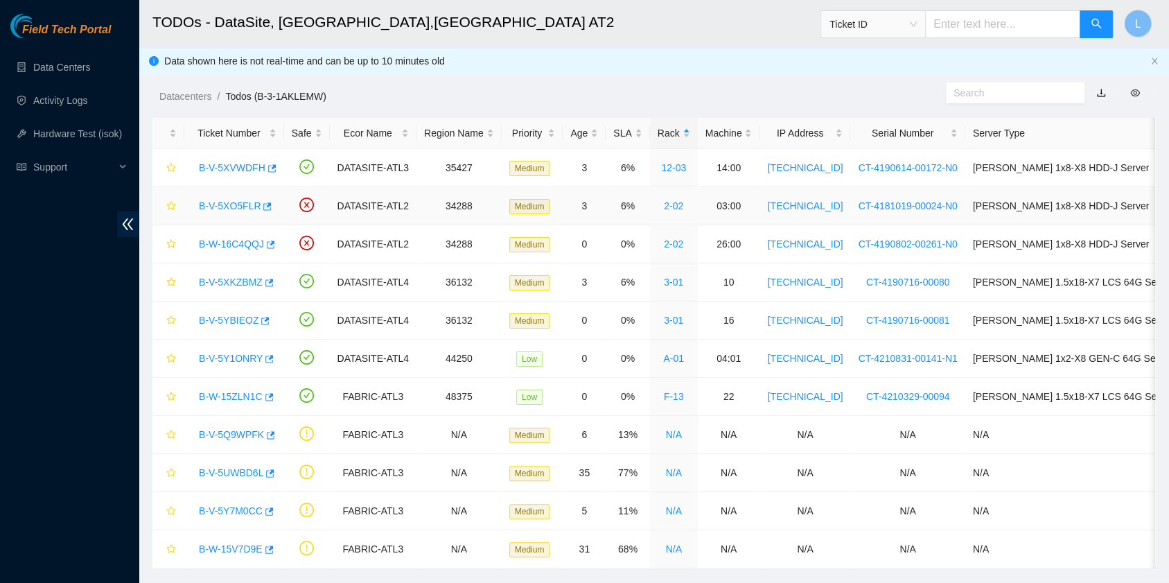
click at [234, 206] on link "B-V-5XO5FLR" at bounding box center [230, 205] width 62 height 11
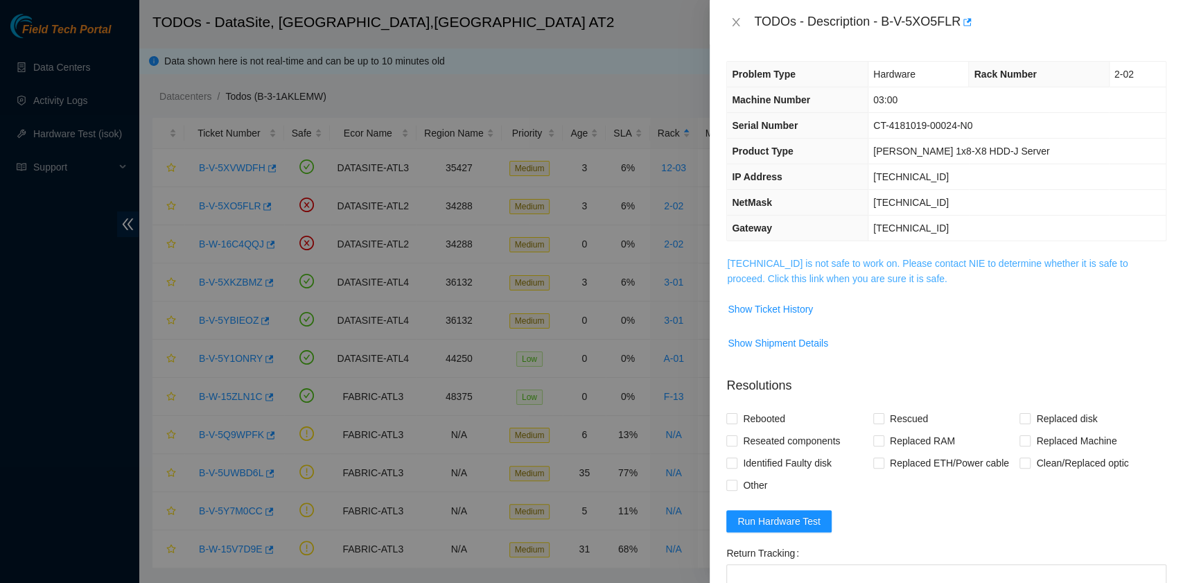
click at [858, 279] on link "[TECHNICAL_ID] is not safe to work on. Please contact NIE to determine whether …" at bounding box center [927, 271] width 400 height 26
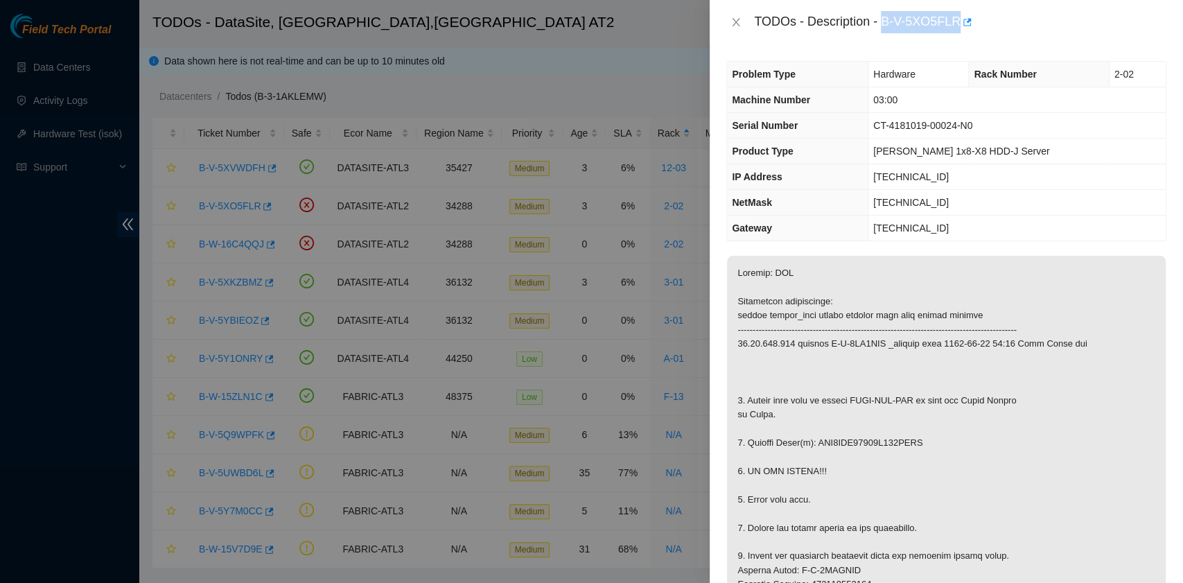
drag, startPoint x: 884, startPoint y: 24, endPoint x: 956, endPoint y: 22, distance: 72.1
click at [956, 22] on div "TODOs - Description - B-V-5XO5FLR" at bounding box center [960, 22] width 412 height 22
copy div "B-V-5XO5FLR"
drag, startPoint x: 748, startPoint y: 445, endPoint x: 925, endPoint y: 440, distance: 177.4
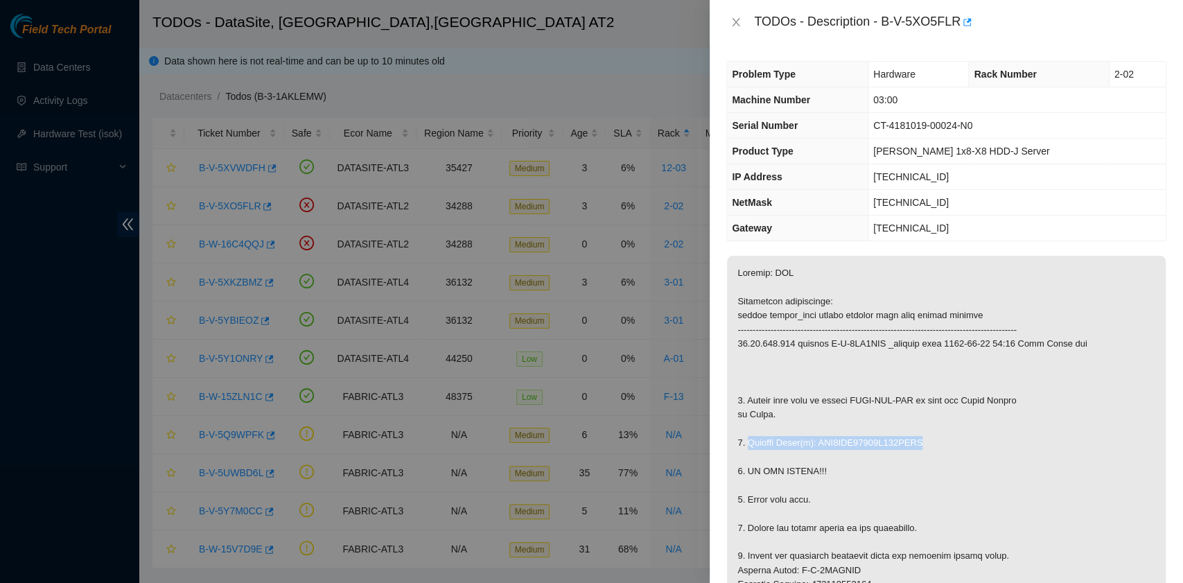
copy p "Replace Drive(s): WFK0YEW60000E906LUCJ"
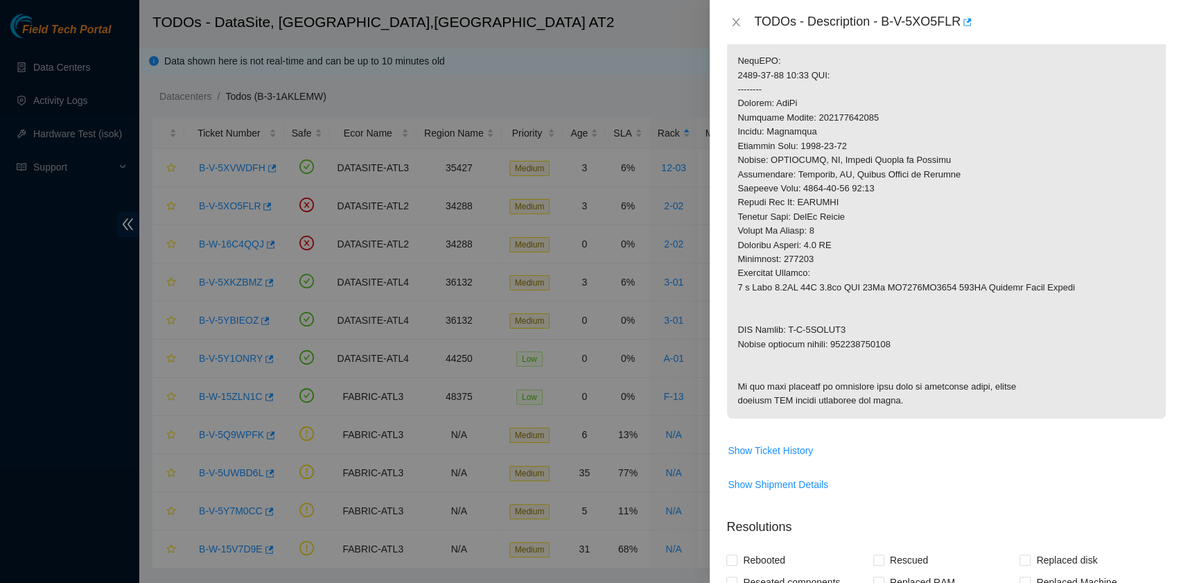
scroll to position [554, 0]
drag, startPoint x: 737, startPoint y: 341, endPoint x: 893, endPoint y: 341, distance: 156.6
click at [893, 341] on p at bounding box center [946, 58] width 439 height 714
copy p "Return tracking number: 463470063854"
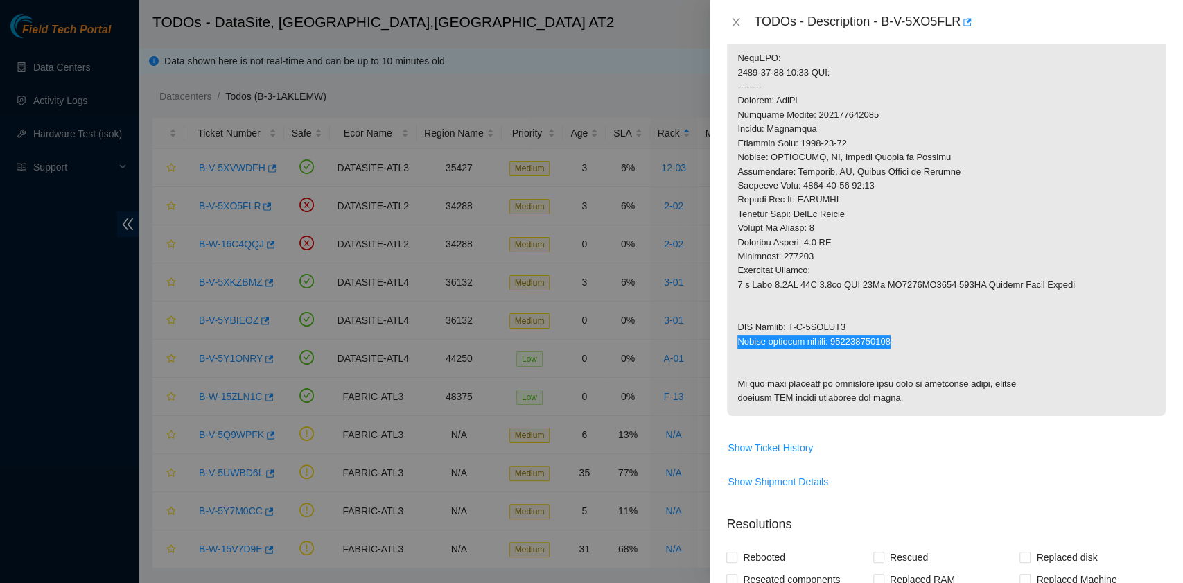
scroll to position [922, 0]
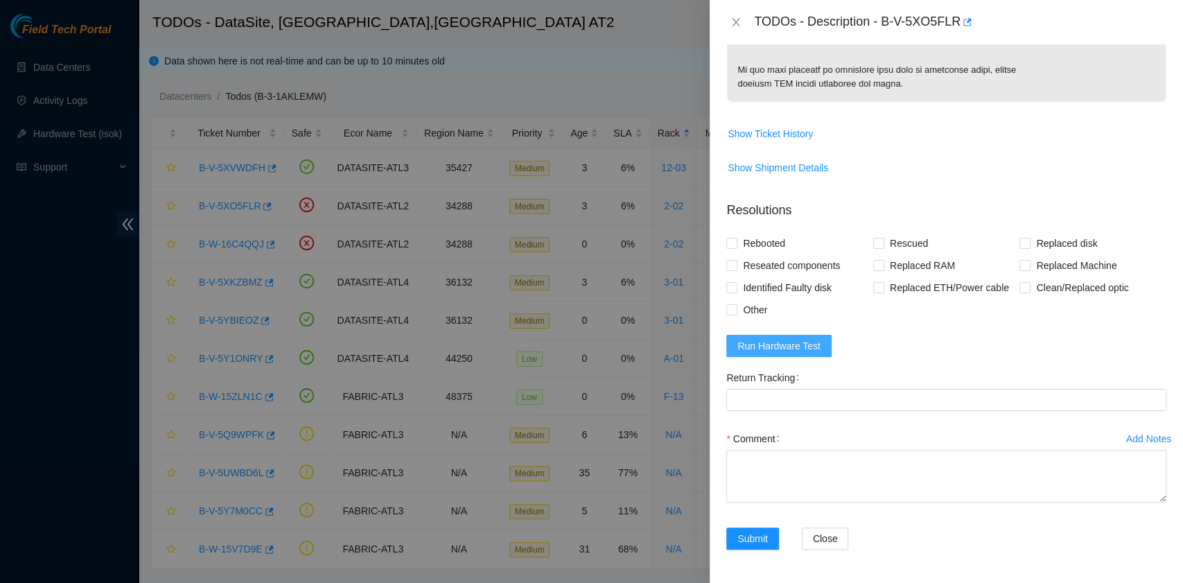
click at [795, 346] on span "Run Hardware Test" at bounding box center [778, 345] width 83 height 15
click at [765, 240] on span "Rebooted" at bounding box center [763, 243] width 53 height 22
click at [736, 240] on input "Rebooted" at bounding box center [731, 243] width 10 height 10
checkbox input "true"
click at [1019, 242] on input "Replaced disk" at bounding box center [1024, 243] width 10 height 10
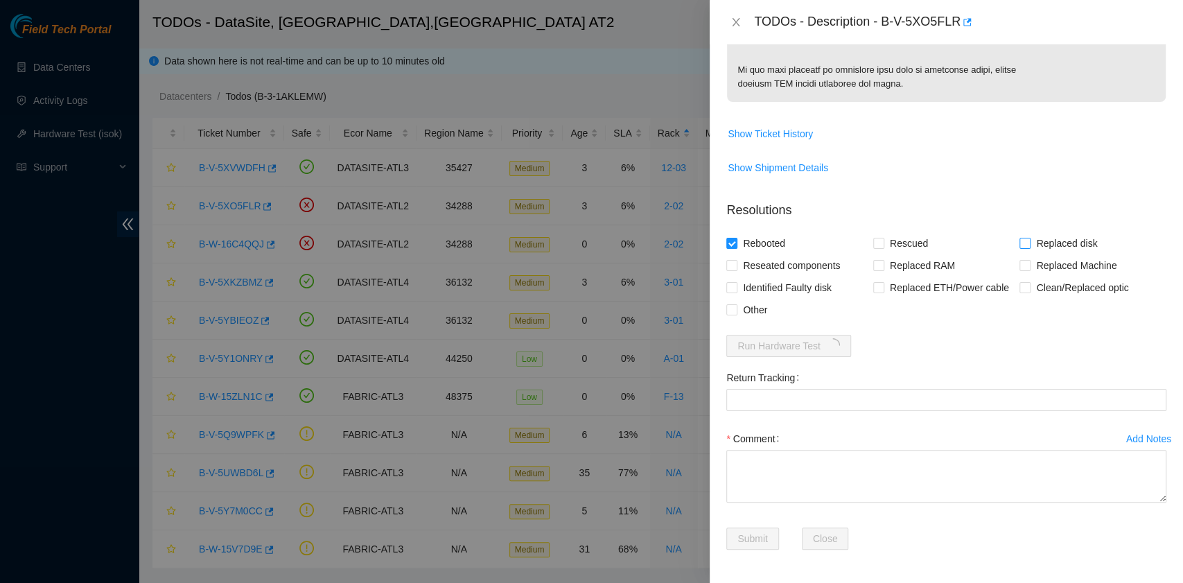
checkbox input "true"
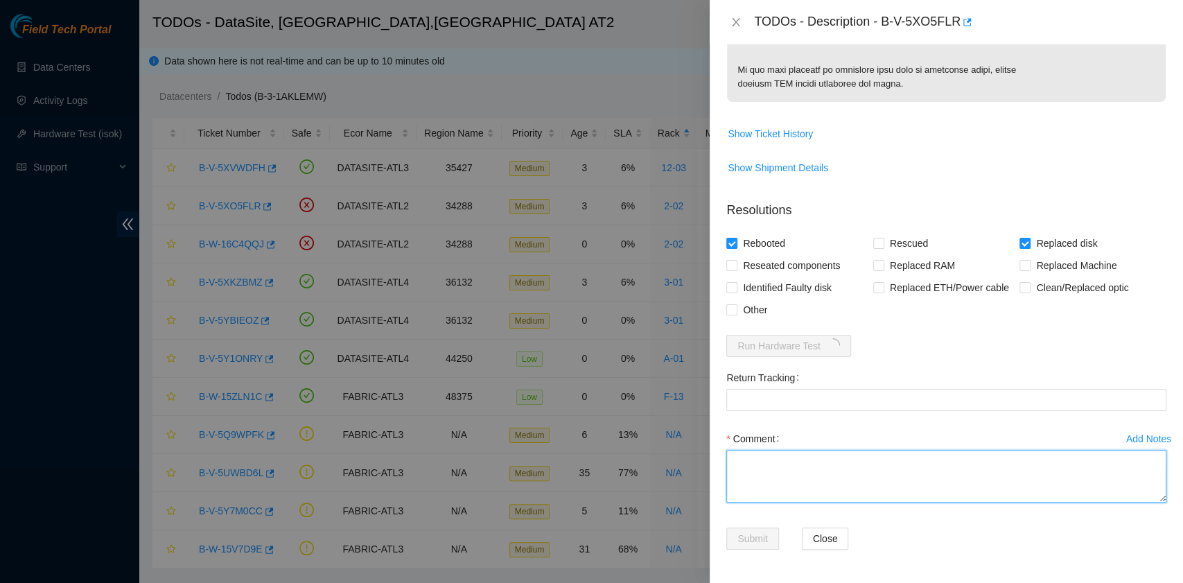
click at [787, 472] on textarea "Comment" at bounding box center [946, 476] width 440 height 53
paste textarea "B-V-5XO5FLR rack# 2-02 machine# 03:00 Replace Drive(s): WFK0YEW60000E906LUCJ wi…"
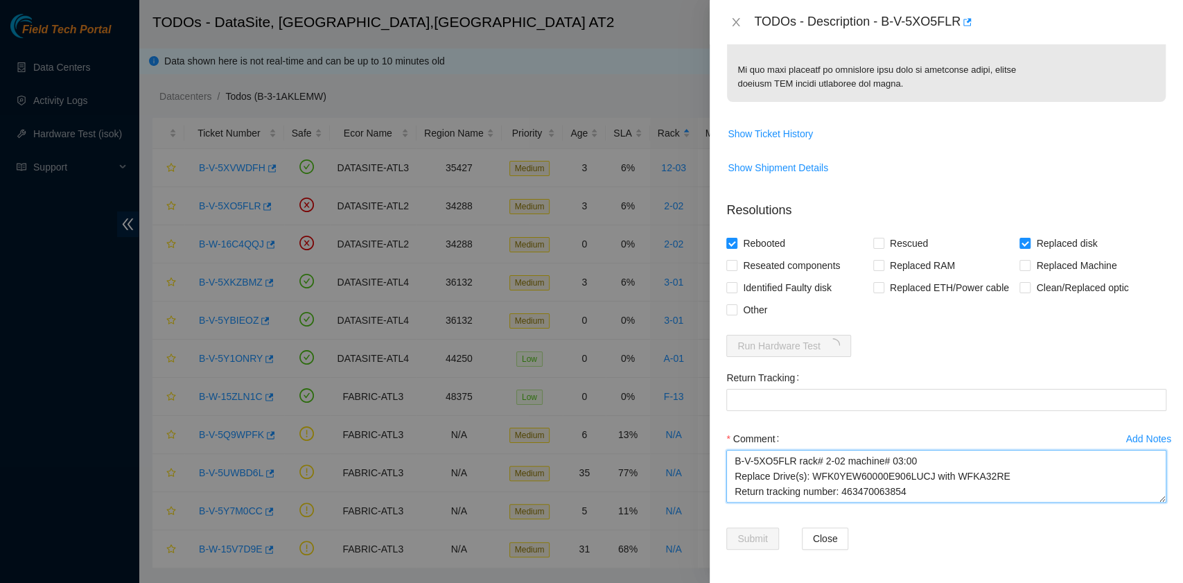
scroll to position [11, 0]
drag, startPoint x: 829, startPoint y: 484, endPoint x: 856, endPoint y: 489, distance: 28.3
click at [848, 489] on textarea "B-V-5XO5FLR rack# 2-02 machine# 03:00 Replace Drive(s): WFK0YEW60000E906LUCJ wi…" at bounding box center [946, 476] width 440 height 53
click at [868, 490] on textarea "B-V-5XO5FLR rack# 2-02 machine# 03:00 Replace Drive(s): WFK0YEW60000E906LUCJ wi…" at bounding box center [946, 476] width 440 height 53
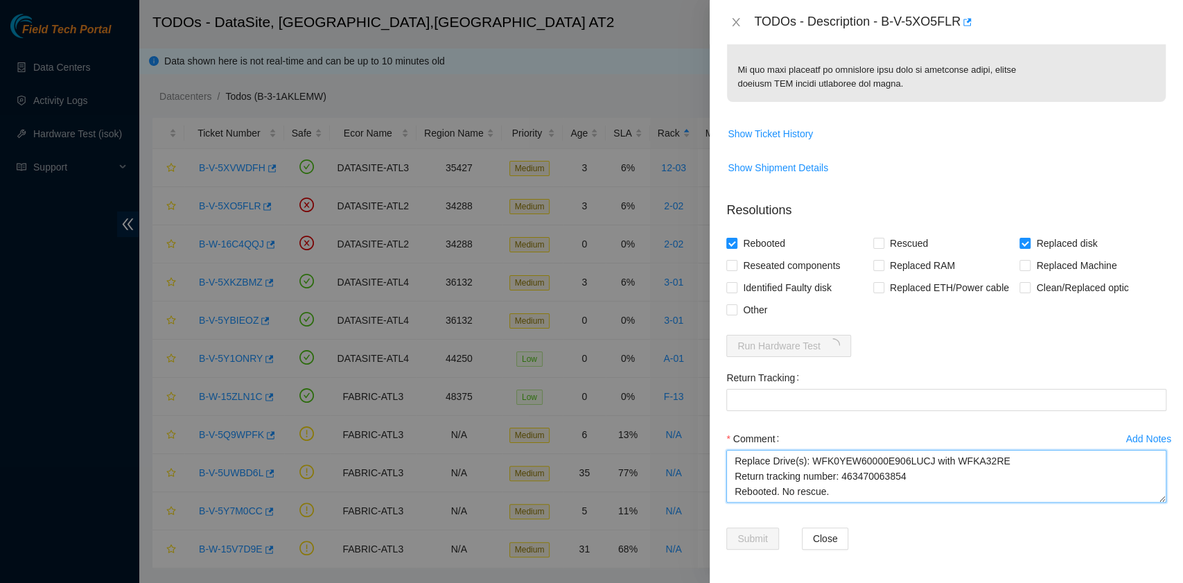
drag, startPoint x: 908, startPoint y: 471, endPoint x: 840, endPoint y: 470, distance: 67.9
click at [840, 470] on textarea "B-V-5XO5FLR rack# 2-02 machine# 03:00 Replace Drive(s): WFK0YEW60000E906LUCJ wi…" at bounding box center [946, 476] width 440 height 53
type textarea "B-V-5XO5FLR rack# 2-02 machine# 03:00 Replace Drive(s): WFK0YEW60000E906LUCJ wi…"
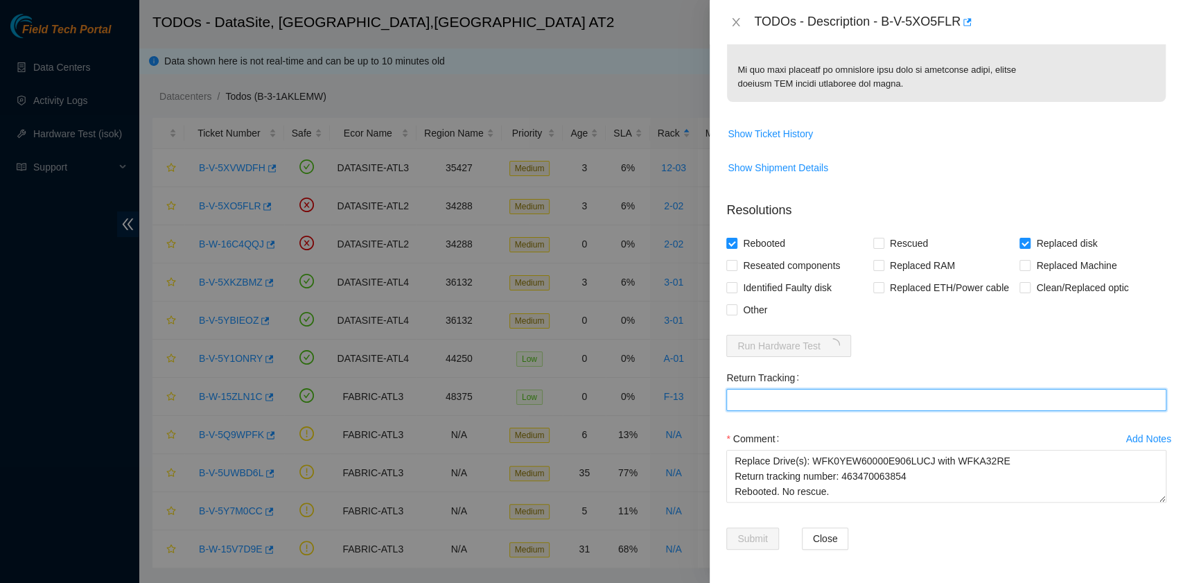
click at [840, 402] on Tracking "Return Tracking" at bounding box center [946, 400] width 440 height 22
paste Tracking "463470063854"
click at [840, 400] on Tracking "463470063854" at bounding box center [946, 400] width 440 height 22
type Tracking "463470063854"
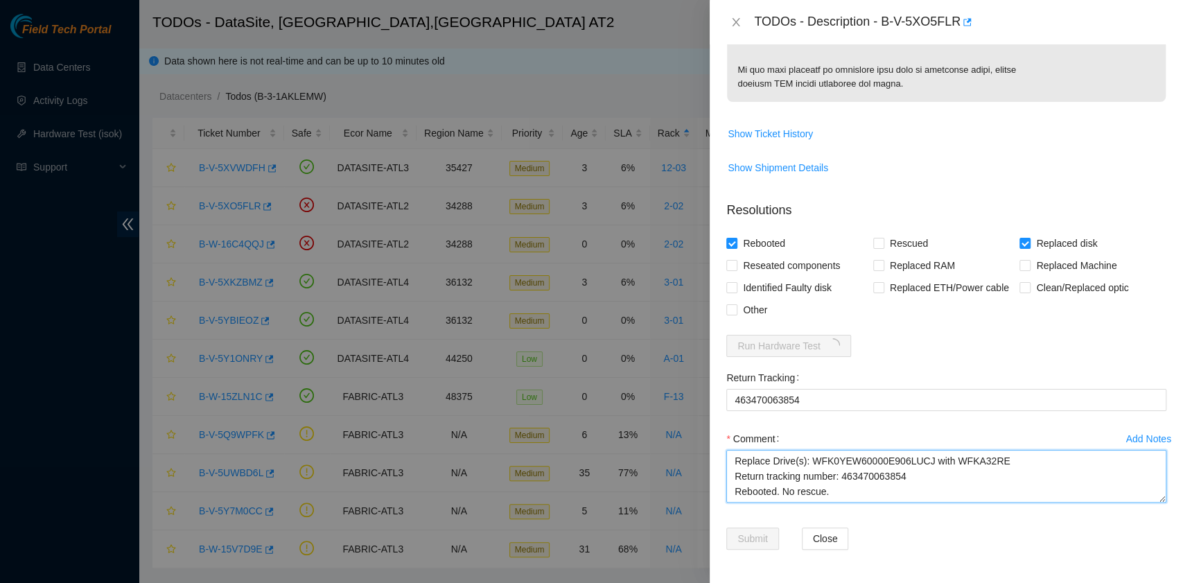
click at [838, 497] on textarea "B-V-5XO5FLR rack# 2-02 machine# 03:00 Replace Drive(s): WFK0YEW60000E906LUCJ wi…" at bounding box center [946, 476] width 440 height 53
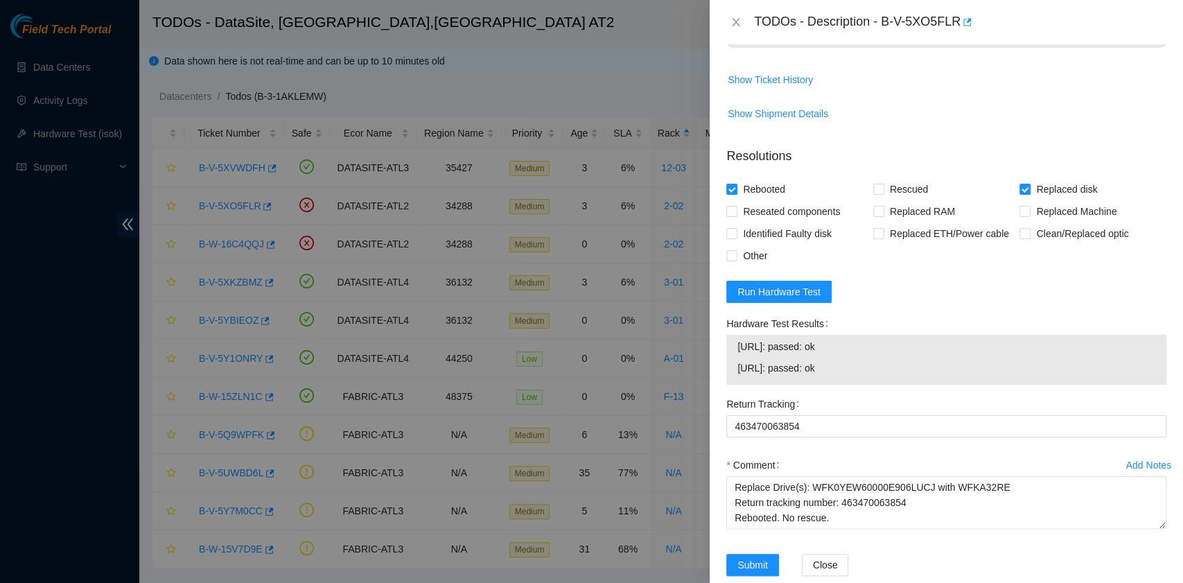
drag, startPoint x: 861, startPoint y: 426, endPoint x: 735, endPoint y: 408, distance: 126.7
click at [735, 385] on div "23.67.255.206: passed: ok 23.67.255.207: passed: ok" at bounding box center [946, 360] width 440 height 50
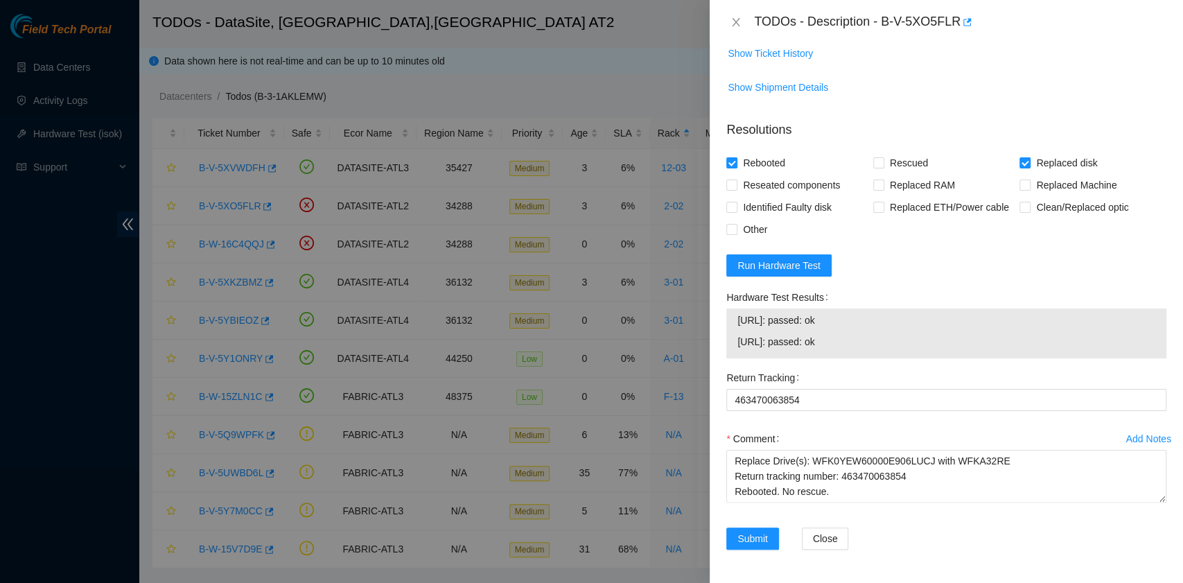
scroll to position [1003, 0]
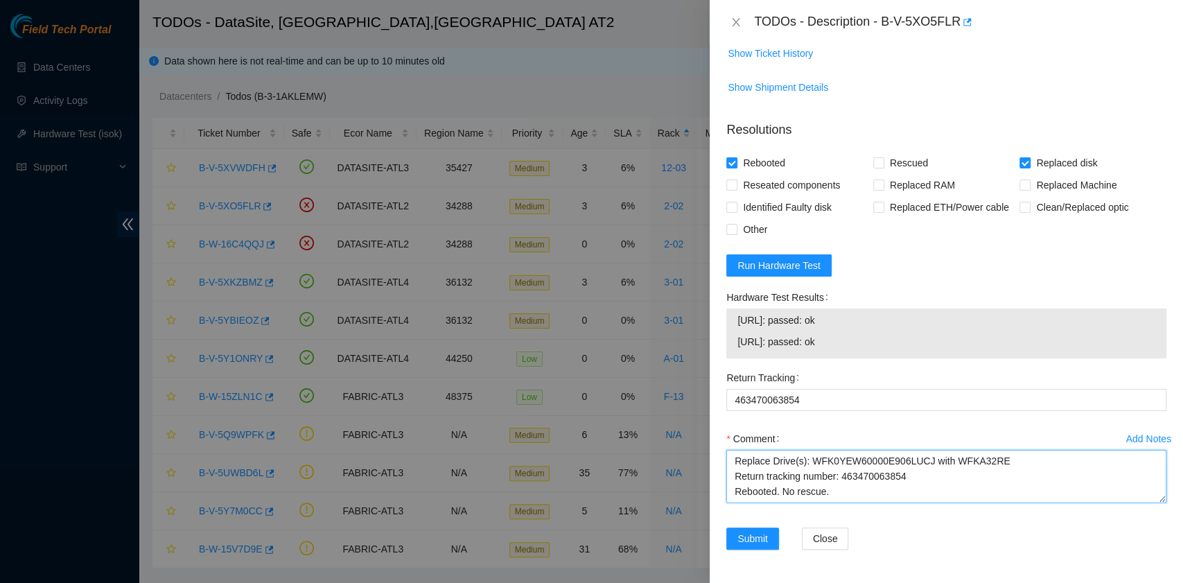
click at [797, 496] on textarea "B-V-5XO5FLR rack# 2-02 machine# 03:00 Replace Drive(s): WFK0YEW60000E906LUCJ wi…" at bounding box center [946, 476] width 440 height 53
paste textarea "463470063854"
drag, startPoint x: 838, startPoint y: 486, endPoint x: 734, endPoint y: 493, distance: 104.2
click at [734, 493] on textarea "B-V-5XO5FLR rack# 2-02 machine# 03:00 Replace Drive(s): WFK0YEW60000E906LUCJ wi…" at bounding box center [946, 476] width 440 height 53
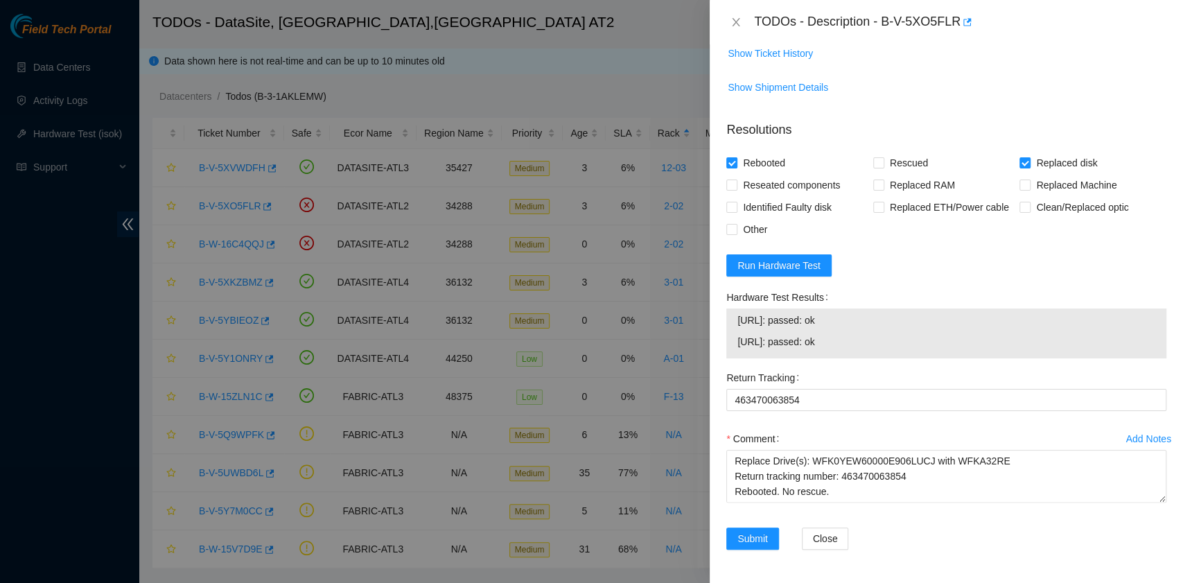
drag, startPoint x: 856, startPoint y: 341, endPoint x: 735, endPoint y: 328, distance: 122.0
click at [735, 328] on div "23.67.255.206: passed: ok 23.67.255.207: passed: ok" at bounding box center [946, 333] width 440 height 50
copy tbody "23.67.255.206: passed: ok 23.67.255.207: passed: ok"
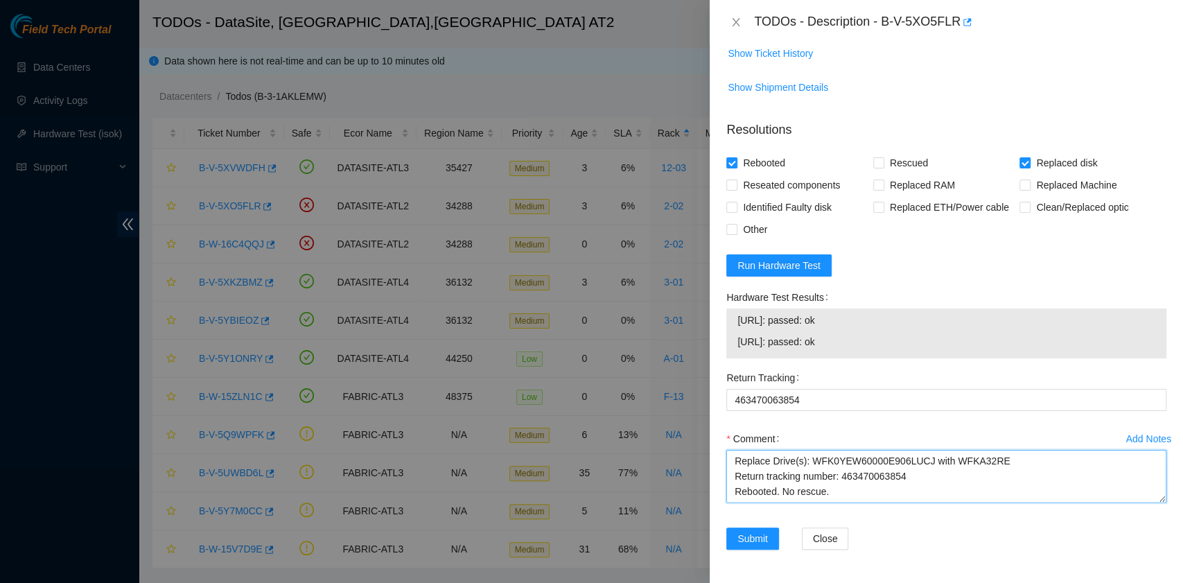
click at [755, 495] on textarea "B-V-5XO5FLR rack# 2-02 machine# 03:00 Replace Drive(s): WFK0YEW60000E906LUCJ wi…" at bounding box center [946, 476] width 440 height 53
paste textarea "23.67.255.206: passed: ok 23.67.255.207: passed: ok"
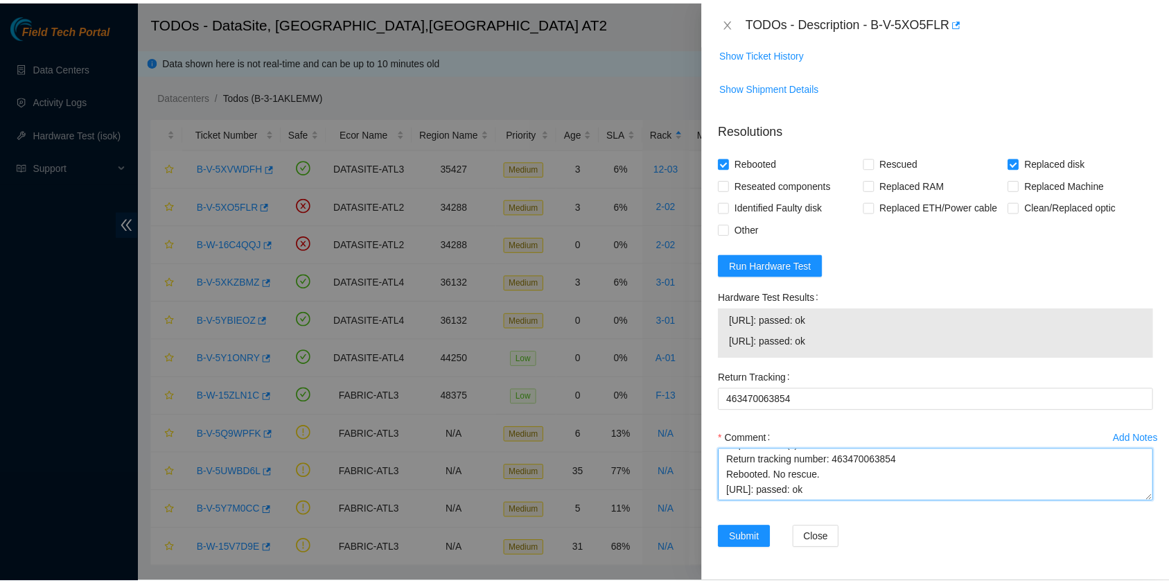
scroll to position [42, 0]
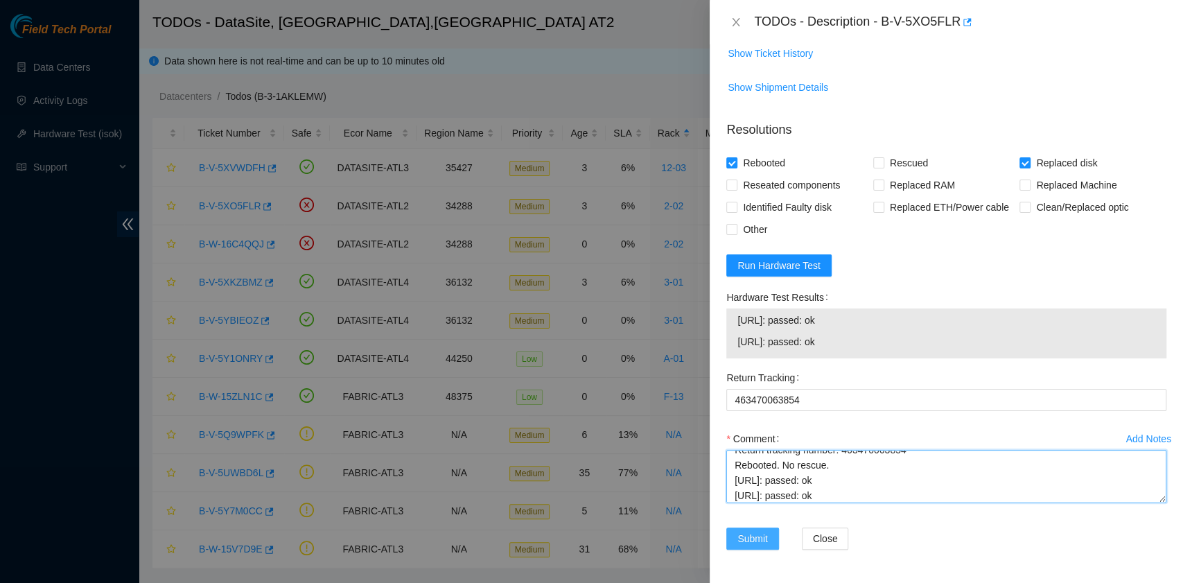
type textarea "B-V-5XO5FLR rack# 2-02 machine# 03:00 Replace Drive(s): WFK0YEW60000E906LUCJ wi…"
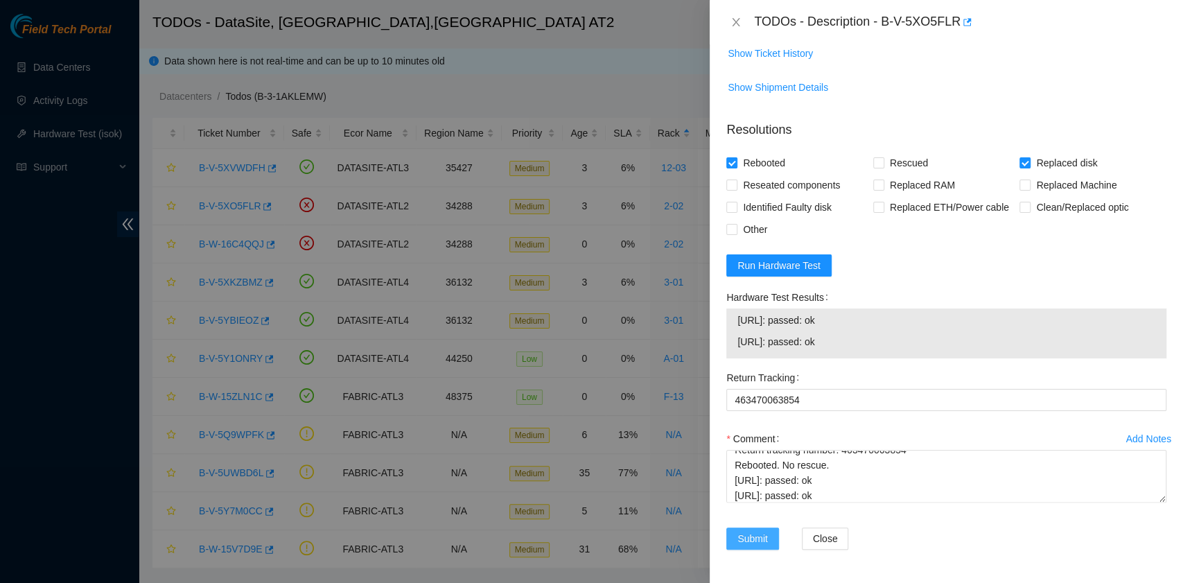
click at [757, 534] on span "Submit" at bounding box center [752, 538] width 30 height 15
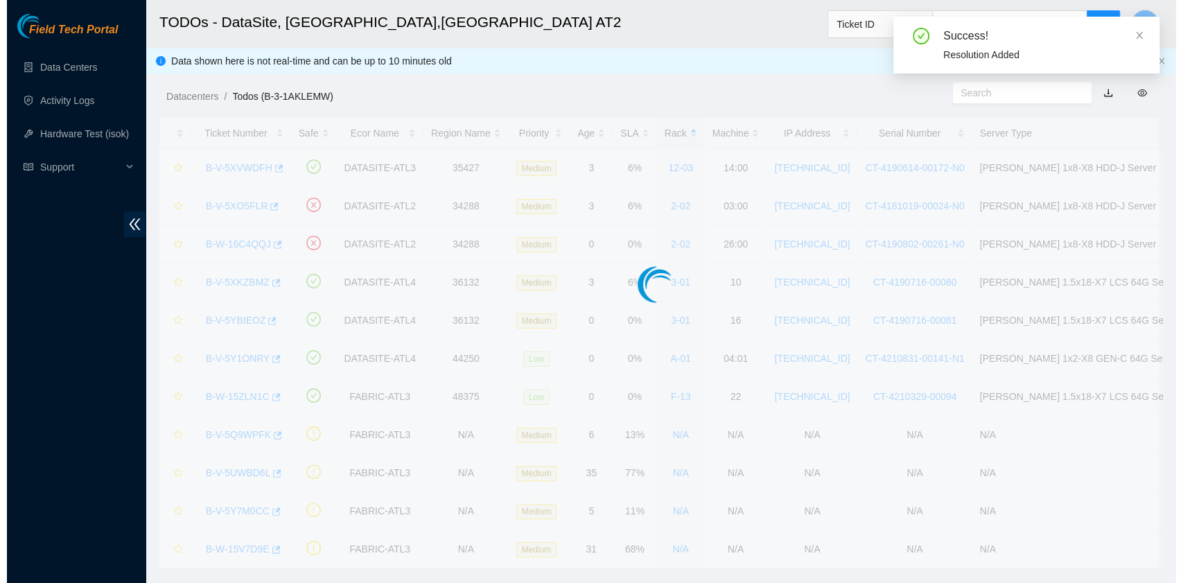
scroll to position [315, 0]
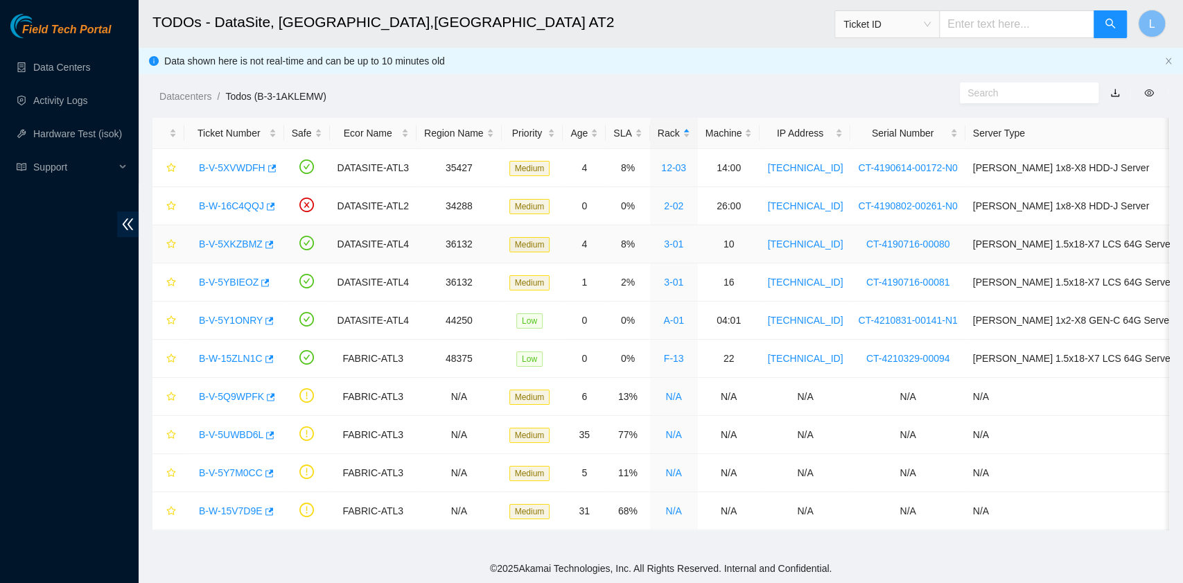
click at [222, 240] on link "B-V-5XKZBMZ" at bounding box center [231, 243] width 64 height 11
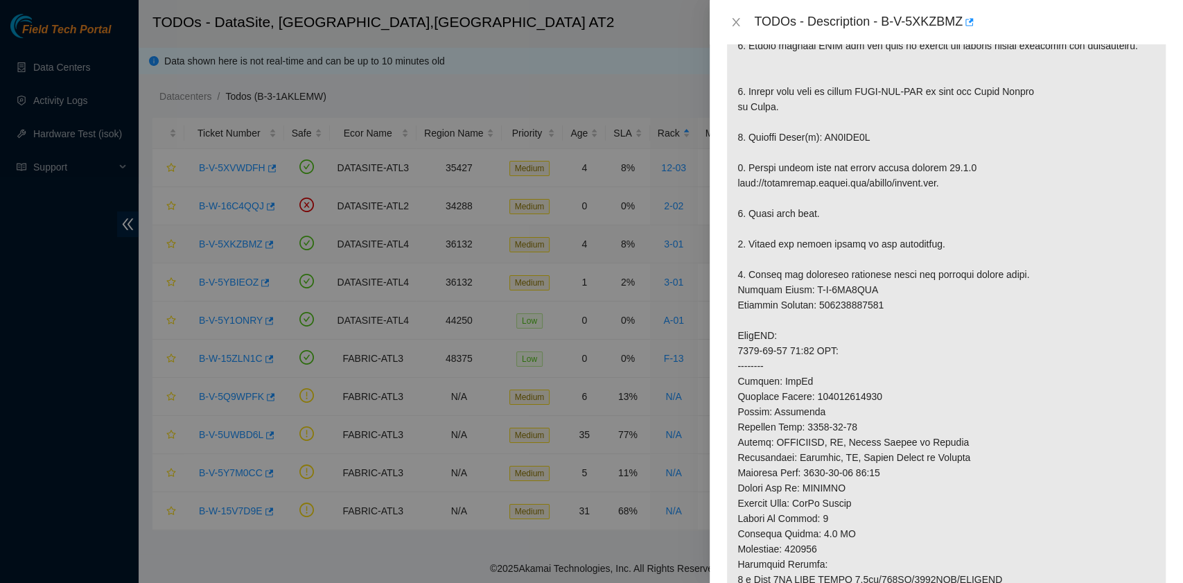
scroll to position [1006, 0]
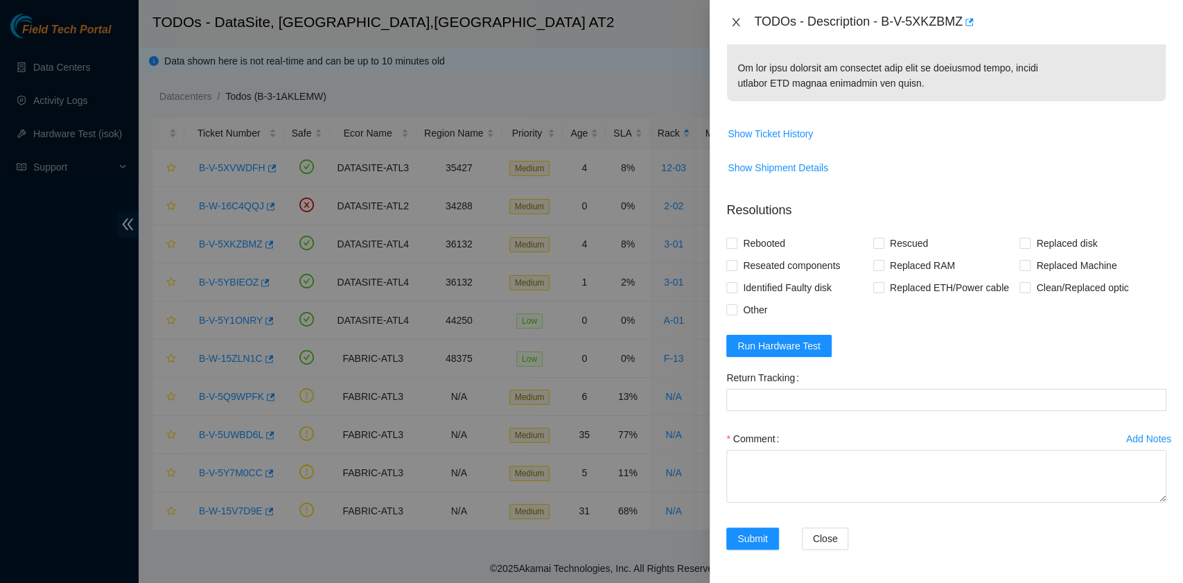
click at [732, 21] on icon "close" at bounding box center [735, 22] width 11 height 11
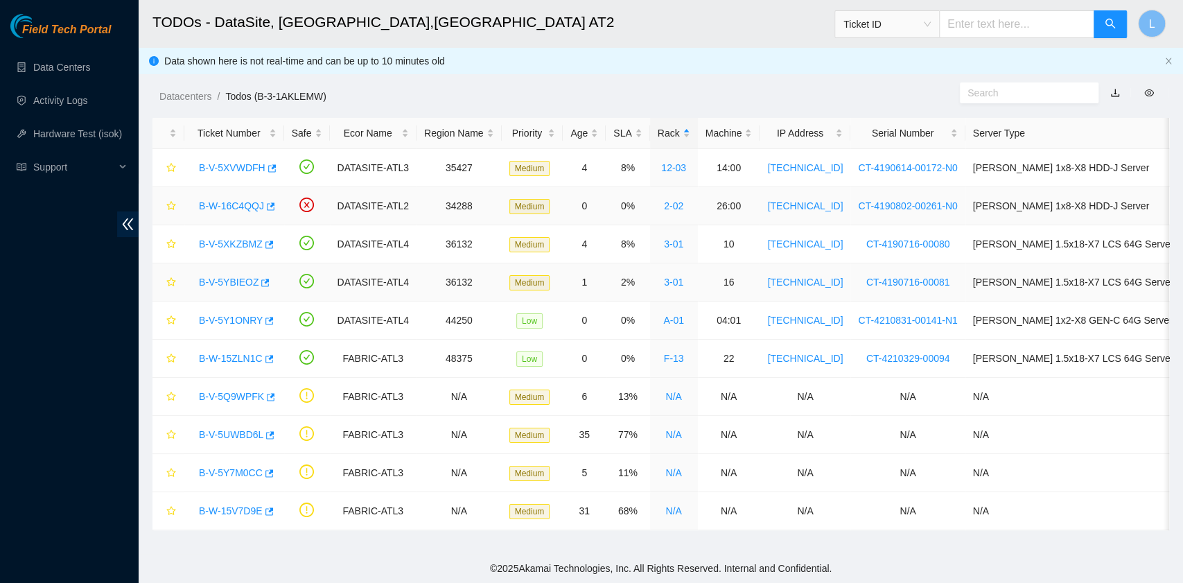
scroll to position [315, 0]
click at [218, 355] on link "B-W-15ZLN1C" at bounding box center [231, 358] width 64 height 11
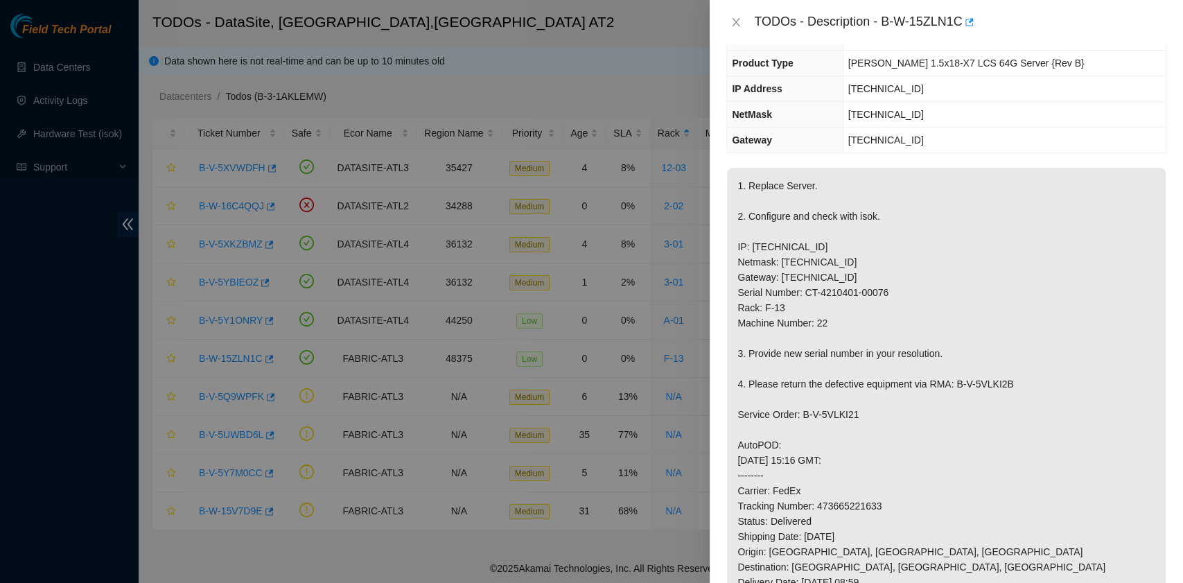
scroll to position [99, 0]
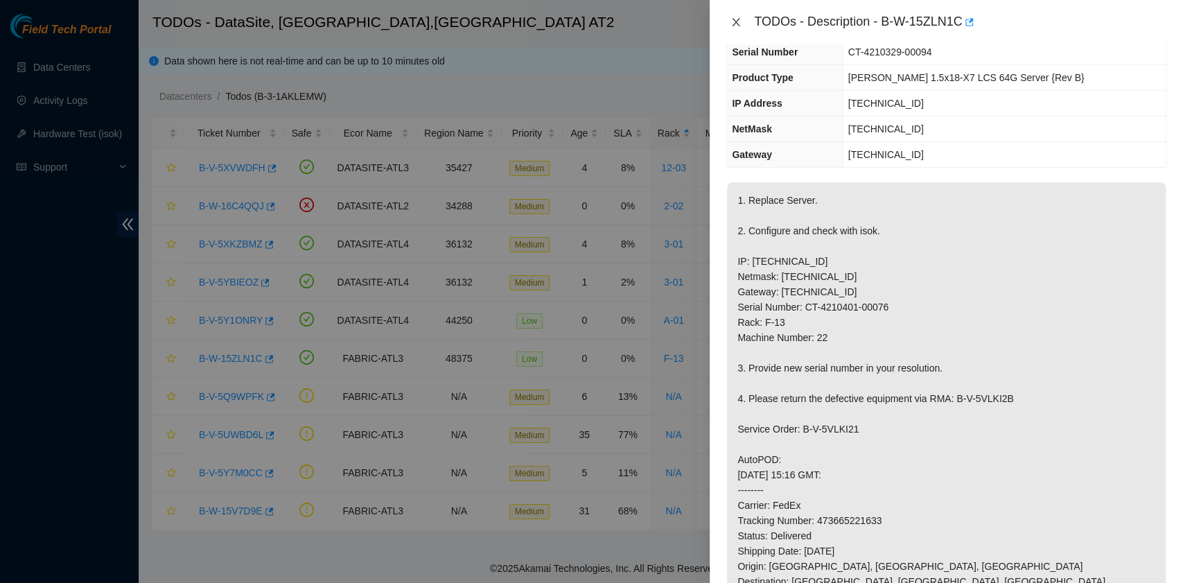
click at [730, 19] on icon "close" at bounding box center [735, 22] width 11 height 11
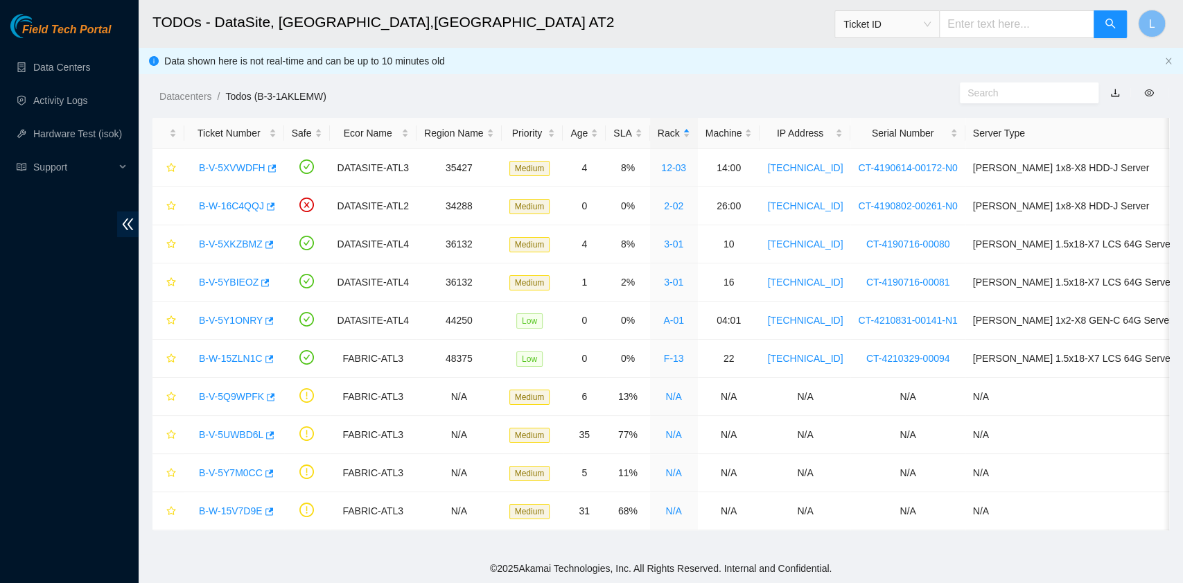
scroll to position [145, 0]
click at [241, 239] on link "B-V-5XKZBMZ" at bounding box center [231, 243] width 64 height 11
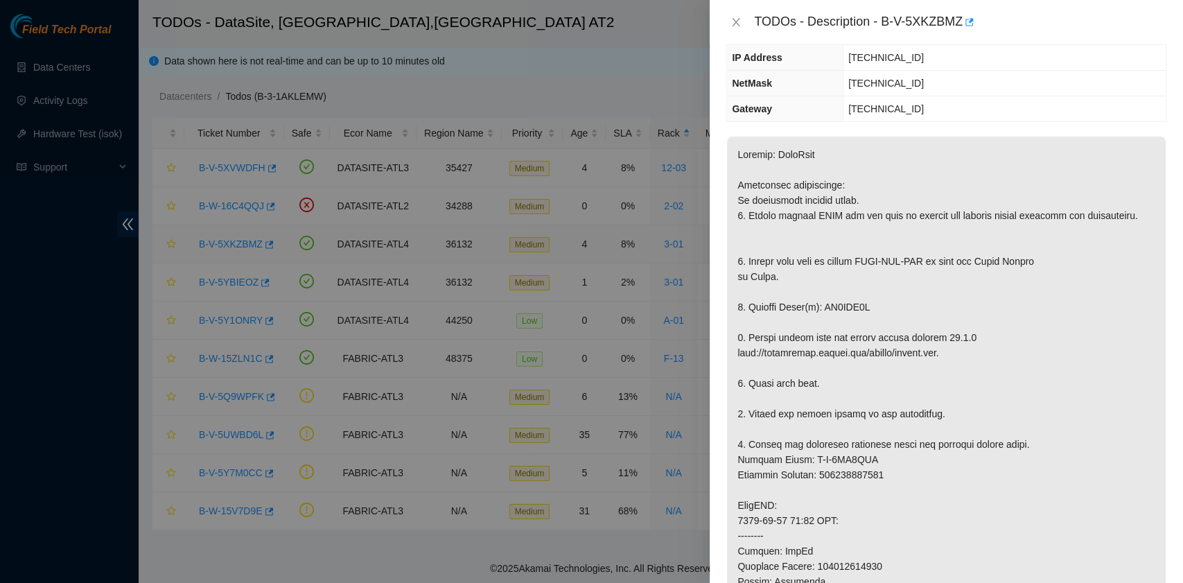
scroll to position [99, 0]
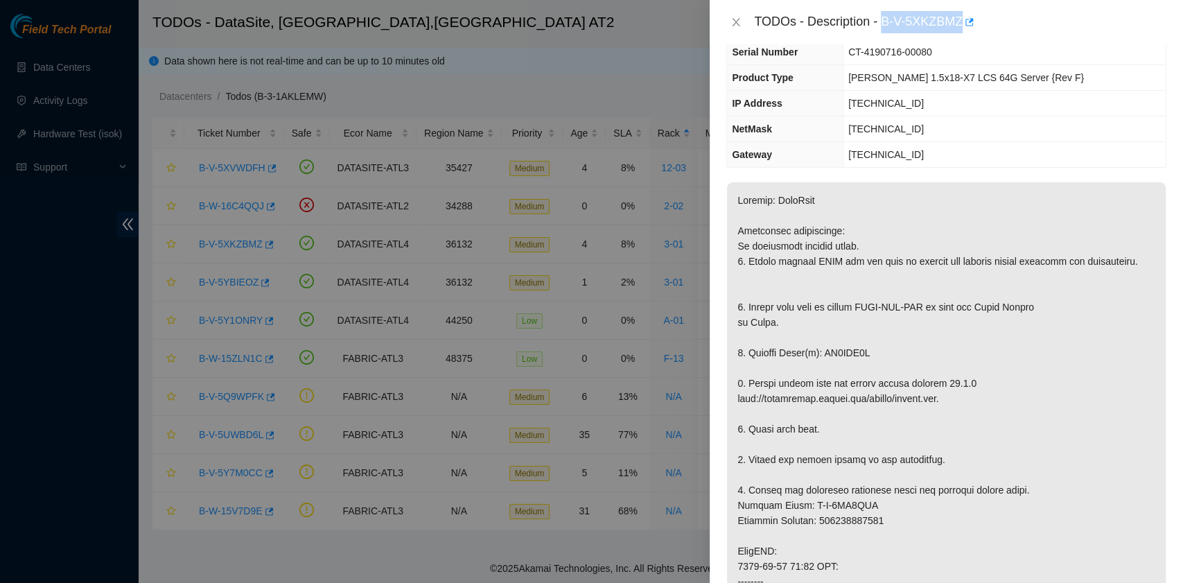
drag, startPoint x: 883, startPoint y: 25, endPoint x: 960, endPoint y: 28, distance: 77.0
click at [960, 28] on div "TODOs - Description - B-V-5XKZBMZ" at bounding box center [960, 22] width 412 height 22
copy div "B-V-5XKZBMZ"
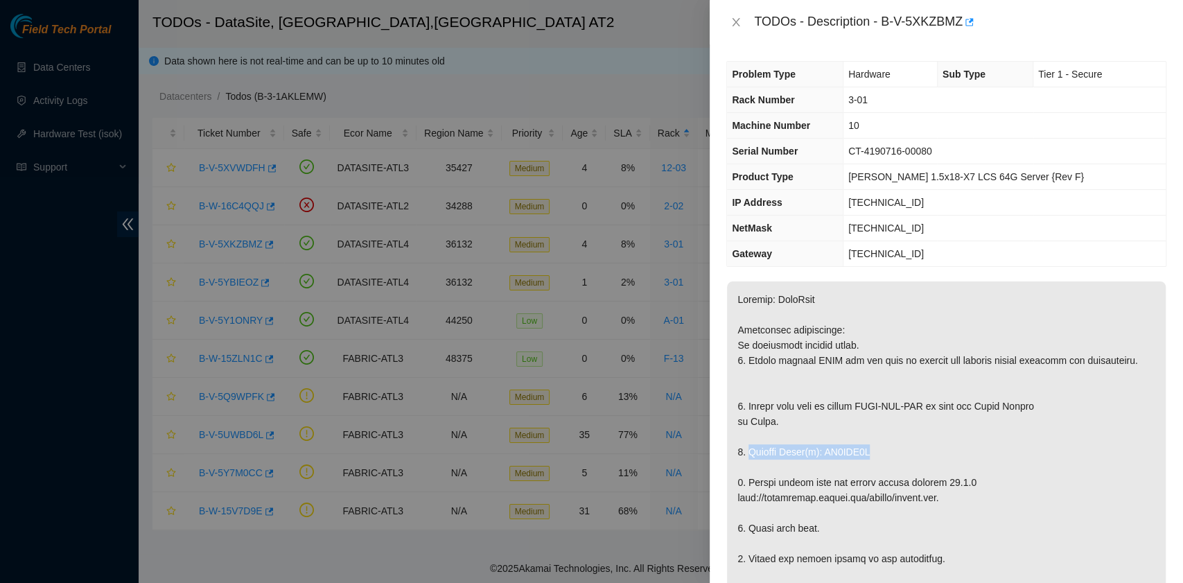
drag, startPoint x: 748, startPoint y: 466, endPoint x: 866, endPoint y: 466, distance: 117.8
copy p "Replace Drive(s): ZC1AFQ3S"
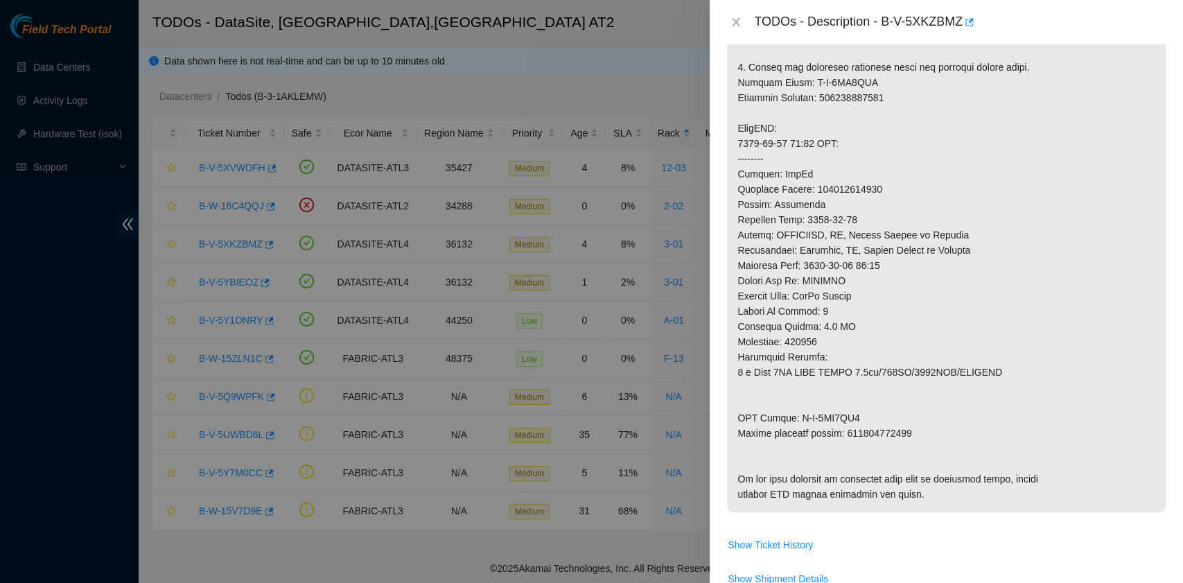
scroll to position [554, 0]
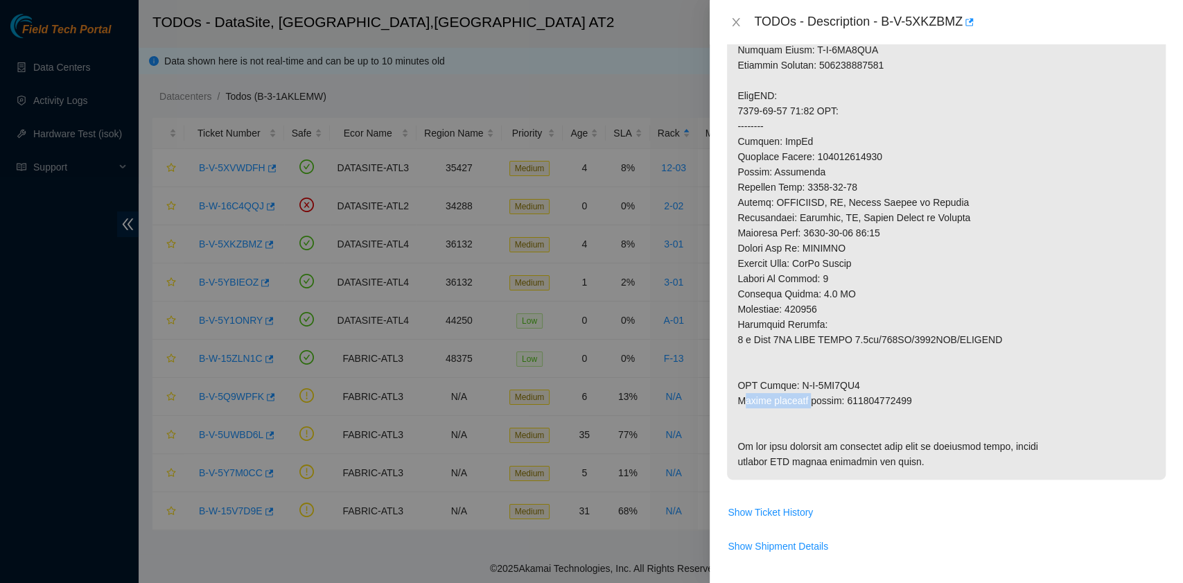
drag, startPoint x: 740, startPoint y: 411, endPoint x: 806, endPoint y: 411, distance: 65.8
click at [806, 411] on p at bounding box center [946, 103] width 439 height 752
click at [775, 413] on p at bounding box center [946, 103] width 439 height 752
drag, startPoint x: 737, startPoint y: 415, endPoint x: 907, endPoint y: 415, distance: 169.8
click at [907, 415] on p at bounding box center [946, 103] width 439 height 752
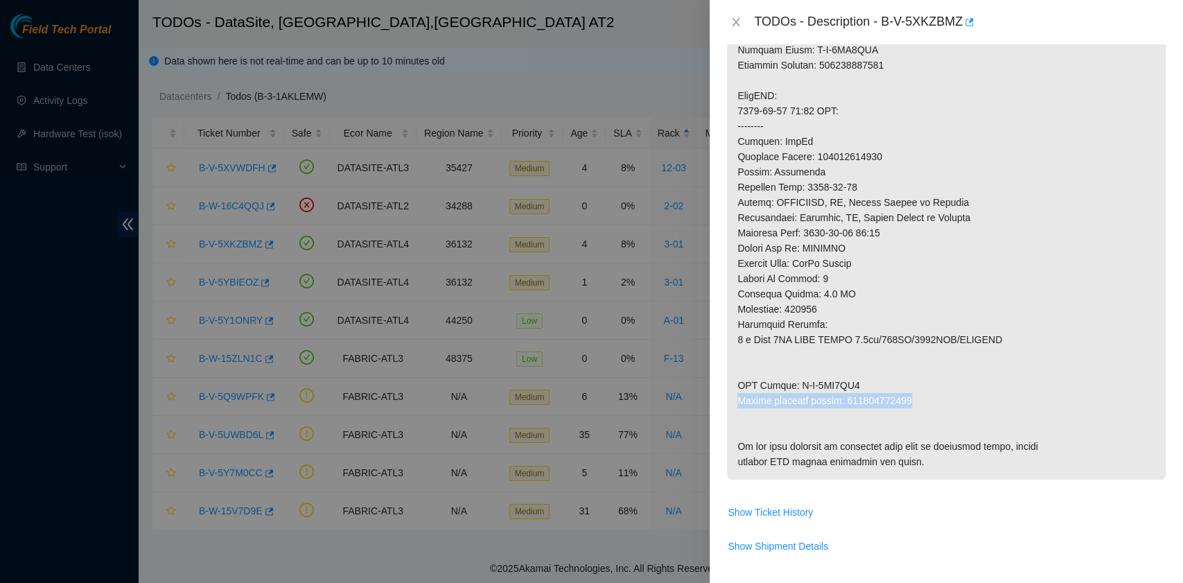
copy p "Return tracking number: 450826223975"
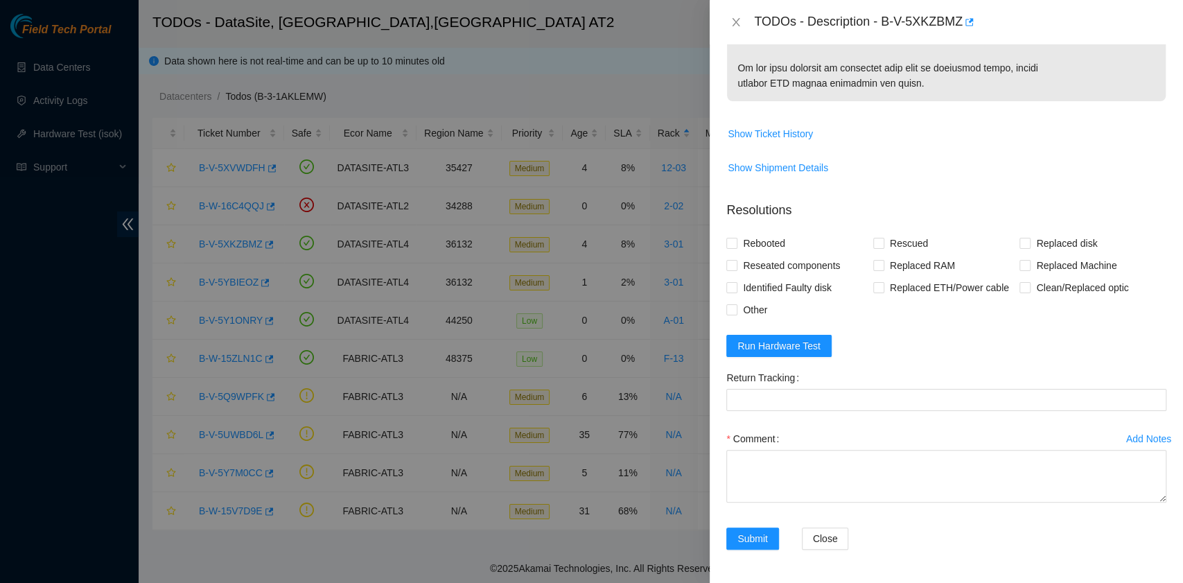
scroll to position [1006, 0]
click at [764, 243] on span "Rebooted" at bounding box center [763, 243] width 53 height 22
click at [736, 243] on input "Rebooted" at bounding box center [731, 243] width 10 height 10
checkbox input "true"
click at [873, 249] on span at bounding box center [878, 243] width 11 height 11
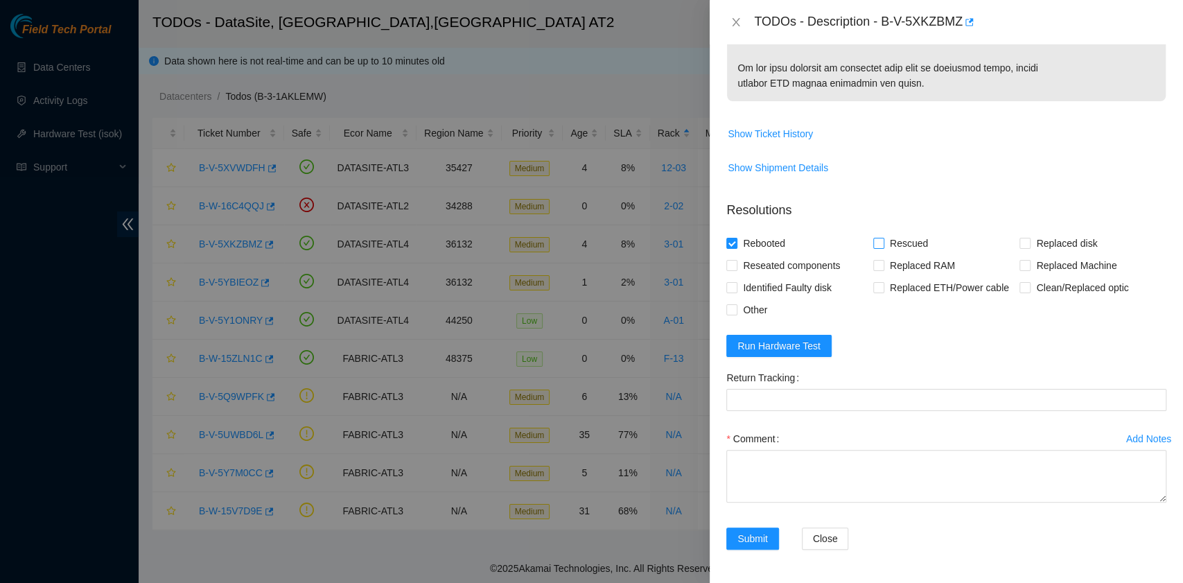
click at [873, 247] on input "Rescued" at bounding box center [878, 243] width 10 height 10
checkbox input "true"
click at [1019, 243] on input "Replaced disk" at bounding box center [1024, 243] width 10 height 10
checkbox input "true"
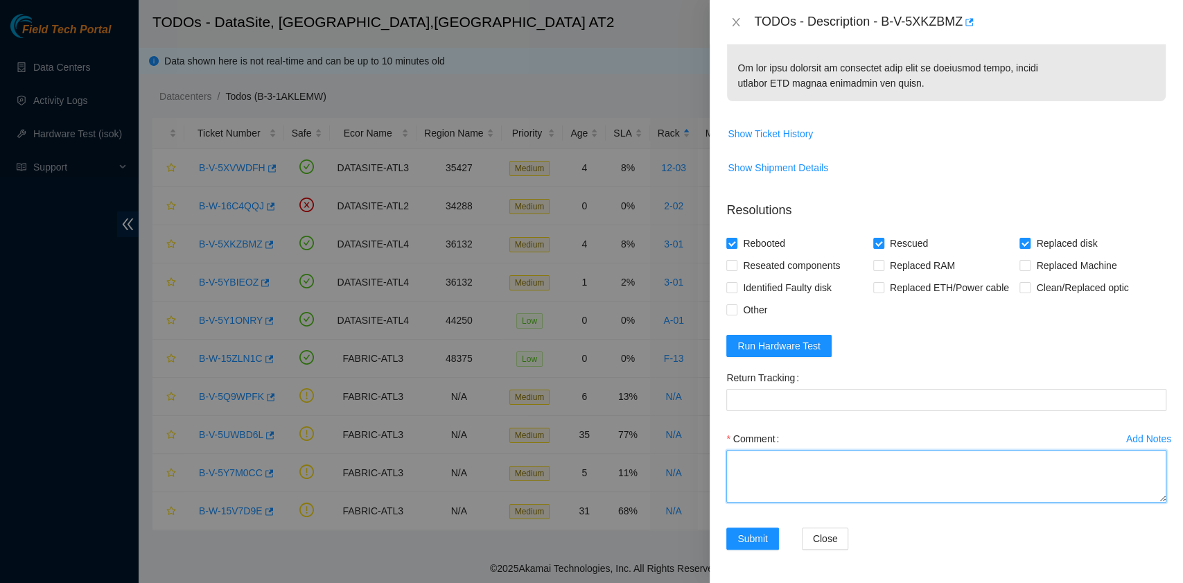
click at [841, 484] on textarea "Comment" at bounding box center [946, 476] width 440 height 53
paste textarea "B-V-5XKZBMZ rack# 3-01 machine# 10 Replaced drive ZC1AFQ3S with Z1Z8NDK5 Return…"
drag, startPoint x: 907, startPoint y: 470, endPoint x: 843, endPoint y: 462, distance: 65.0
click at [843, 462] on textarea "B-V-5XKZBMZ rack# 3-01 machine# 10 Replaced drive ZC1AFQ3S with Z1Z8NDK5 Return…" at bounding box center [946, 476] width 440 height 53
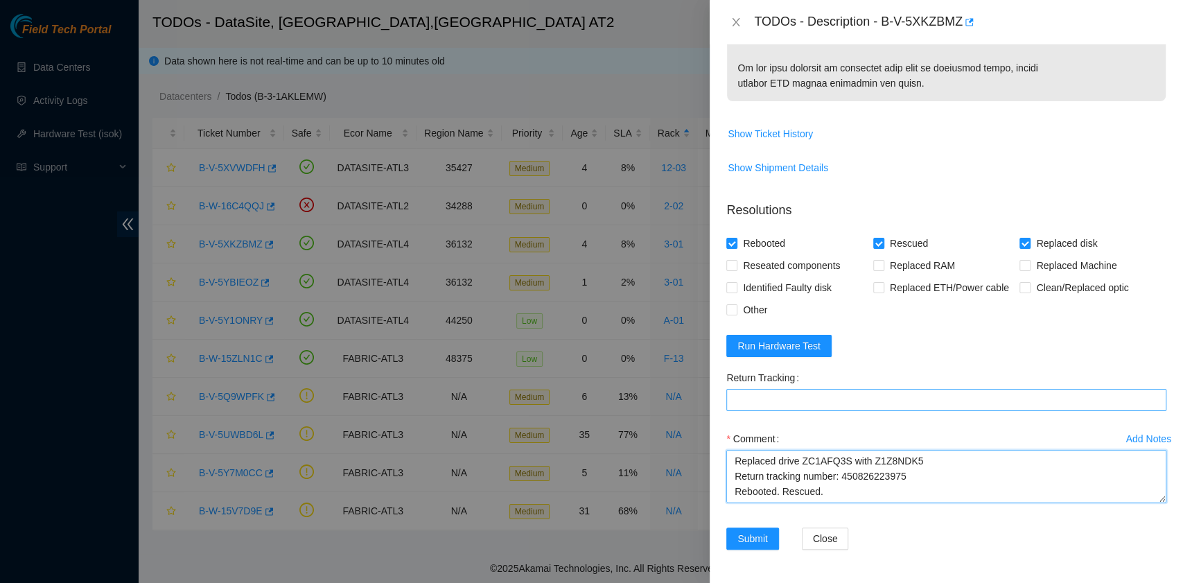
type textarea "B-V-5XKZBMZ rack# 3-01 machine# 10 Replaced drive ZC1AFQ3S with Z1Z8NDK5 Return…"
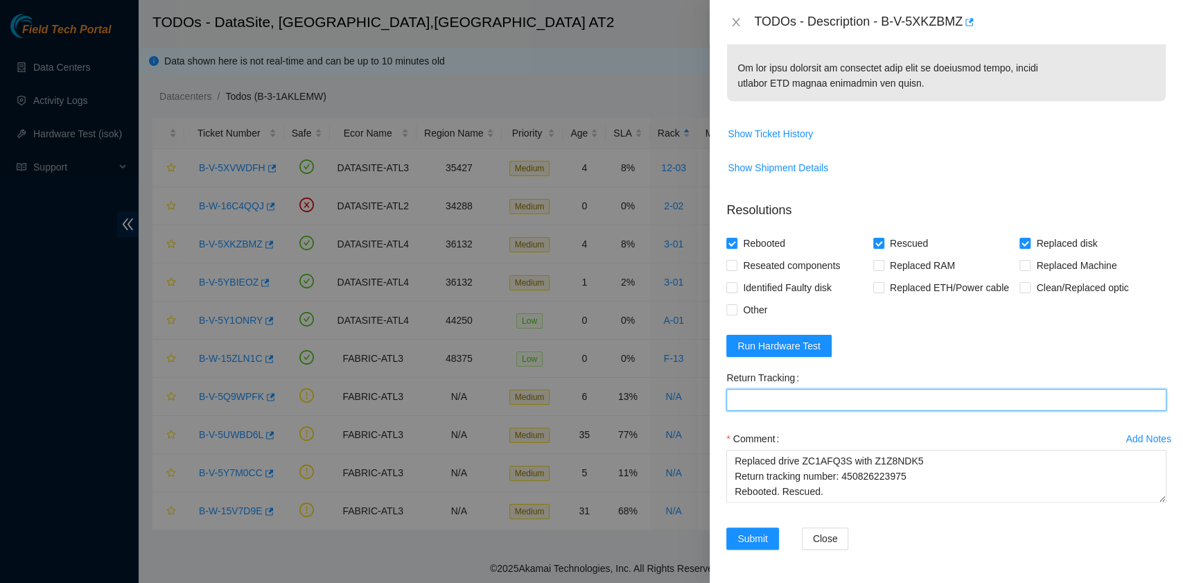
click at [805, 400] on Tracking "Return Tracking" at bounding box center [946, 400] width 440 height 22
paste Tracking "450826223975"
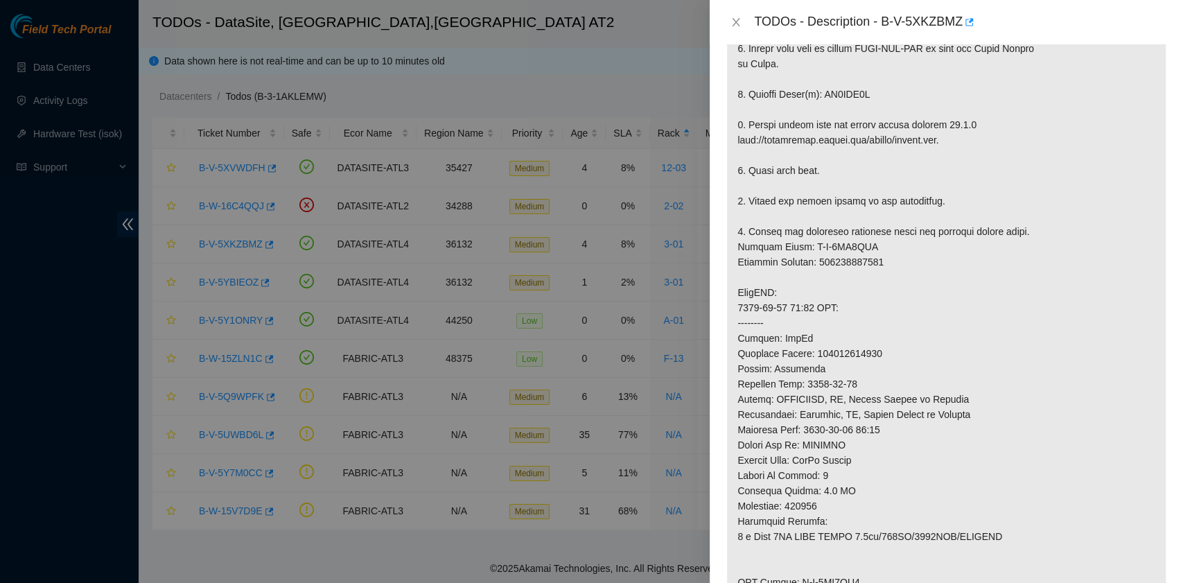
scroll to position [359, 0]
type Tracking "450826223975"
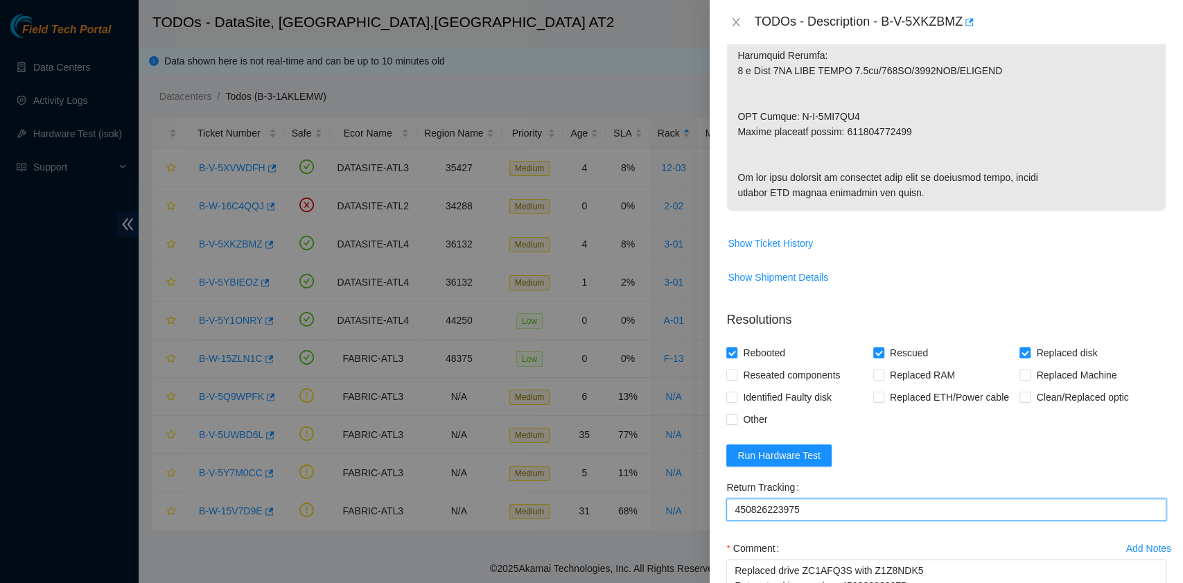
scroll to position [1006, 0]
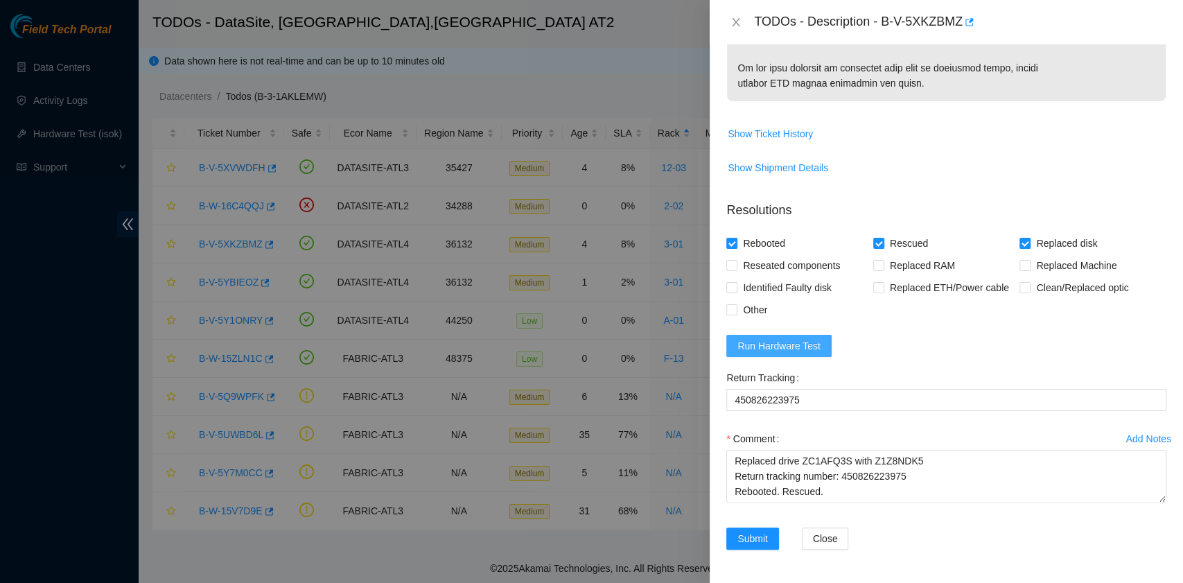
click at [810, 344] on span "Run Hardware Test" at bounding box center [778, 345] width 83 height 15
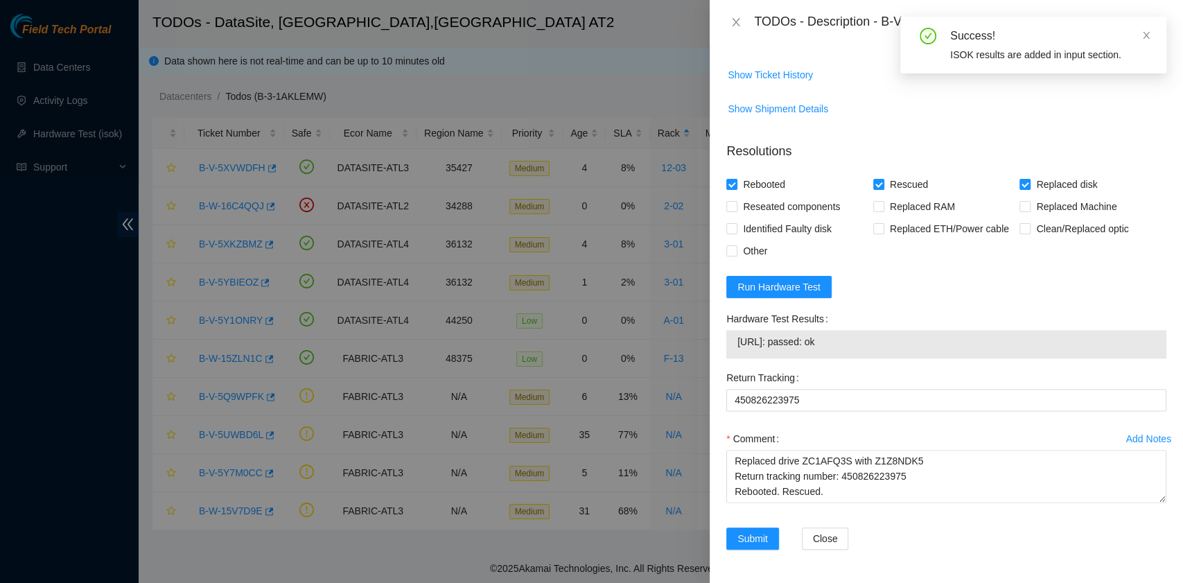
drag, startPoint x: 854, startPoint y: 407, endPoint x: 733, endPoint y: 398, distance: 120.9
click at [733, 358] on div "23.55.60.93: passed: ok" at bounding box center [946, 344] width 440 height 28
copy tbody "23.55.60.93: passed: ok"
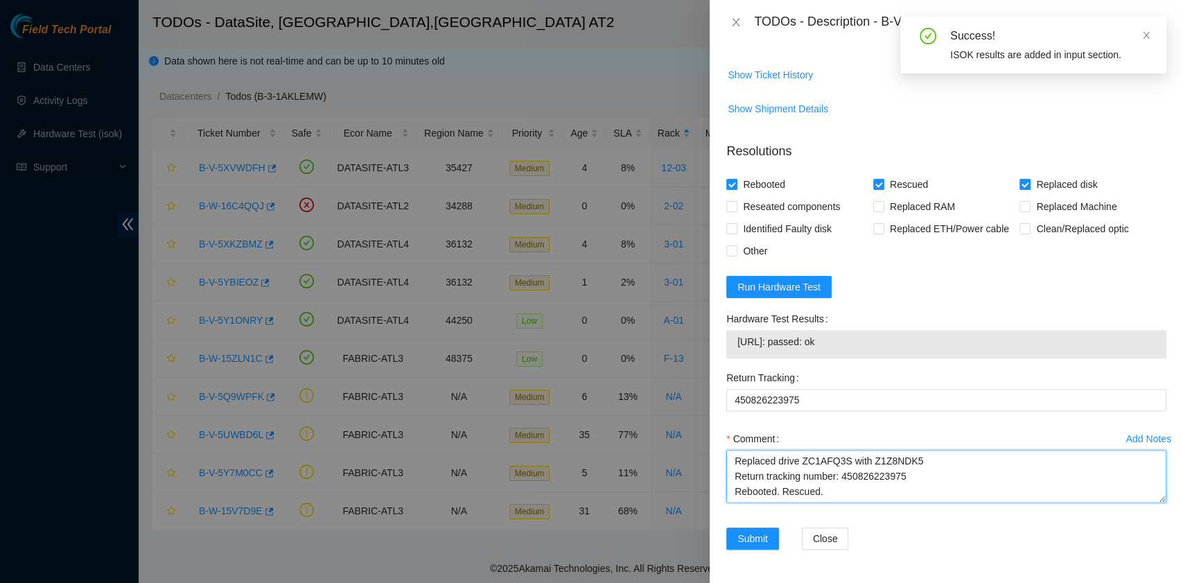
click at [757, 502] on textarea "B-V-5XKZBMZ rack# 3-01 machine# 10 Replaced drive ZC1AFQ3S with Z1Z8NDK5 Return…" at bounding box center [946, 476] width 440 height 53
paste textarea "23.55.60.93: passed: ok"
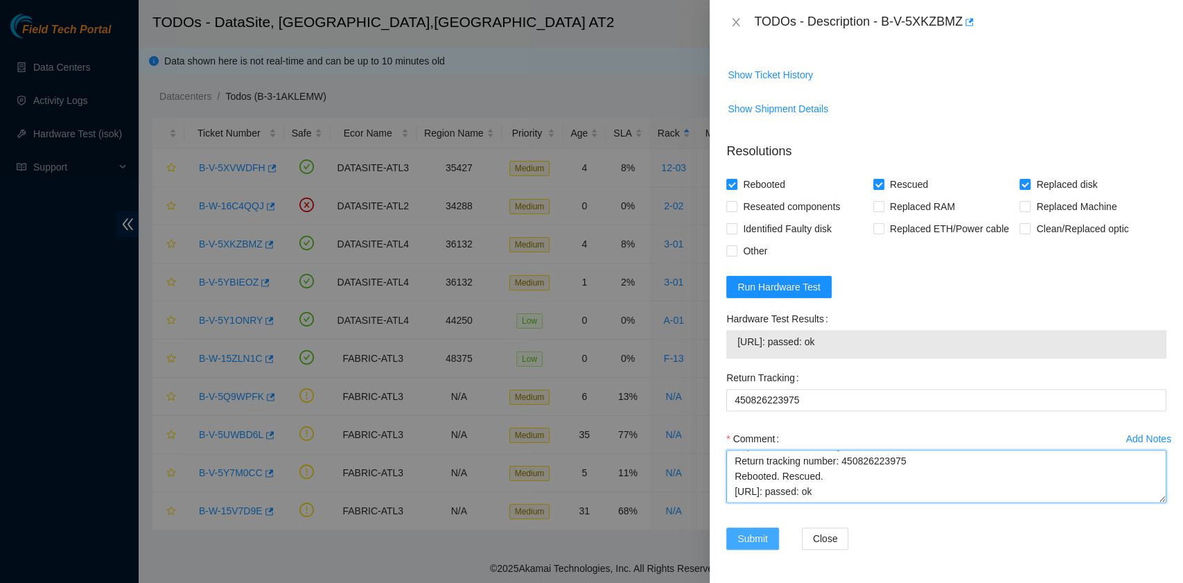
type textarea "B-V-5XKZBMZ rack# 3-01 machine# 10 Replaced drive ZC1AFQ3S with Z1Z8NDK5 Return…"
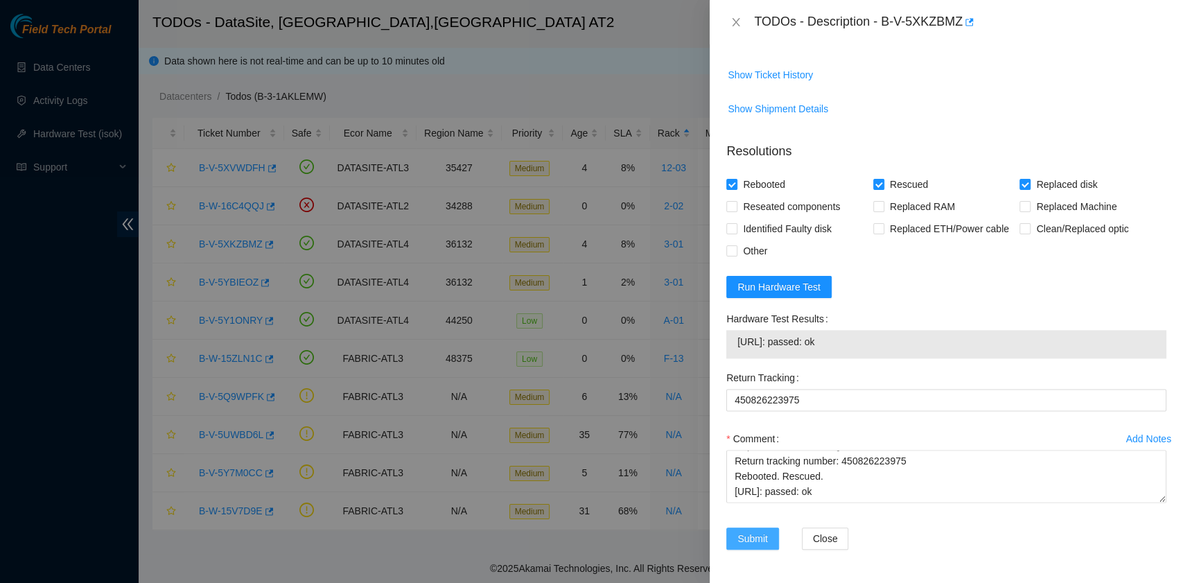
click at [757, 532] on span "Submit" at bounding box center [752, 538] width 30 height 15
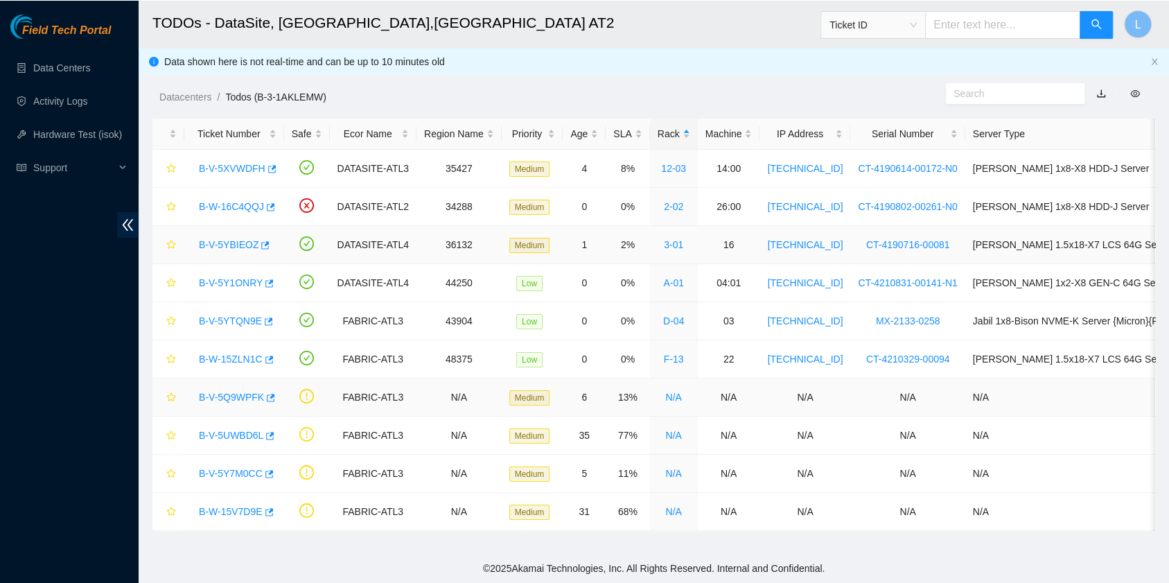
scroll to position [351, 0]
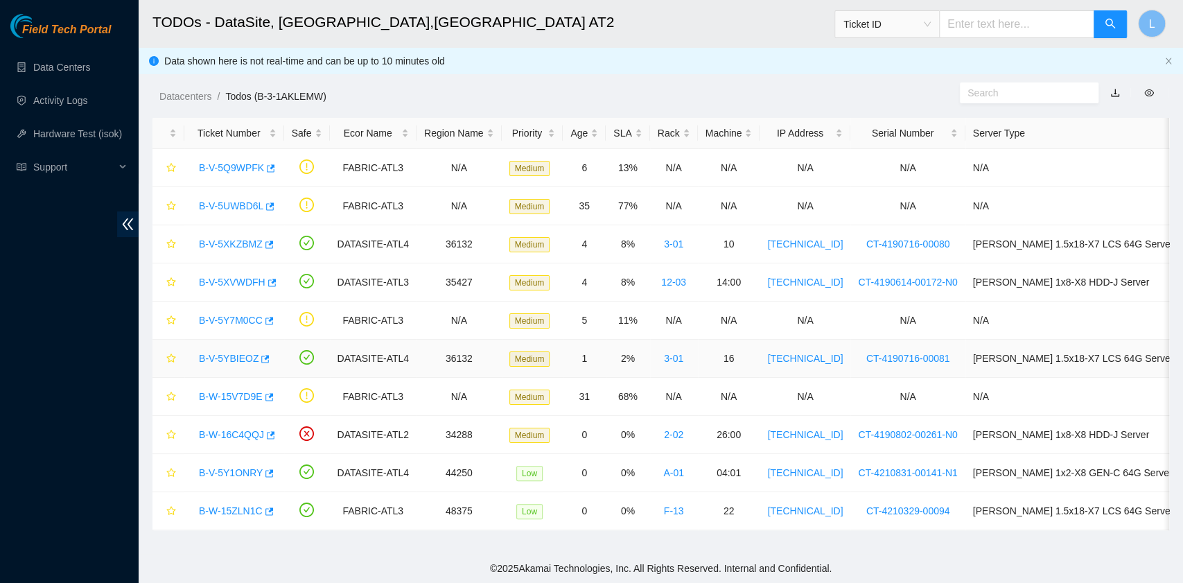
click at [247, 356] on link "B-V-5YBIEOZ" at bounding box center [229, 358] width 60 height 11
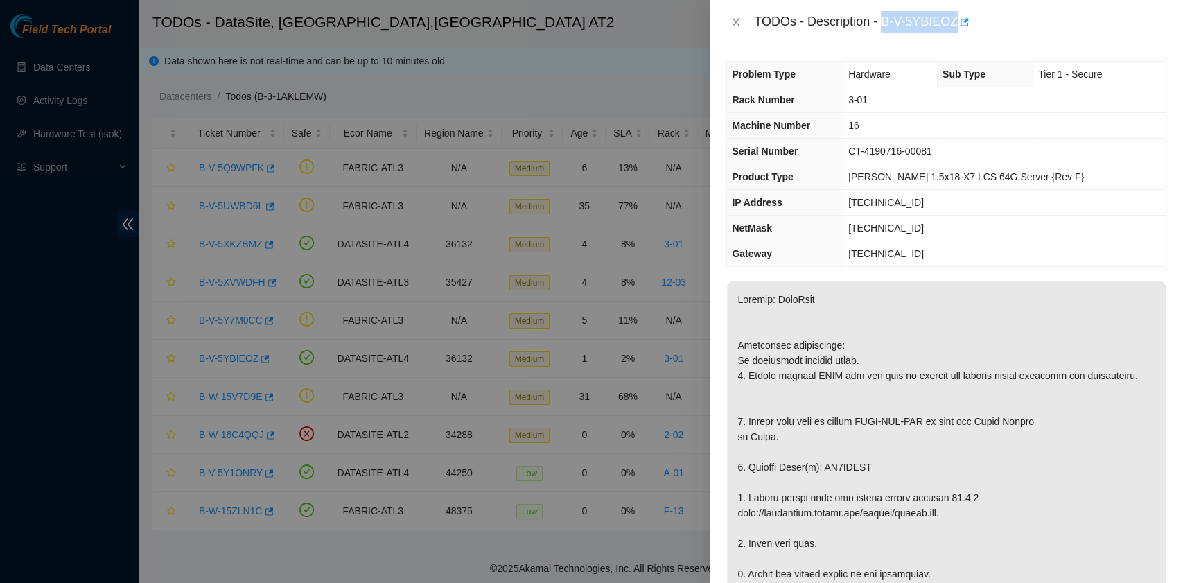
drag, startPoint x: 886, startPoint y: 26, endPoint x: 956, endPoint y: 36, distance: 71.3
click at [956, 36] on div "TODOs - Description - B-V-5YBIEOZ" at bounding box center [946, 22] width 473 height 44
copy div "B-V-5YBIEOZ"
drag, startPoint x: 746, startPoint y: 480, endPoint x: 863, endPoint y: 485, distance: 116.5
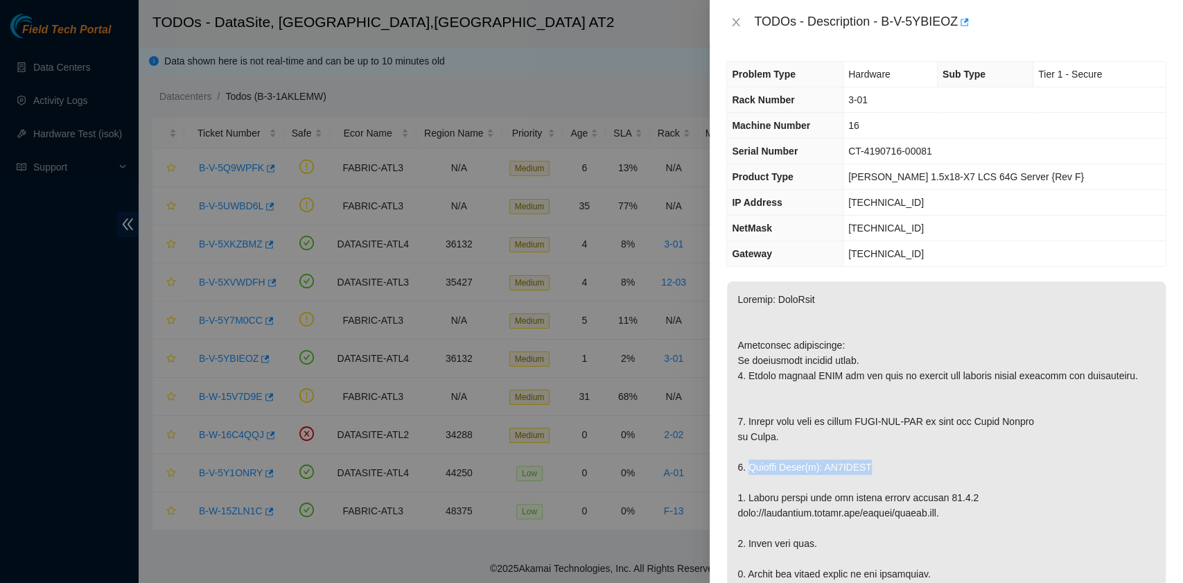
copy p "Replace Drive(s): ZC1AFFZC"
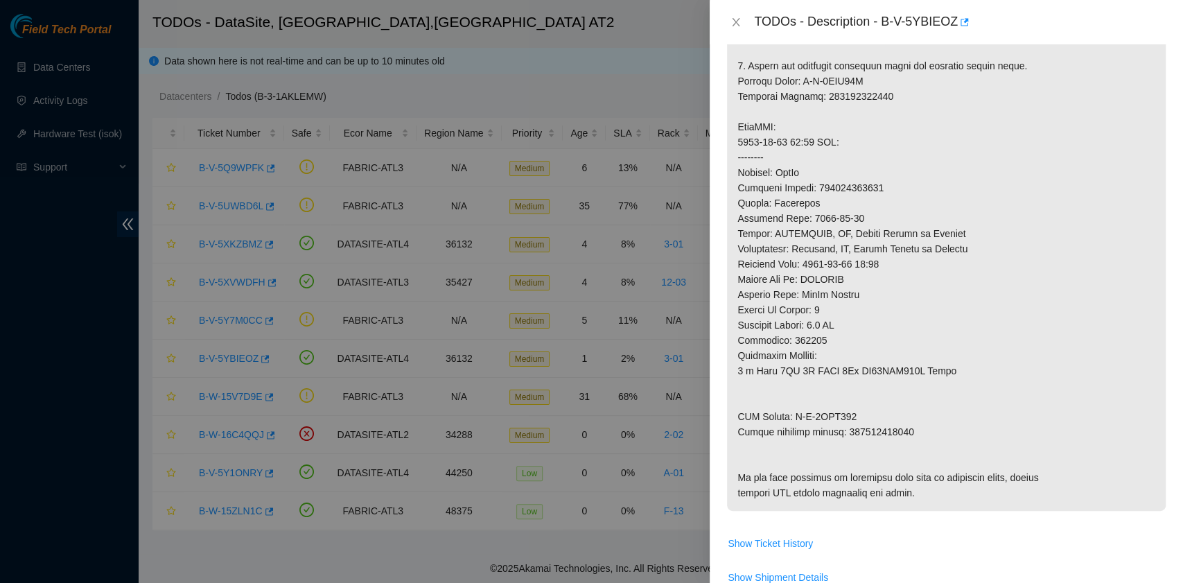
scroll to position [646, 0]
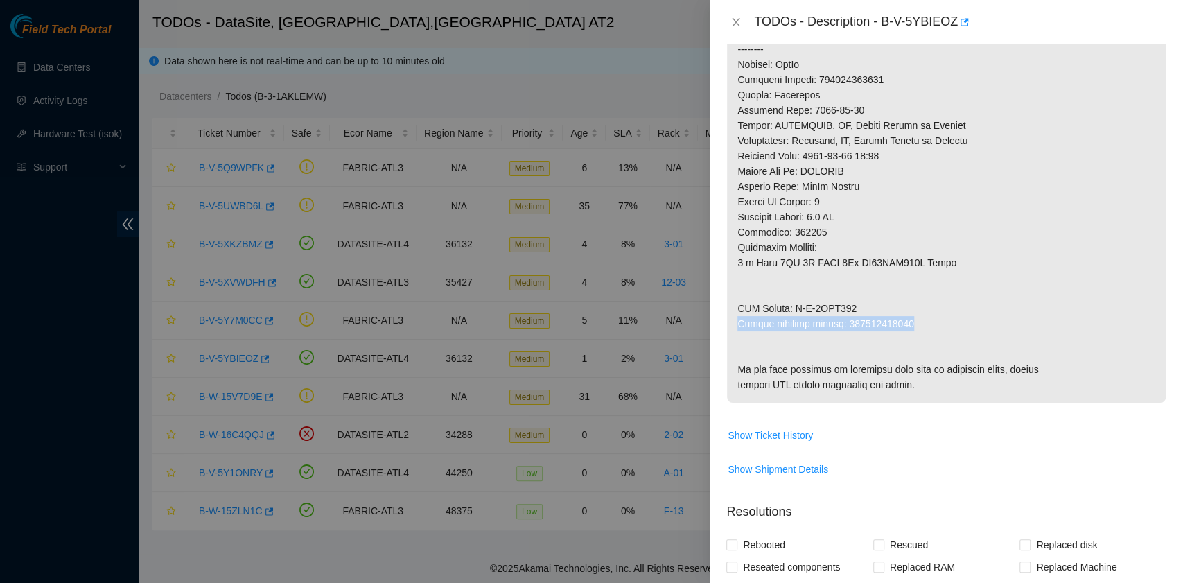
drag, startPoint x: 738, startPoint y: 335, endPoint x: 905, endPoint y: 338, distance: 167.0
click at [905, 338] on p at bounding box center [946, 19] width 439 height 768
copy p "Return tracking number: 463470066350"
click at [931, 521] on p "Resolutions" at bounding box center [946, 506] width 440 height 30
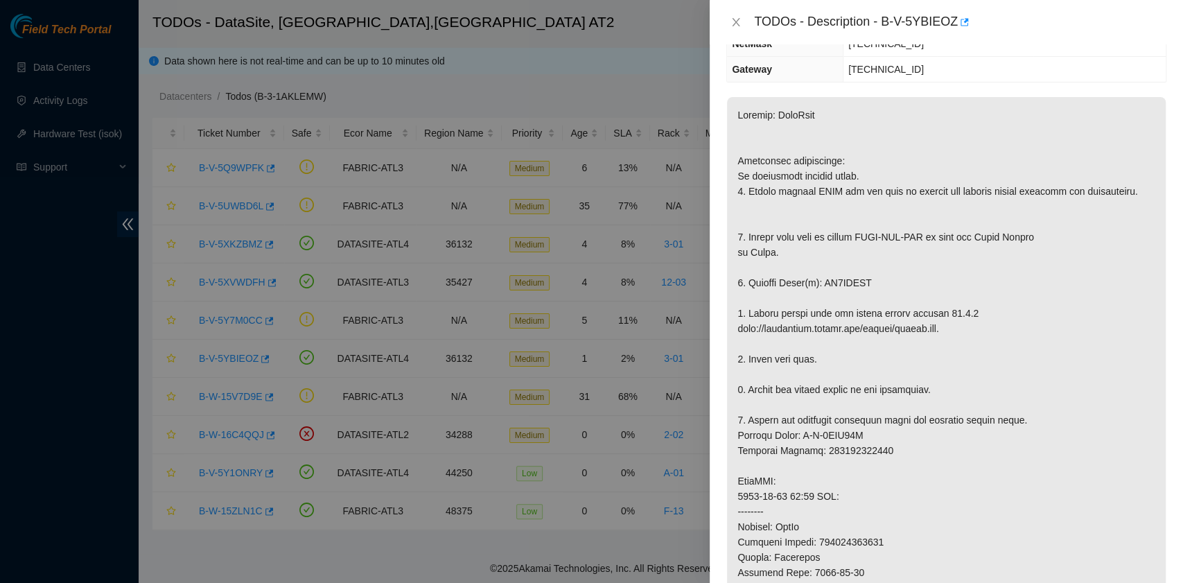
scroll to position [0, 0]
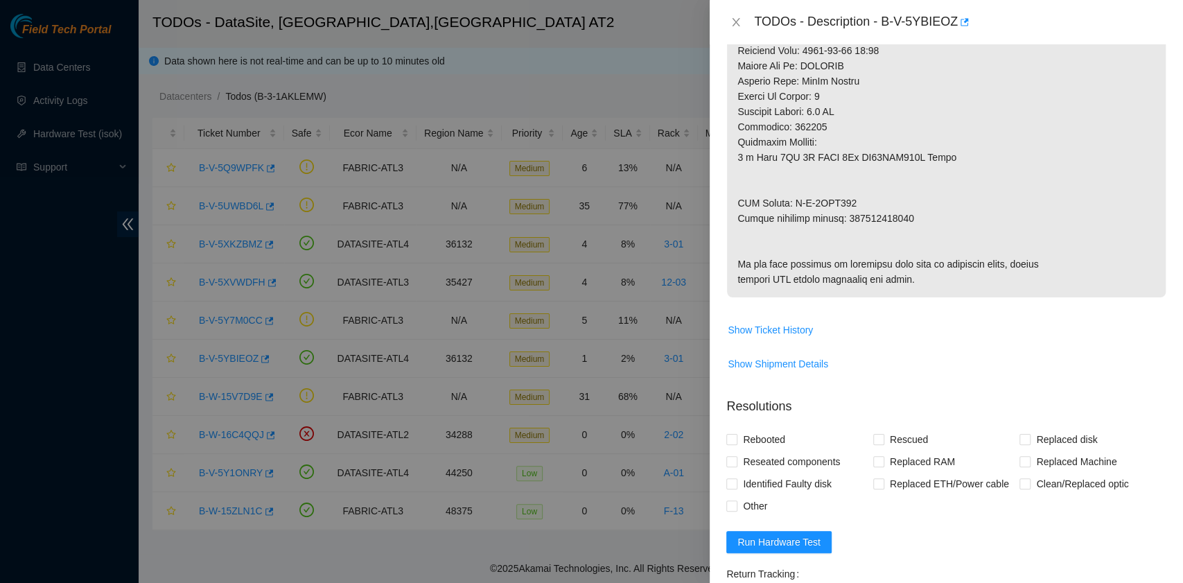
scroll to position [831, 0]
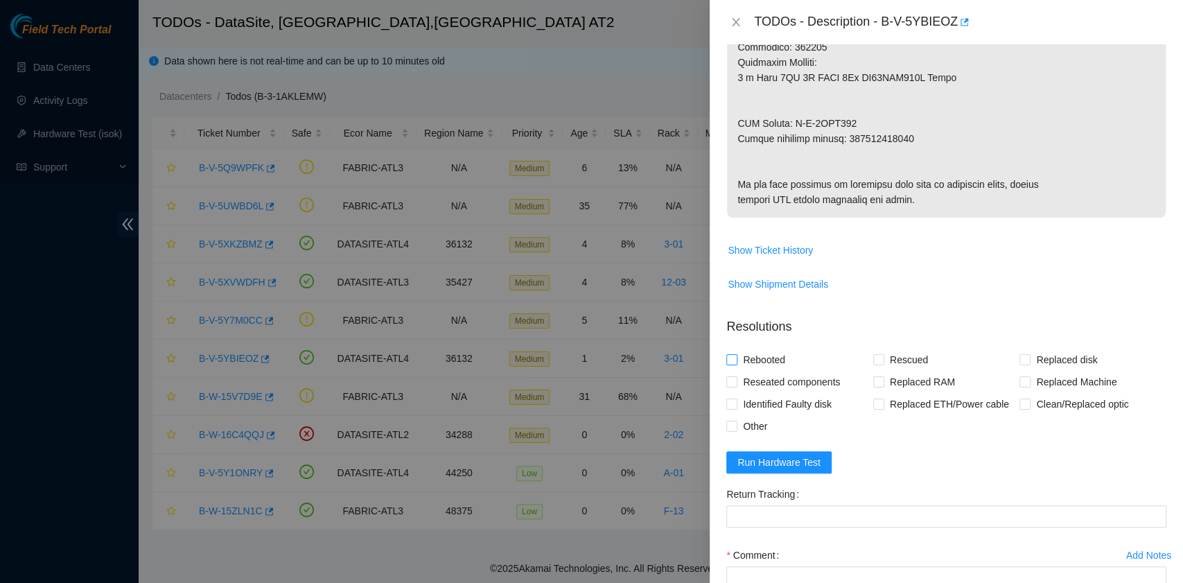
click at [780, 371] on span "Rebooted" at bounding box center [763, 360] width 53 height 22
click at [736, 364] on input "Rebooted" at bounding box center [731, 359] width 10 height 10
checkbox input "true"
click at [877, 364] on input "Rescued" at bounding box center [878, 359] width 10 height 10
checkbox input "true"
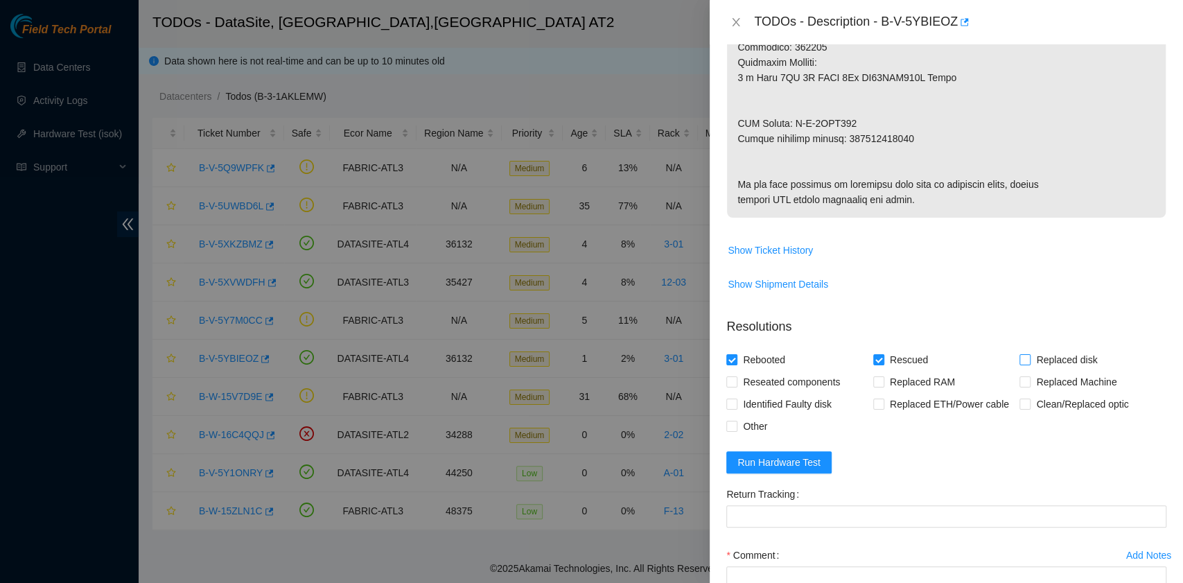
click at [1019, 364] on input "Replaced disk" at bounding box center [1024, 359] width 10 height 10
checkbox input "true"
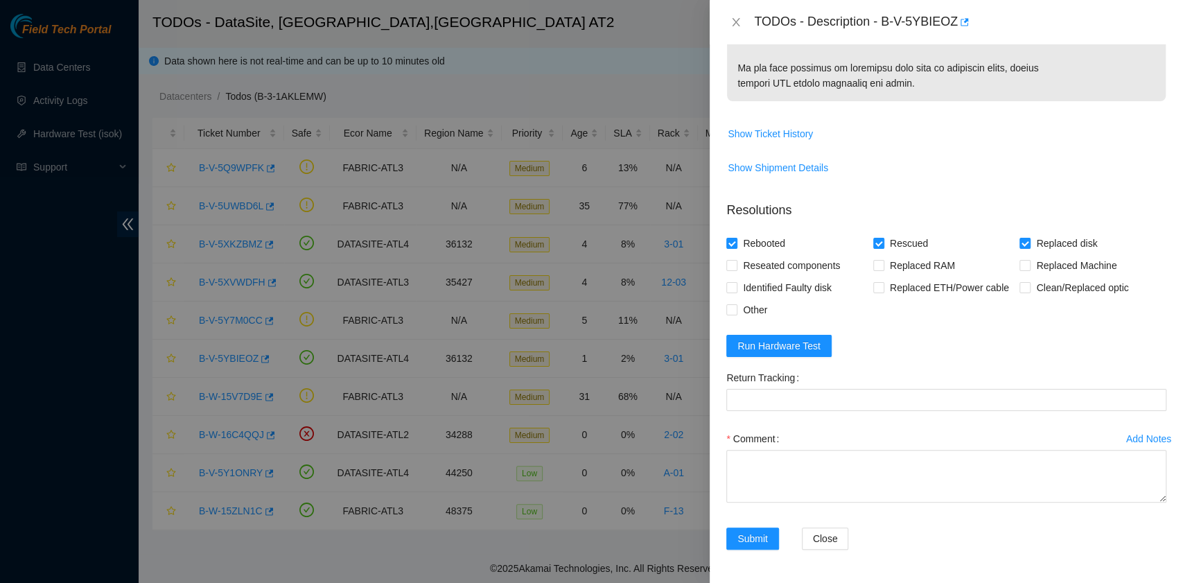
scroll to position [1021, 0]
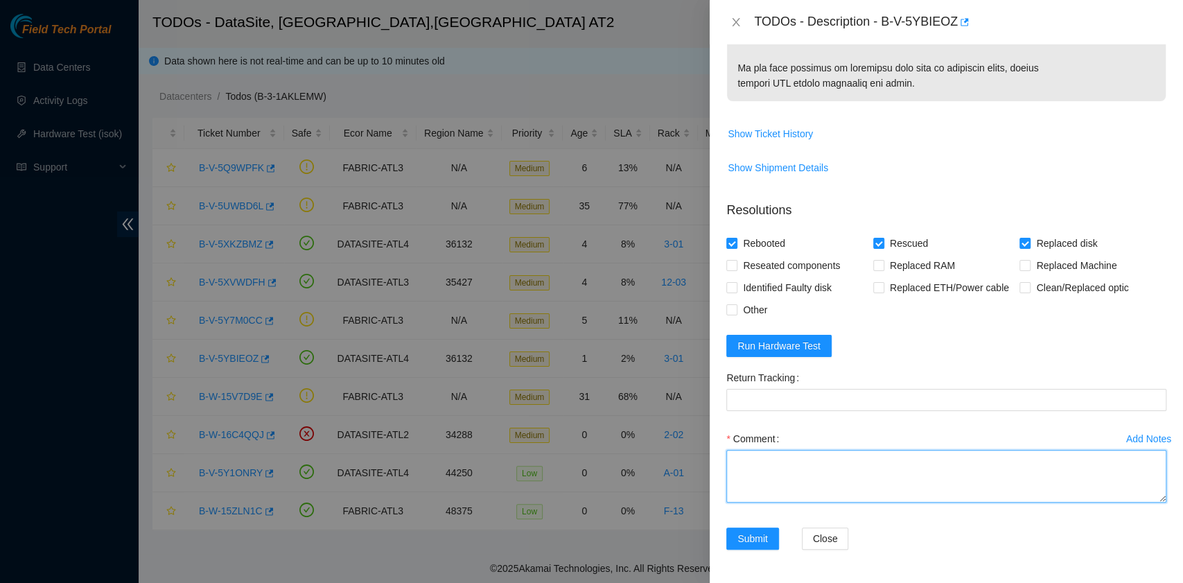
click at [786, 468] on textarea "Comment" at bounding box center [946, 476] width 440 height 53
paste textarea "B-V-5YBIEOZ rack# 3-01 machine# 16 Replaced drive ZC1AFFZC with 20IIK9Q6FJKA Re…"
drag, startPoint x: 917, startPoint y: 468, endPoint x: 841, endPoint y: 471, distance: 76.3
click at [841, 471] on textarea "B-V-5YBIEOZ rack# 3-01 machine# 16 Replaced drive ZC1AFFZC with 20IIK9Q6FJKA Re…" at bounding box center [946, 476] width 440 height 53
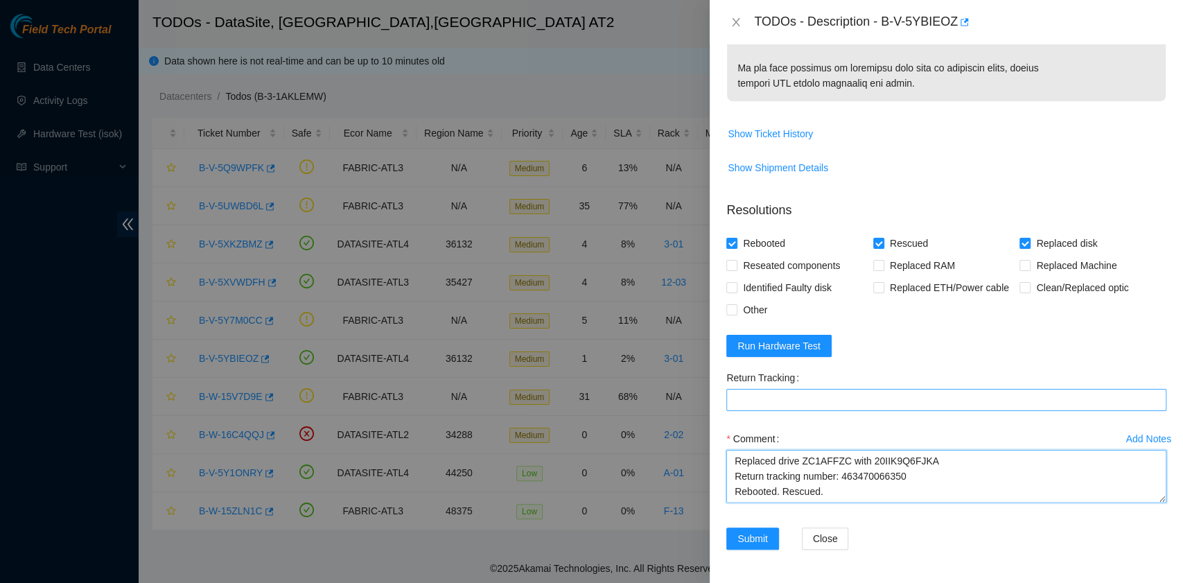
type textarea "B-V-5YBIEOZ rack# 3-01 machine# 16 Replaced drive ZC1AFFZC with 20IIK9Q6FJKA Re…"
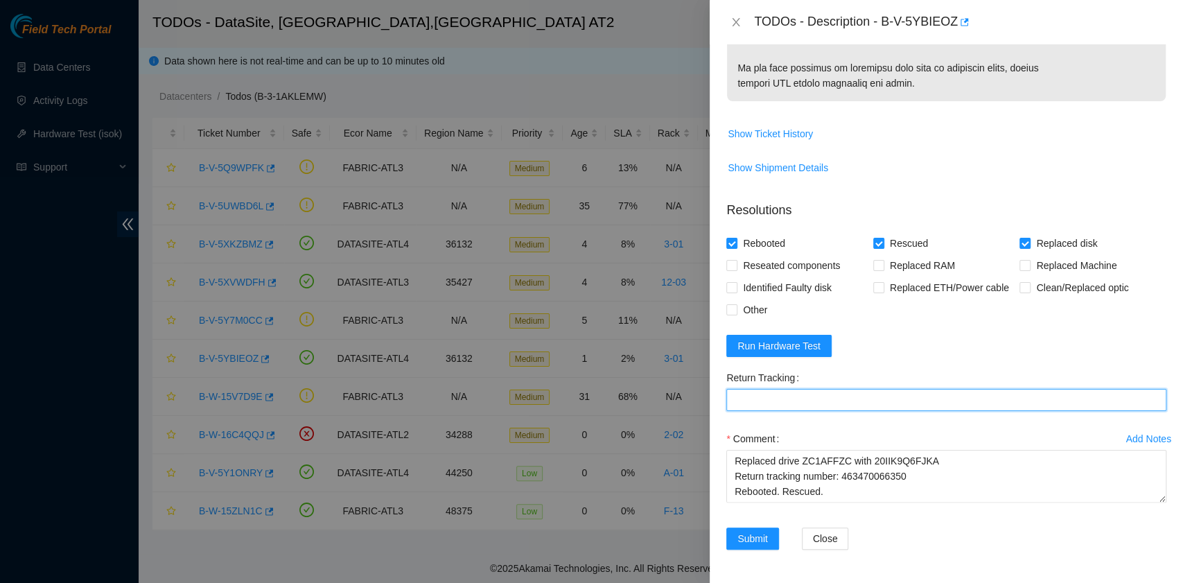
click at [827, 403] on Tracking "Return Tracking" at bounding box center [946, 400] width 440 height 22
paste Tracking "463470066350"
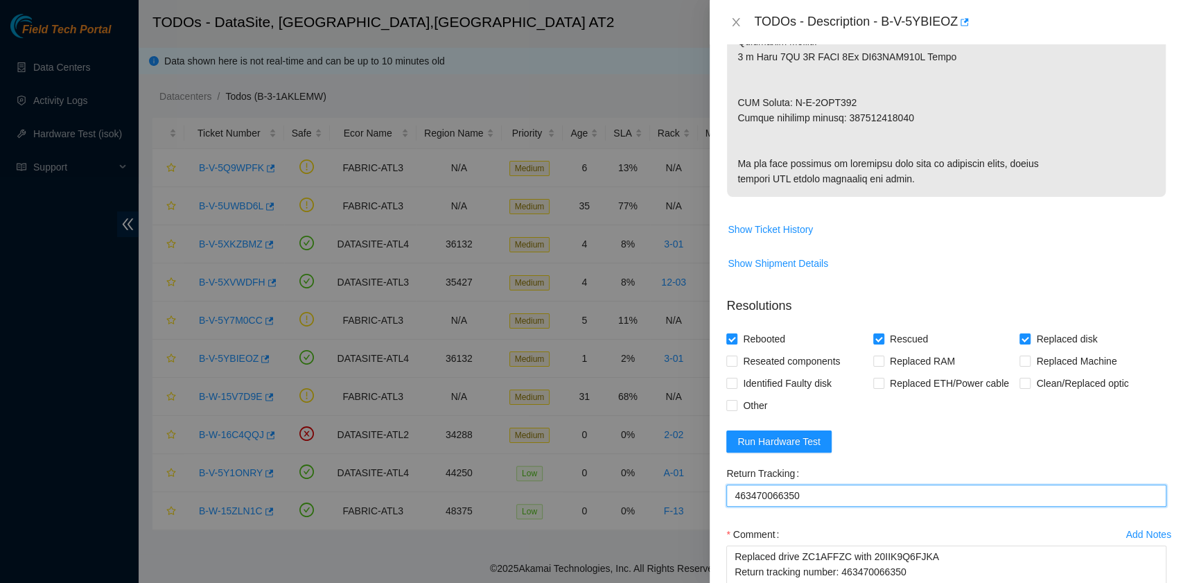
scroll to position [1021, 0]
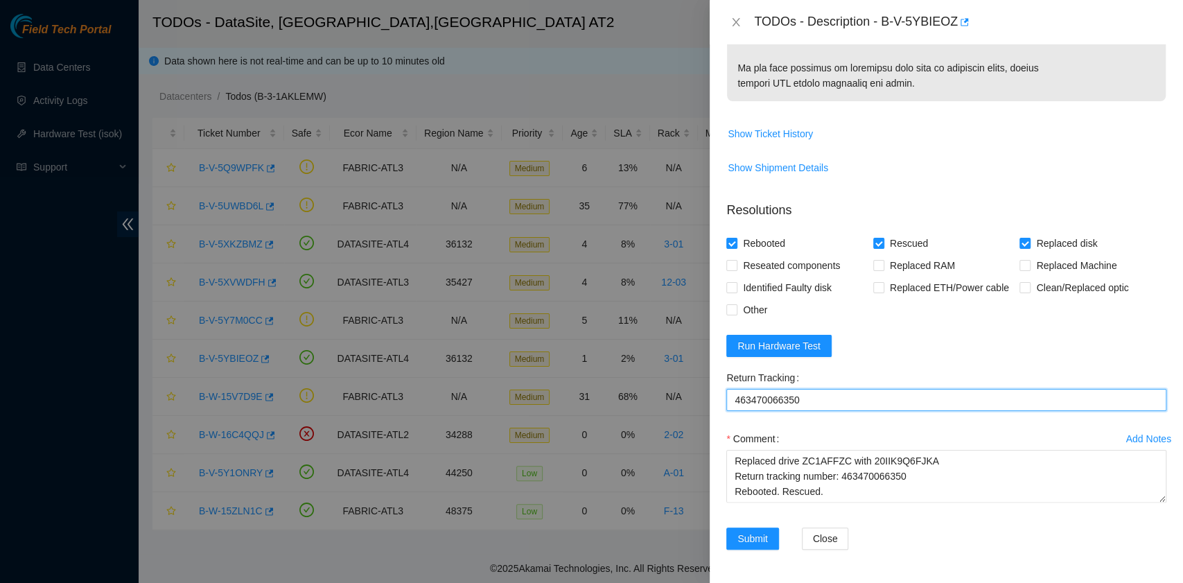
type Tracking "463470066350"
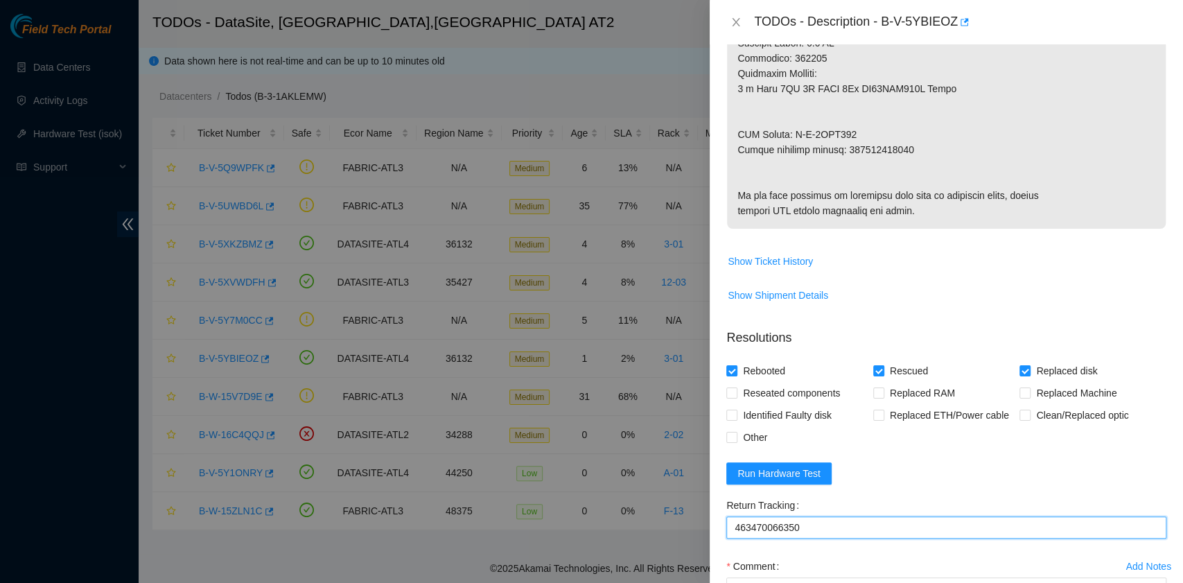
scroll to position [924, 0]
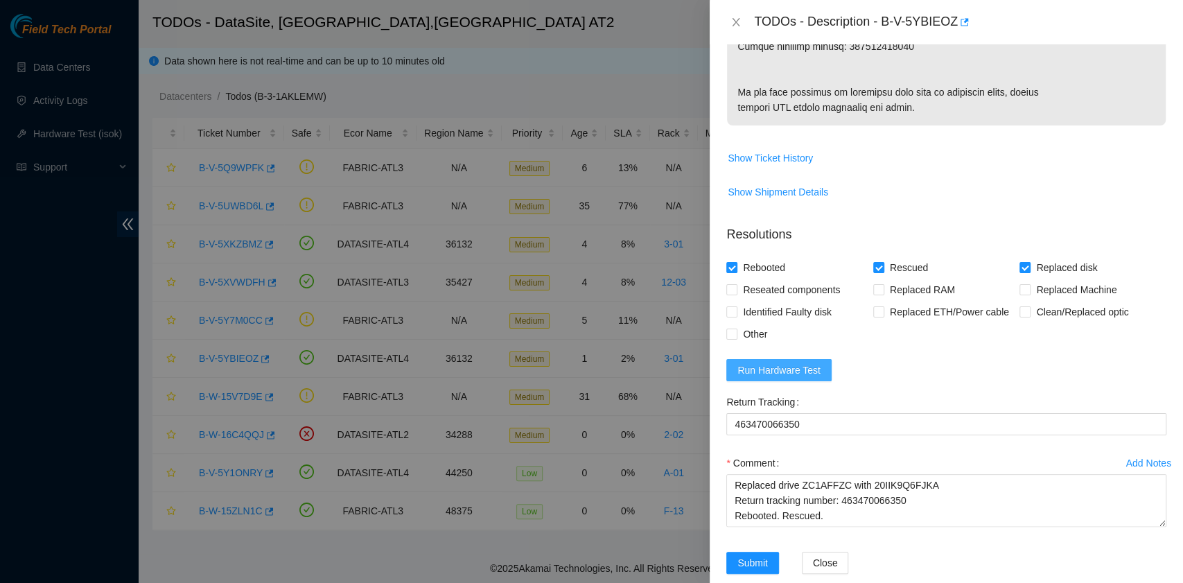
click at [789, 378] on span "Run Hardware Test" at bounding box center [778, 369] width 83 height 15
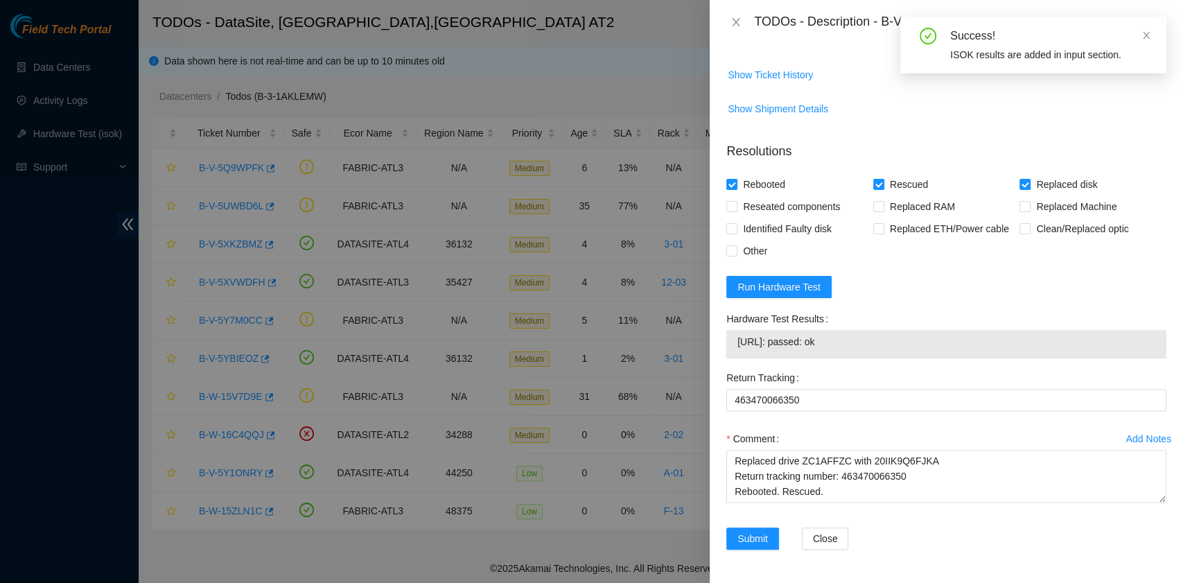
drag, startPoint x: 852, startPoint y: 409, endPoint x: 737, endPoint y: 415, distance: 115.2
click at [737, 355] on td "[URL]: passed: ok" at bounding box center [946, 343] width 419 height 21
copy span "[URL]: passed: ok"
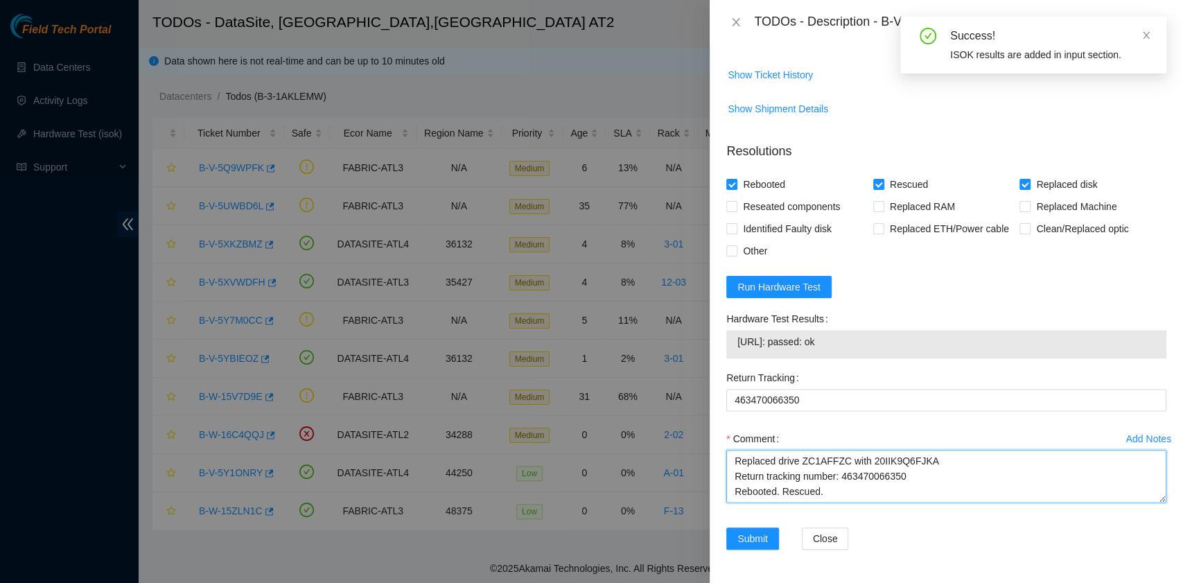
click at [757, 502] on textarea "B-V-5YBIEOZ rack# 3-01 machine# 16 Replaced drive ZC1AFFZC with 20IIK9Q6FJKA Re…" at bounding box center [946, 476] width 440 height 53
click at [768, 502] on textarea "B-V-5YBIEOZ rack# 3-01 machine# 16 Replaced drive ZC1AFFZC with 20IIK9Q6FJKA Re…" at bounding box center [946, 476] width 440 height 53
paste textarea "[URL]: passed: ok"
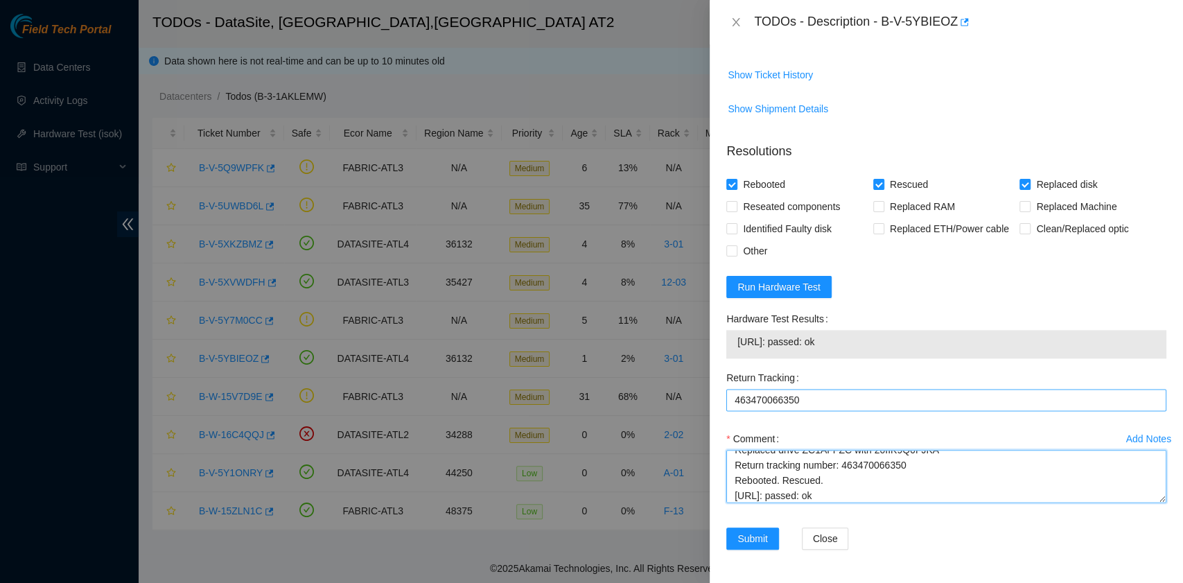
scroll to position [1080, 0]
type textarea "B-V-5YBIEOZ rack# 3-01 machine# 16 Replaced drive ZC1AFFZC with 20IIK9Q6FJKA Re…"
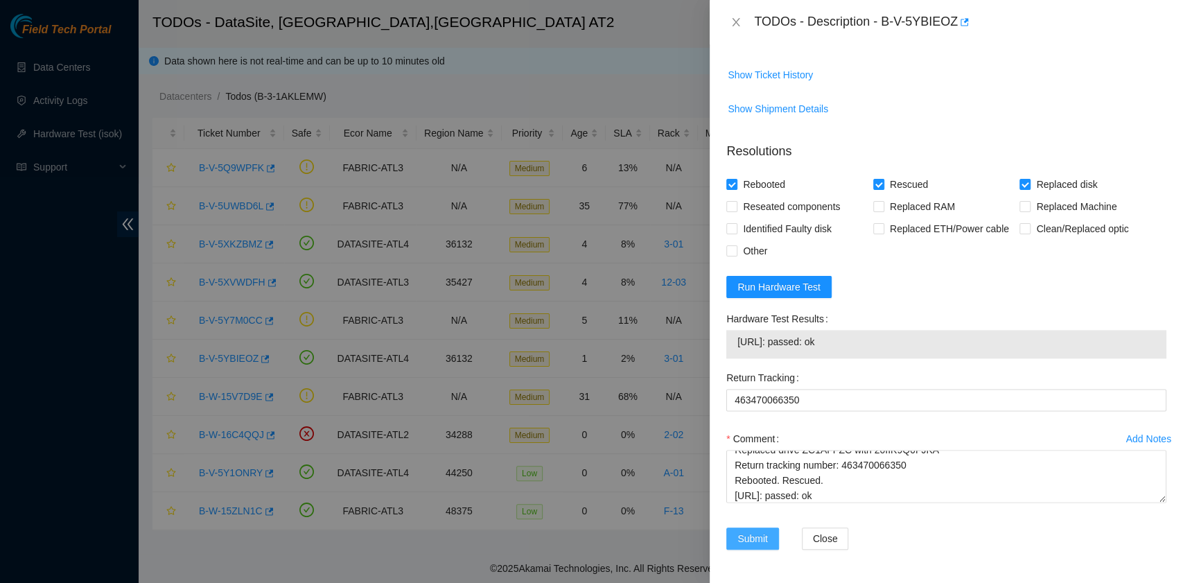
click at [751, 537] on span "Submit" at bounding box center [752, 538] width 30 height 15
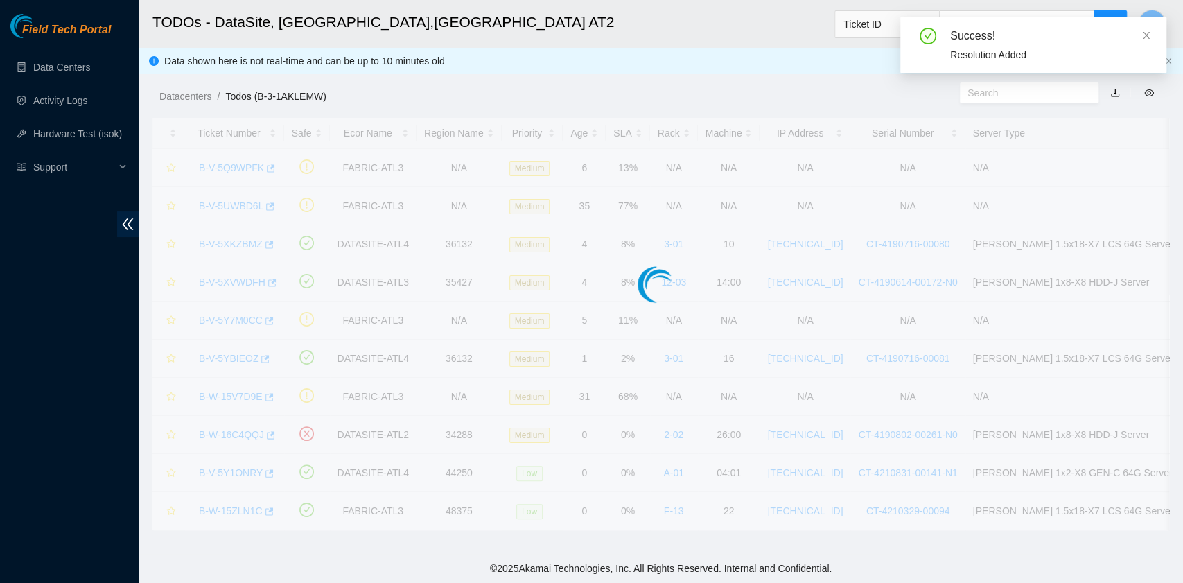
scroll to position [351, 0]
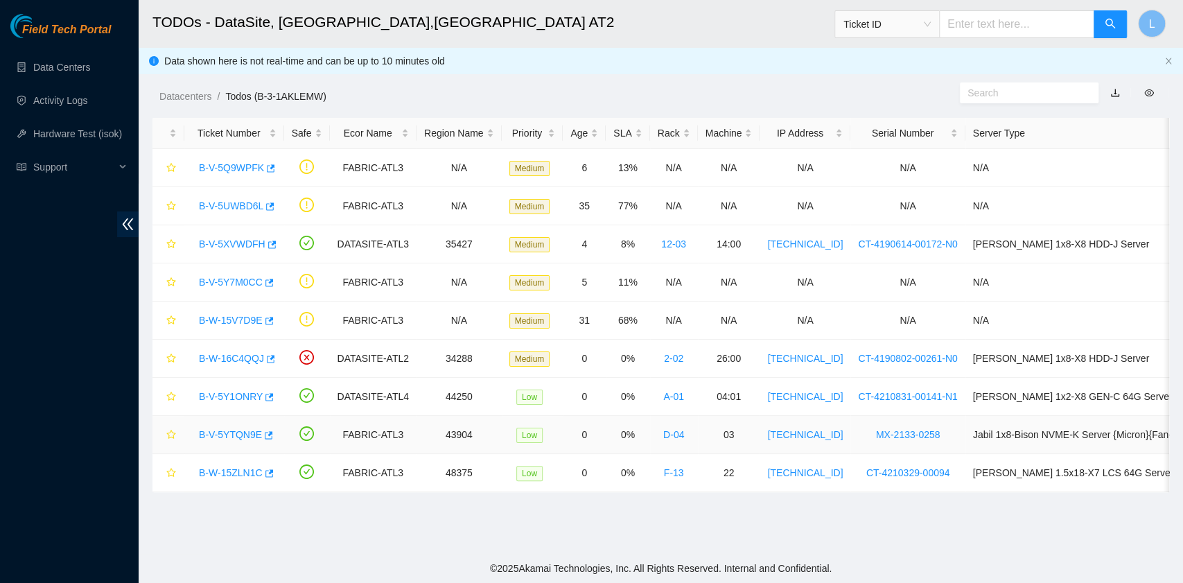
click at [249, 435] on link "B-V-5YTQN9E" at bounding box center [230, 434] width 63 height 11
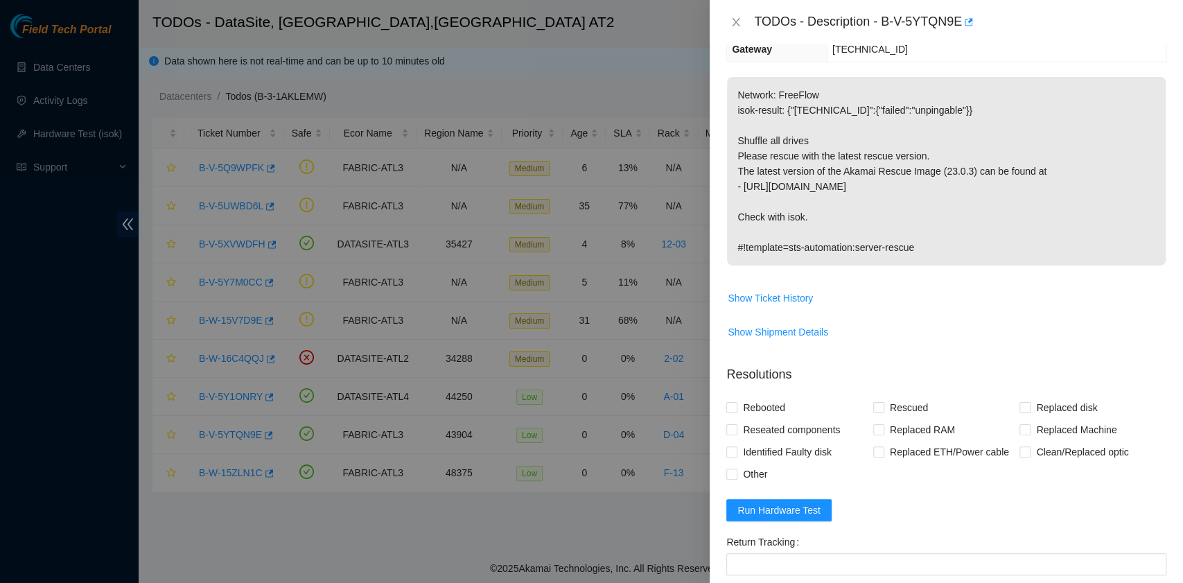
scroll to position [0, 0]
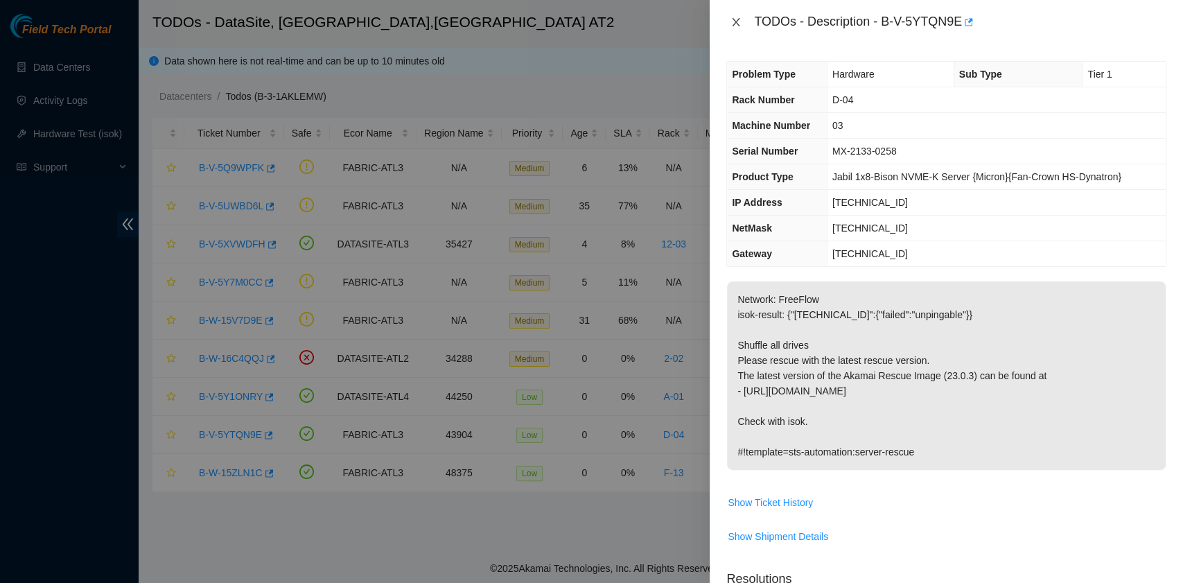
click at [737, 25] on icon "close" at bounding box center [735, 22] width 11 height 11
